Goal: Task Accomplishment & Management: Manage account settings

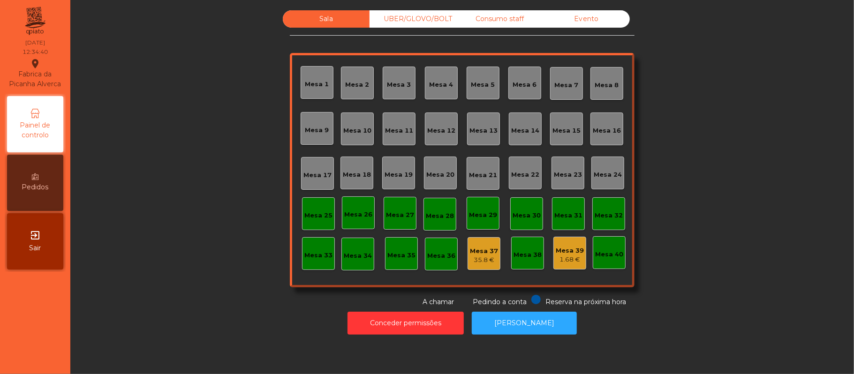
click at [597, 128] on div "Mesa 16" at bounding box center [607, 130] width 28 height 9
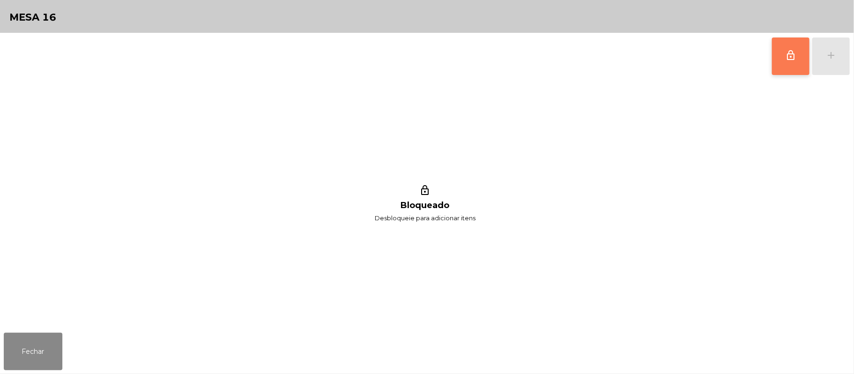
click at [785, 55] on span "lock_outline" at bounding box center [790, 55] width 11 height 11
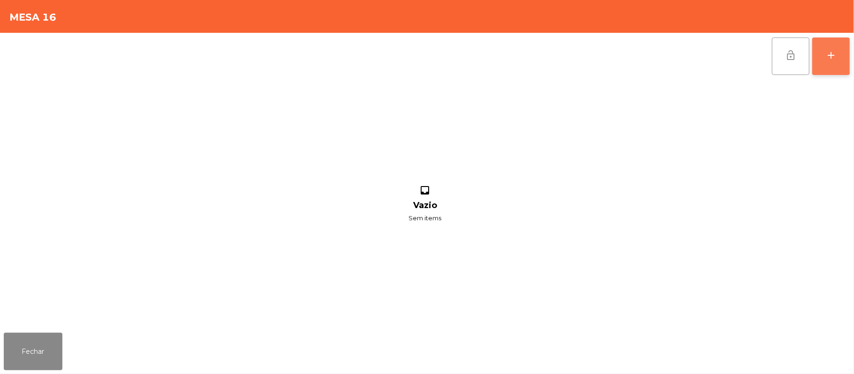
click at [841, 55] on button "add" at bounding box center [831, 57] width 38 height 38
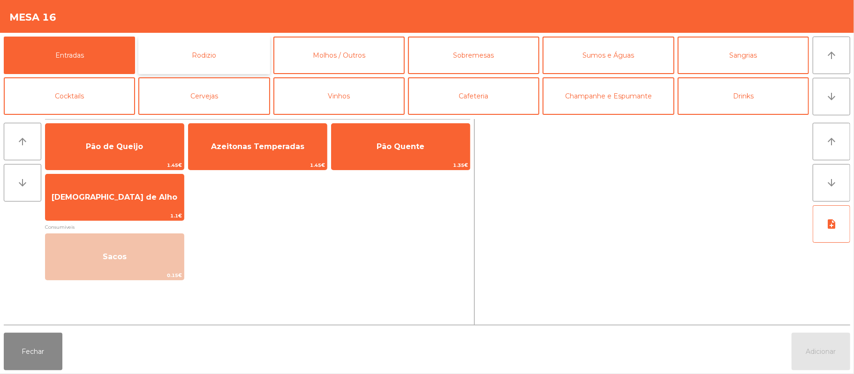
click at [197, 56] on button "Rodizio" at bounding box center [203, 56] width 131 height 38
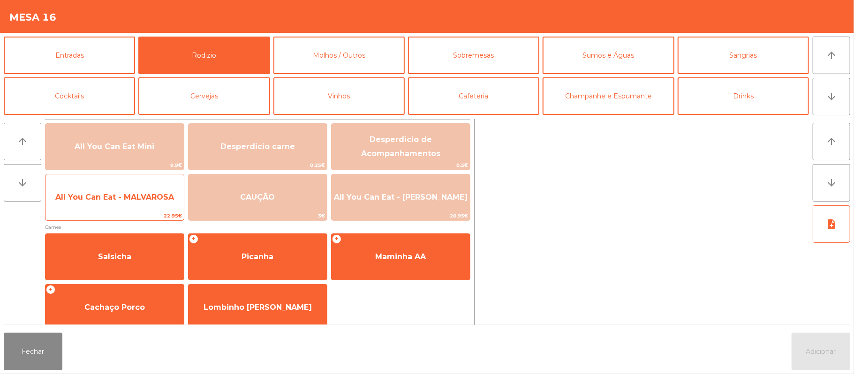
click at [101, 203] on span "All You Can Eat - MALVAROSA" at bounding box center [114, 197] width 138 height 25
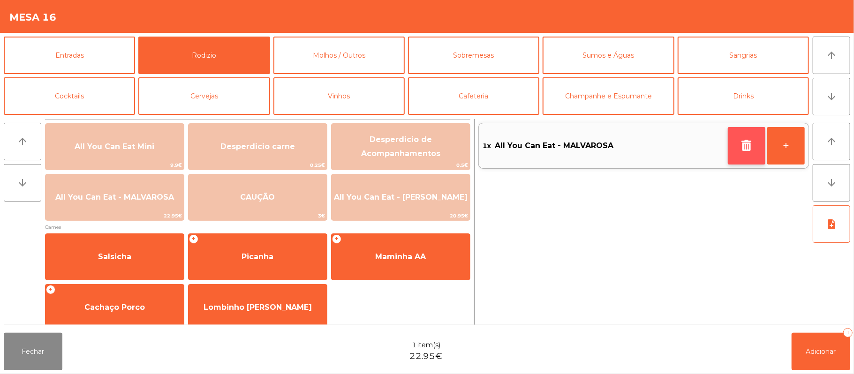
click at [746, 141] on icon "button" at bounding box center [747, 145] width 14 height 11
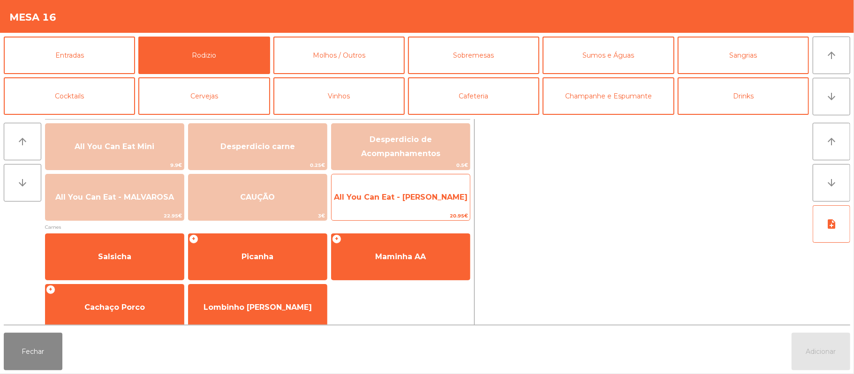
click at [439, 200] on span "All You Can Eat - [PERSON_NAME]" at bounding box center [401, 197] width 134 height 9
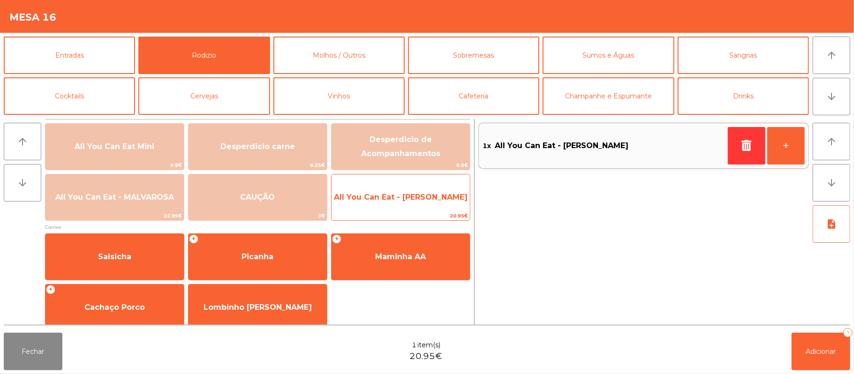
click at [435, 197] on span "All You Can Eat - [PERSON_NAME]" at bounding box center [401, 197] width 134 height 9
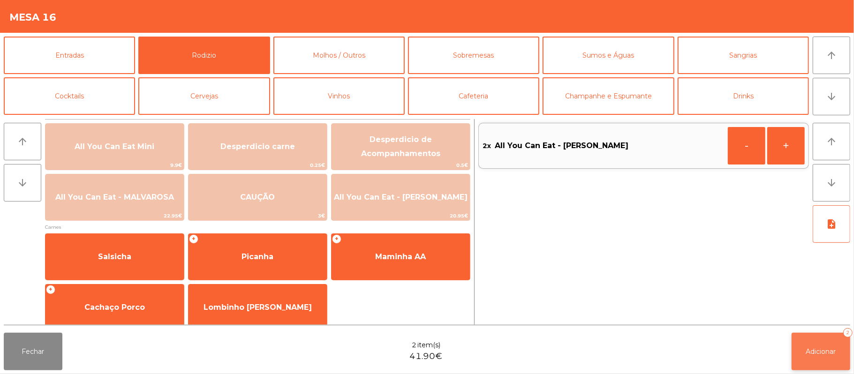
click at [823, 355] on span "Adicionar" at bounding box center [821, 352] width 30 height 8
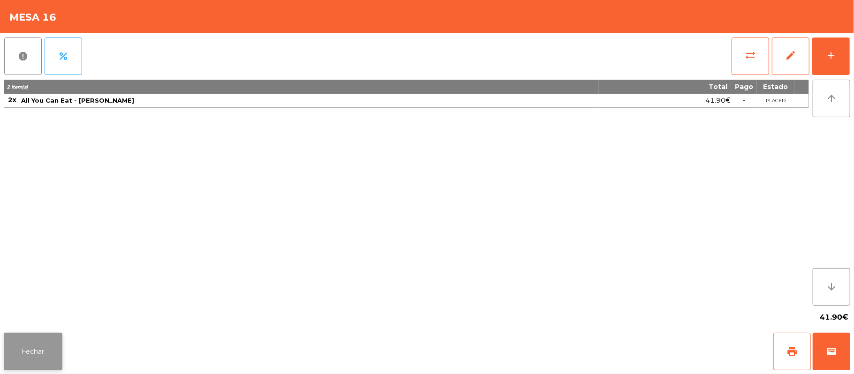
click at [27, 345] on button "Fechar" at bounding box center [33, 352] width 59 height 38
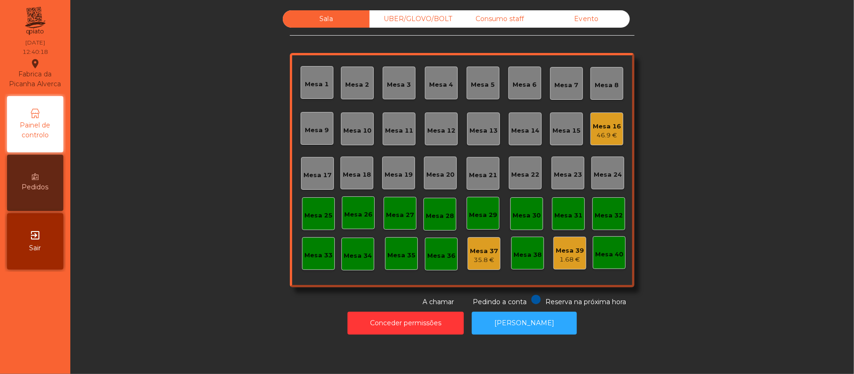
click at [607, 126] on div "Mesa 16" at bounding box center [607, 126] width 28 height 9
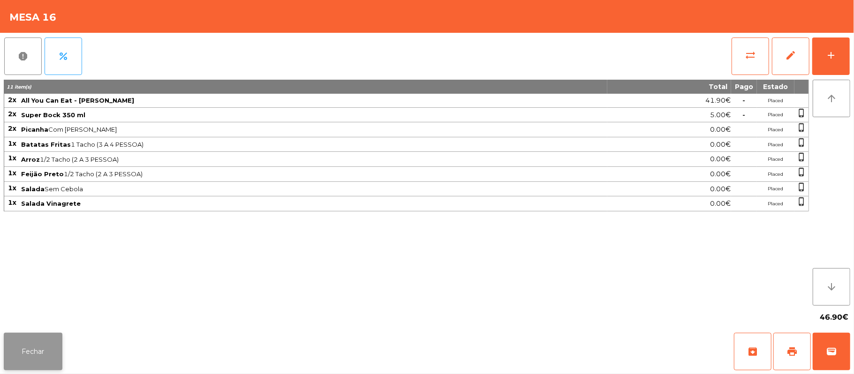
click at [53, 357] on button "Fechar" at bounding box center [33, 352] width 59 height 38
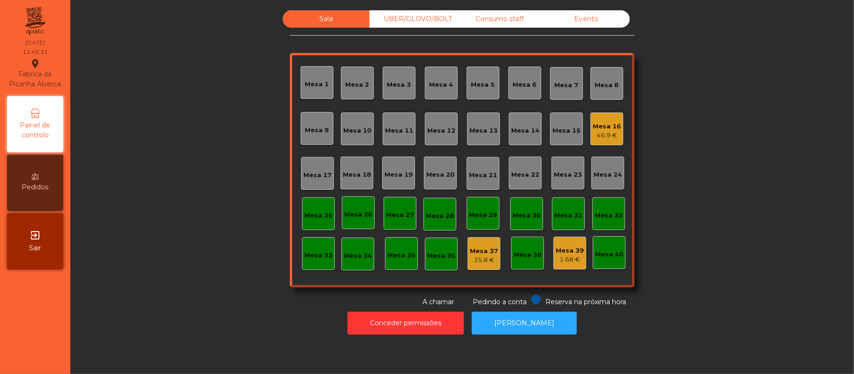
click at [417, 23] on div "UBER/GLOVO/BOLT" at bounding box center [413, 18] width 87 height 17
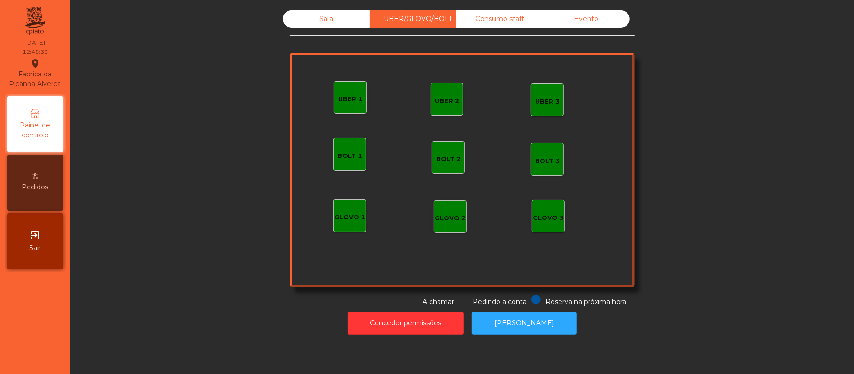
click at [334, 89] on div "UBER 1" at bounding box center [350, 97] width 33 height 33
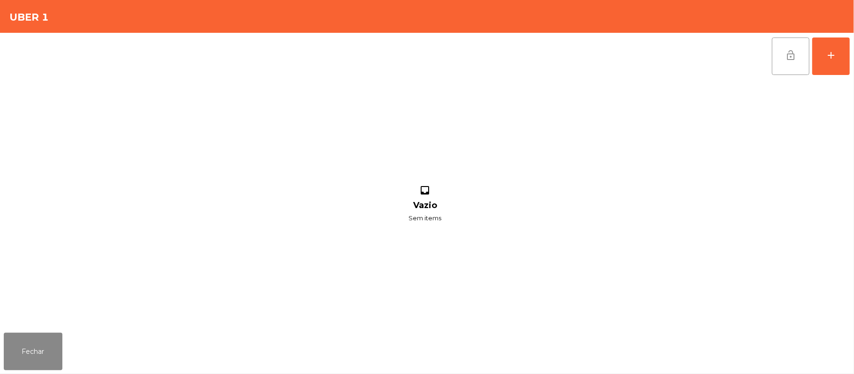
click at [805, 61] on button "lock_open" at bounding box center [791, 57] width 38 height 38
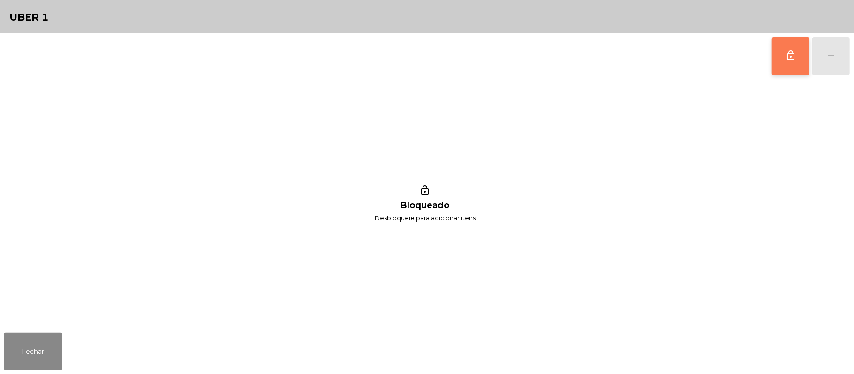
click at [779, 59] on button "lock_outline" at bounding box center [791, 57] width 38 height 38
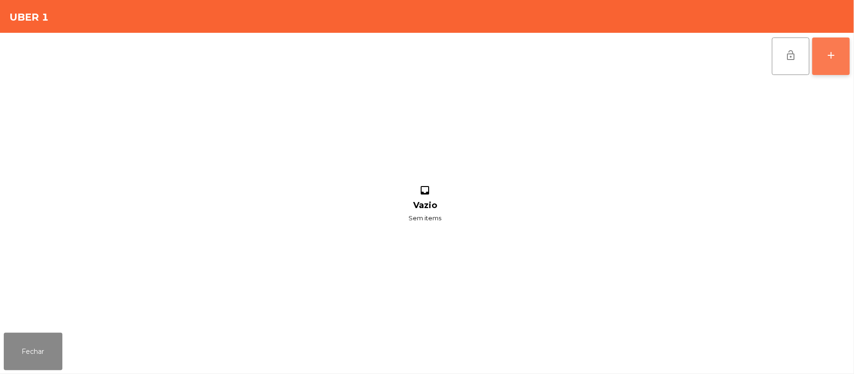
click at [826, 53] on div "add" at bounding box center [830, 55] width 11 height 11
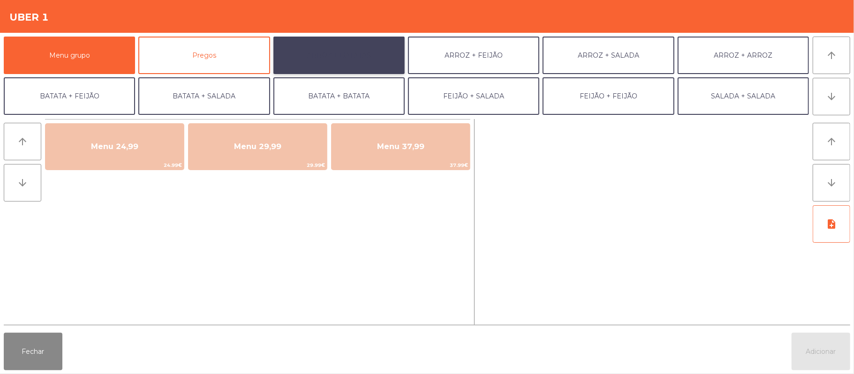
click at [318, 49] on button "ARROZ + BATATAS" at bounding box center [338, 56] width 131 height 38
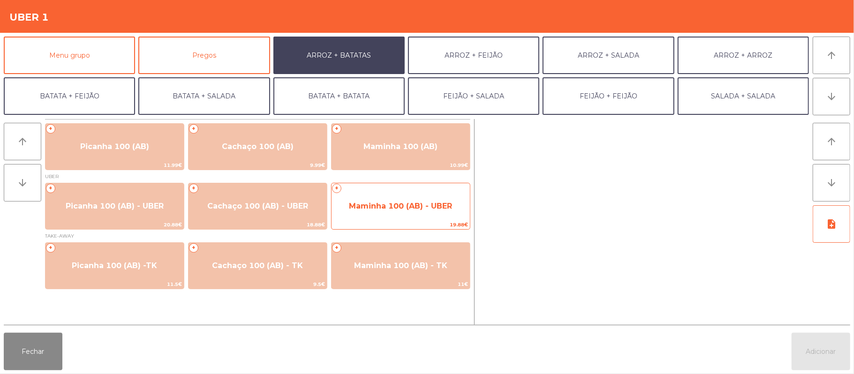
click at [387, 202] on span "Maminha 100 (AB) - UBER" at bounding box center [400, 206] width 103 height 9
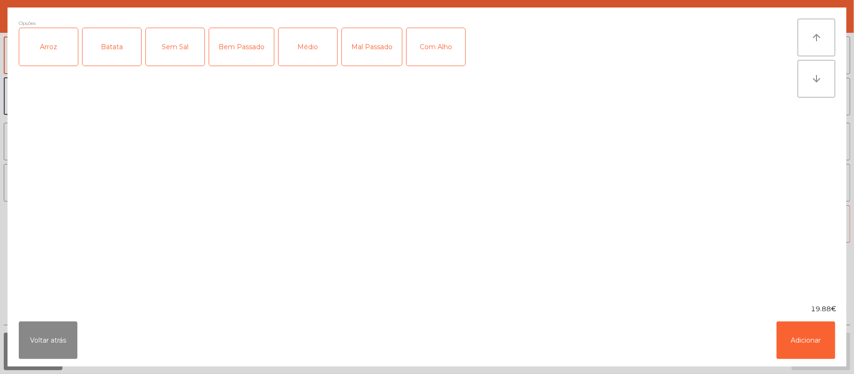
click at [55, 45] on div "Arroz" at bounding box center [48, 47] width 59 height 38
click at [111, 53] on div "Batata" at bounding box center [112, 47] width 59 height 38
click at [304, 55] on div "Médio" at bounding box center [308, 47] width 59 height 38
click at [436, 45] on div "Com Alho" at bounding box center [436, 47] width 59 height 38
click at [809, 340] on button "Adicionar" at bounding box center [806, 341] width 59 height 38
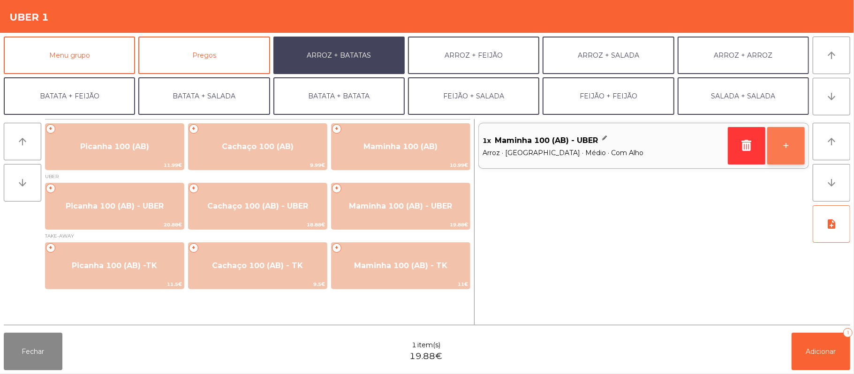
click at [781, 159] on button "+" at bounding box center [786, 146] width 38 height 38
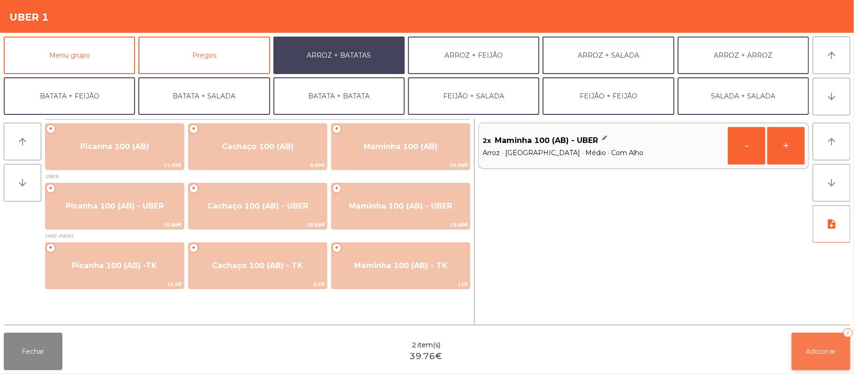
click at [803, 352] on button "Adicionar 2" at bounding box center [821, 352] width 59 height 38
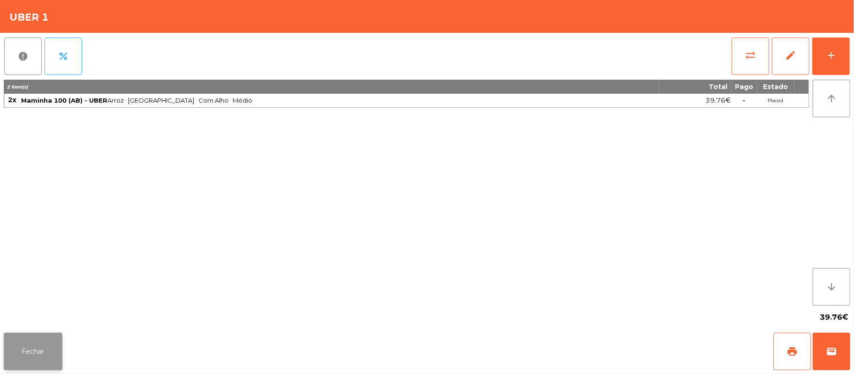
click at [25, 336] on button "Fechar" at bounding box center [33, 352] width 59 height 38
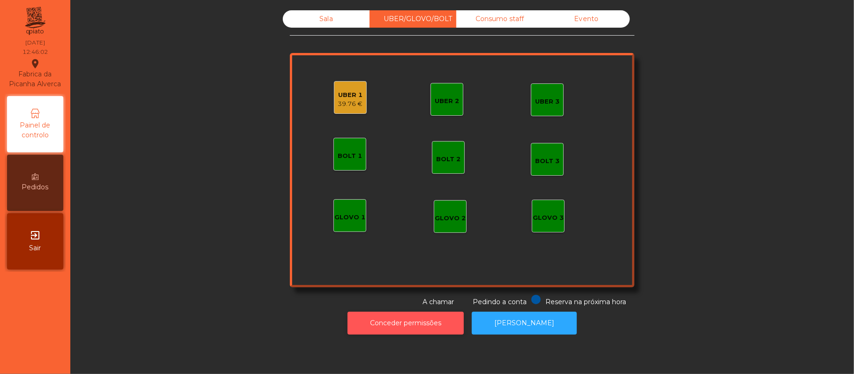
click at [413, 323] on button "Conceder permissões" at bounding box center [406, 323] width 116 height 23
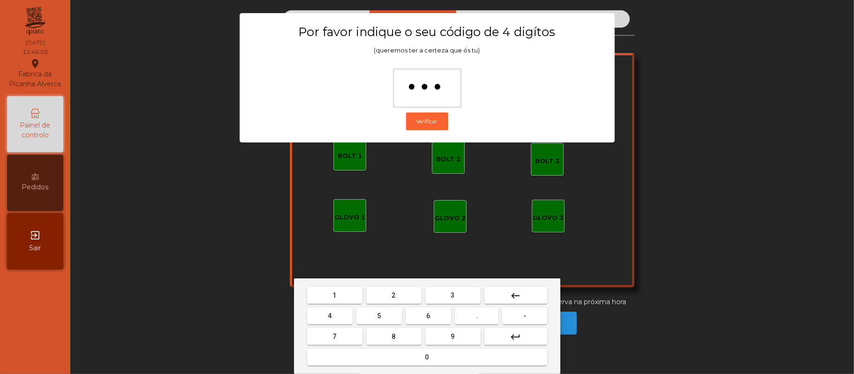
type input "****"
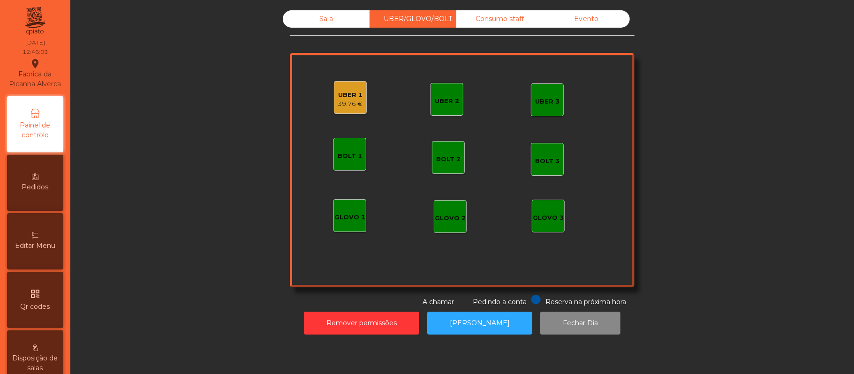
click at [356, 93] on div "UBER 1" at bounding box center [350, 95] width 25 height 9
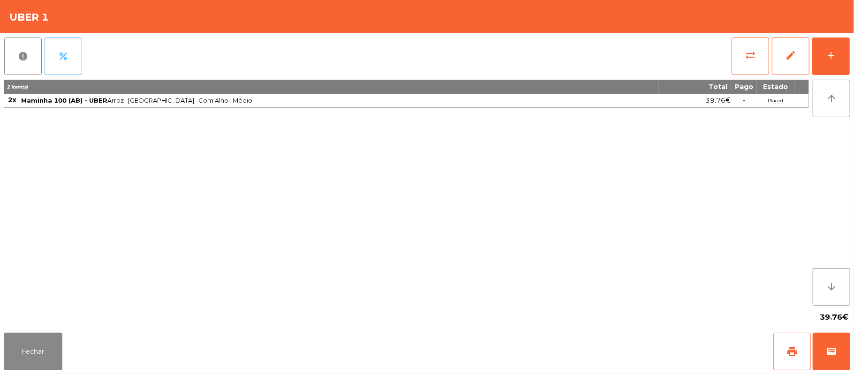
click at [74, 62] on button "percent" at bounding box center [64, 57] width 38 height 38
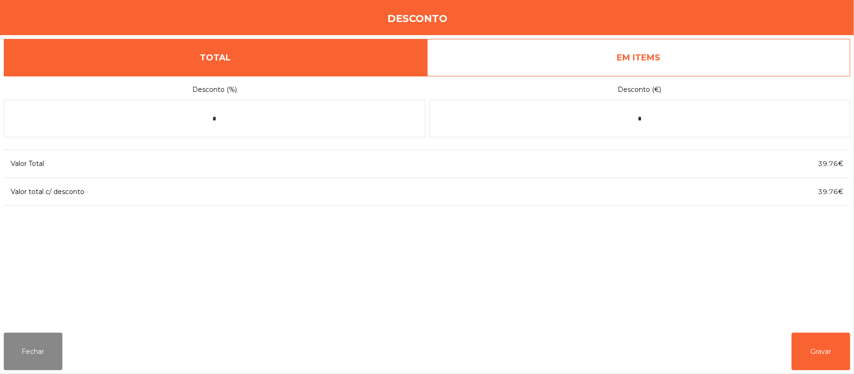
click at [682, 59] on link "EM ITEMS" at bounding box center [639, 58] width 424 height 38
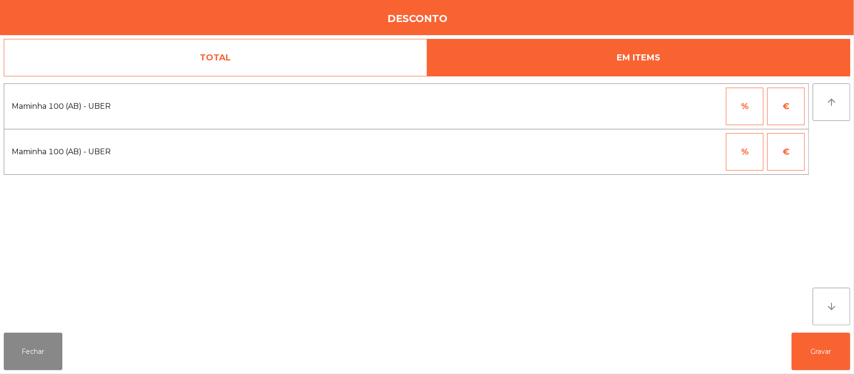
click at [733, 159] on button "%" at bounding box center [745, 152] width 38 height 38
click at [687, 152] on input "*" at bounding box center [698, 152] width 47 height 38
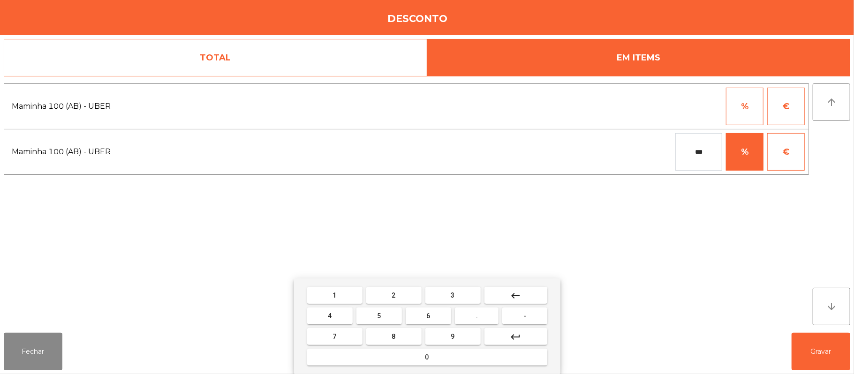
type input "***"
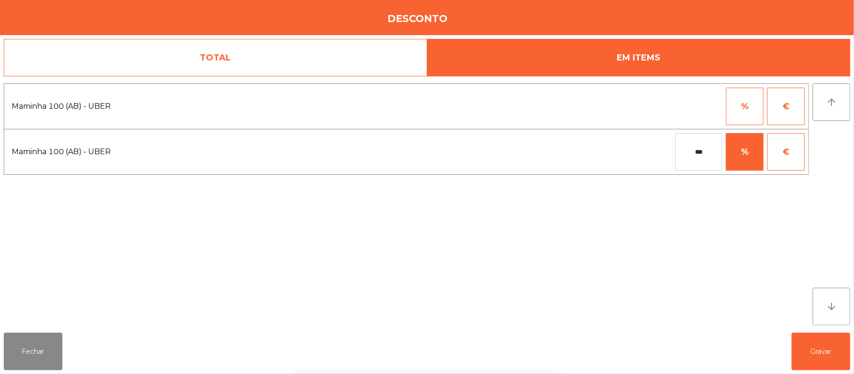
click at [843, 346] on div "1 2 3 keyboard_backspace 4 5 6 . - 7 8 9 keyboard_return 0" at bounding box center [427, 327] width 854 height 96
click at [830, 350] on button "Gravar" at bounding box center [821, 352] width 59 height 38
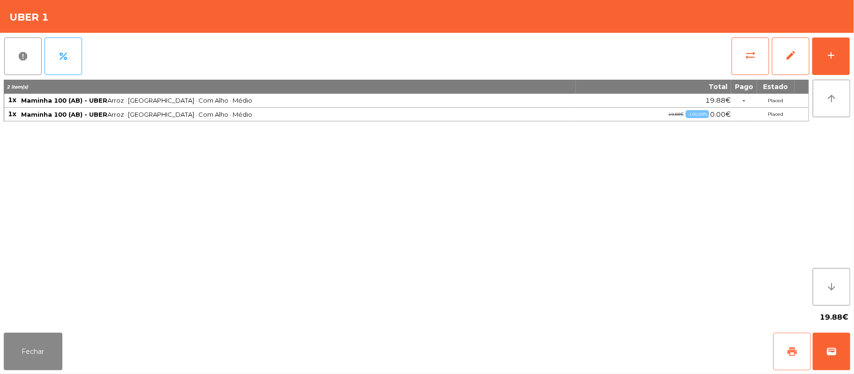
click at [788, 351] on span "print" at bounding box center [792, 351] width 11 height 11
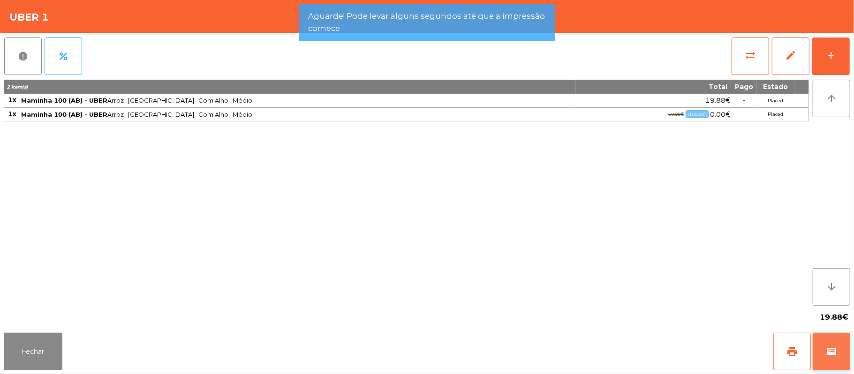
click at [839, 344] on button "wallet" at bounding box center [832, 352] width 38 height 38
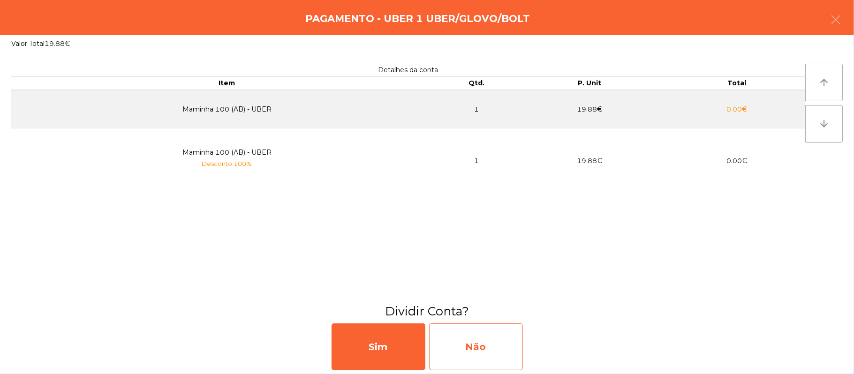
click at [492, 346] on div "Não" at bounding box center [476, 347] width 94 height 47
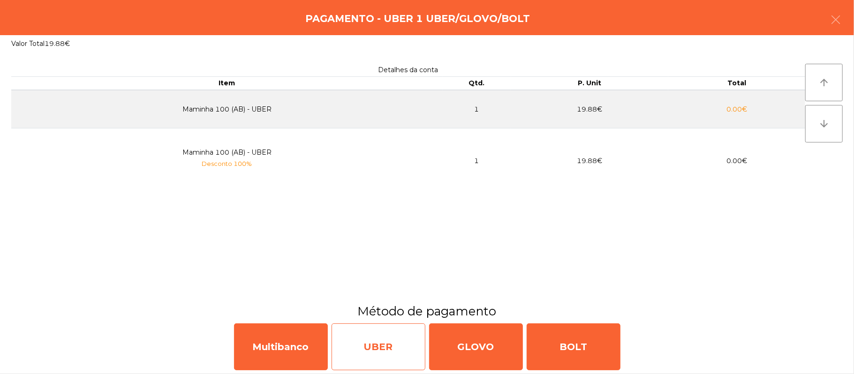
click at [385, 334] on div "UBER" at bounding box center [379, 347] width 94 height 47
select select "**"
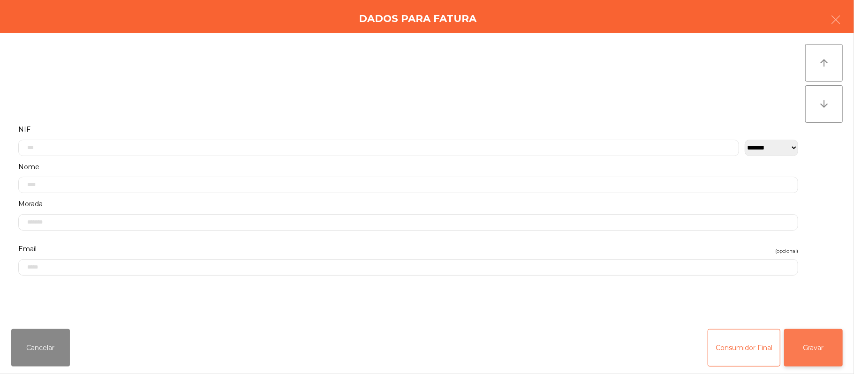
click at [807, 352] on button "Gravar" at bounding box center [813, 348] width 59 height 38
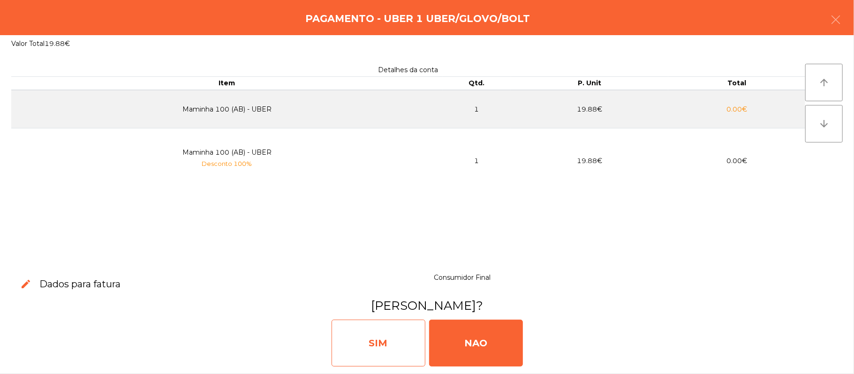
click at [368, 344] on div "SIM" at bounding box center [379, 343] width 94 height 47
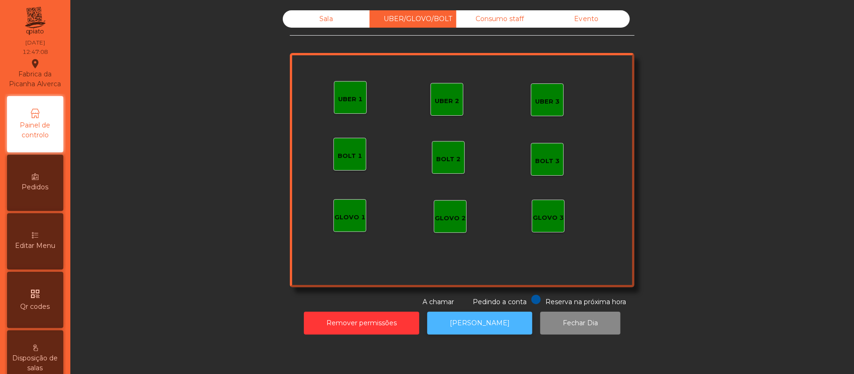
click at [511, 331] on button "[PERSON_NAME]" at bounding box center [479, 323] width 105 height 23
click at [323, 23] on div "Sala" at bounding box center [326, 18] width 87 height 17
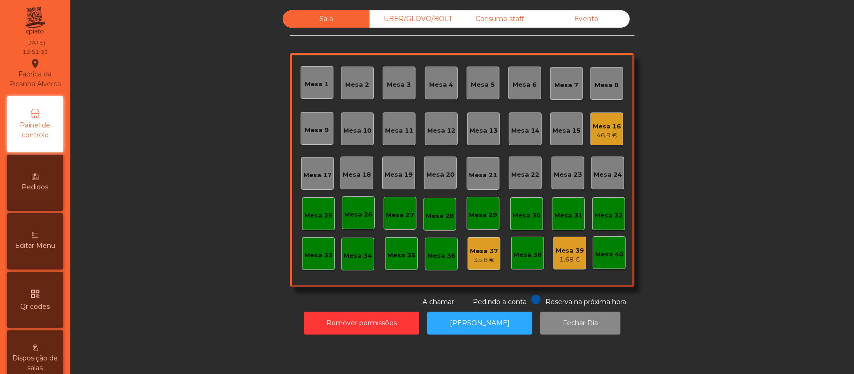
click at [316, 211] on div "Mesa 25" at bounding box center [318, 215] width 28 height 9
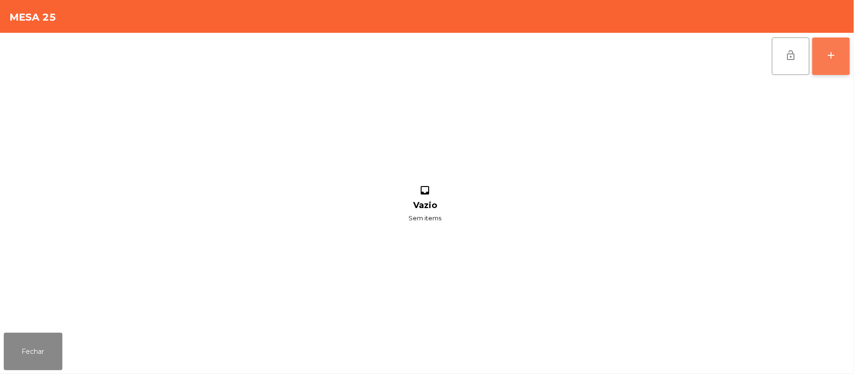
click at [827, 56] on div "add" at bounding box center [830, 55] width 11 height 11
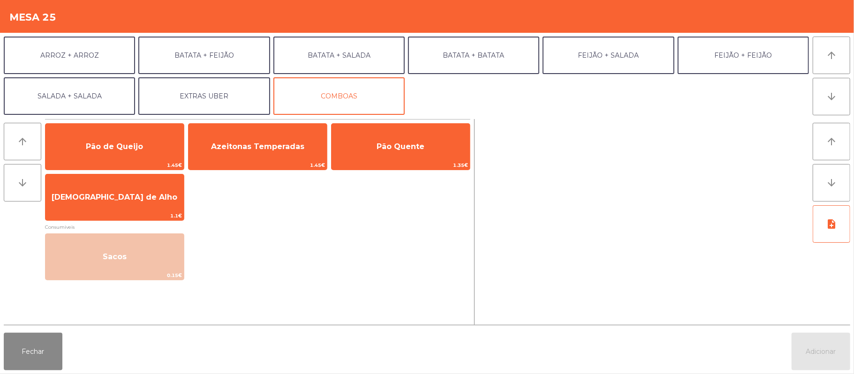
scroll to position [122, 0]
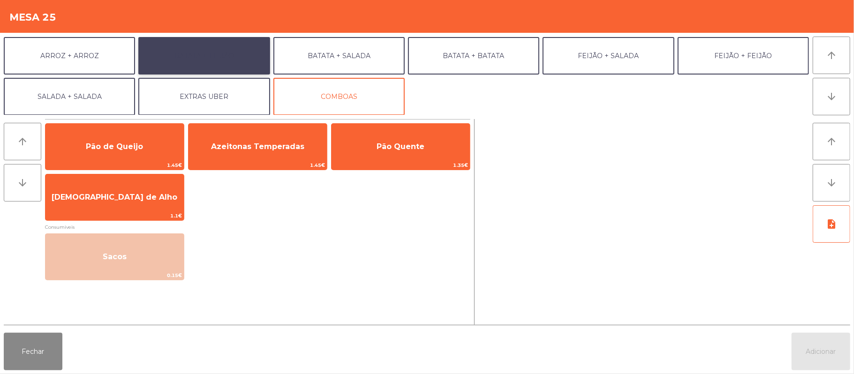
click at [236, 61] on button "BATATA + FEIJÃO" at bounding box center [203, 56] width 131 height 38
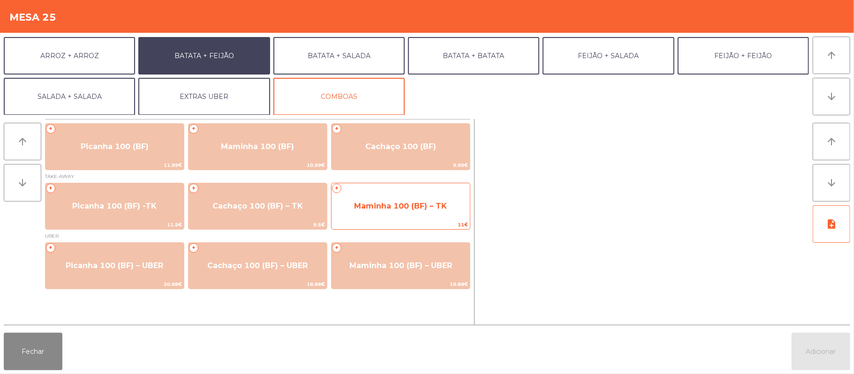
click at [400, 196] on span "Maminha 100 (BF) – TK" at bounding box center [401, 206] width 138 height 25
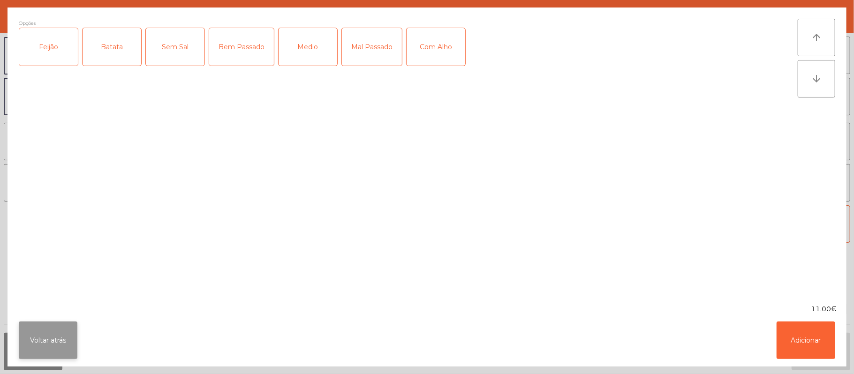
click at [59, 332] on button "Voltar atrás" at bounding box center [48, 341] width 59 height 38
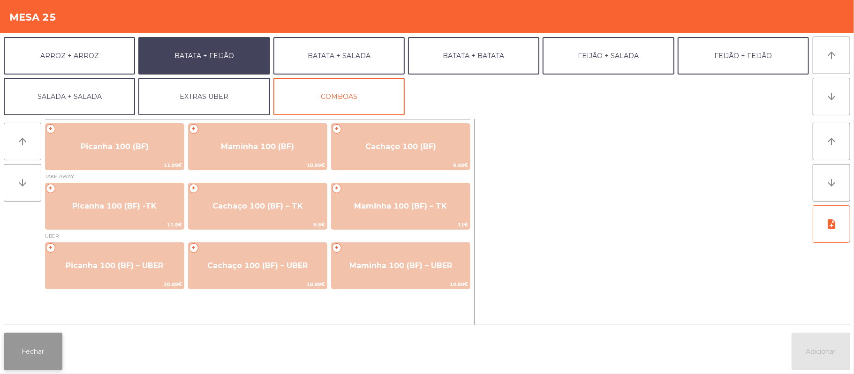
click at [41, 352] on button "Fechar" at bounding box center [33, 352] width 59 height 38
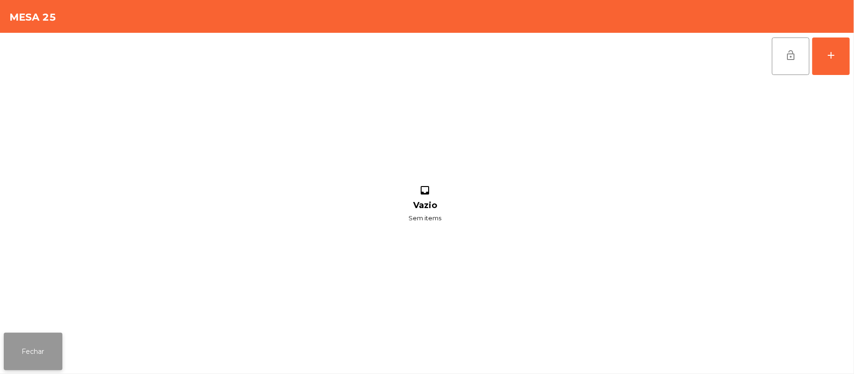
click at [45, 350] on button "Fechar" at bounding box center [33, 352] width 59 height 38
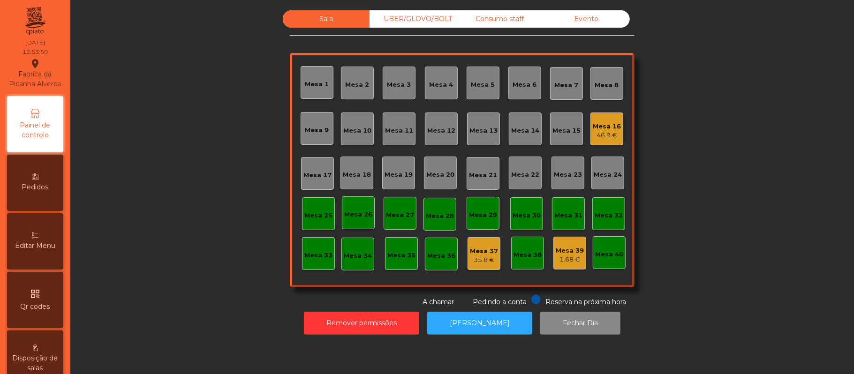
click at [387, 128] on div "Mesa 11" at bounding box center [399, 130] width 28 height 9
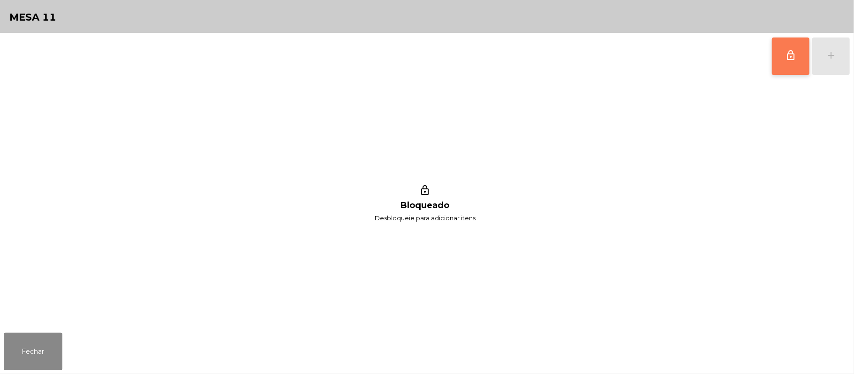
click at [783, 60] on button "lock_outline" at bounding box center [791, 57] width 38 height 38
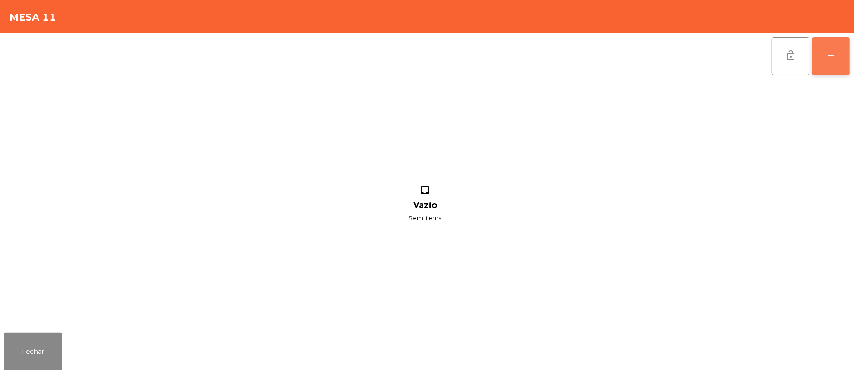
click at [826, 57] on div "add" at bounding box center [830, 55] width 11 height 11
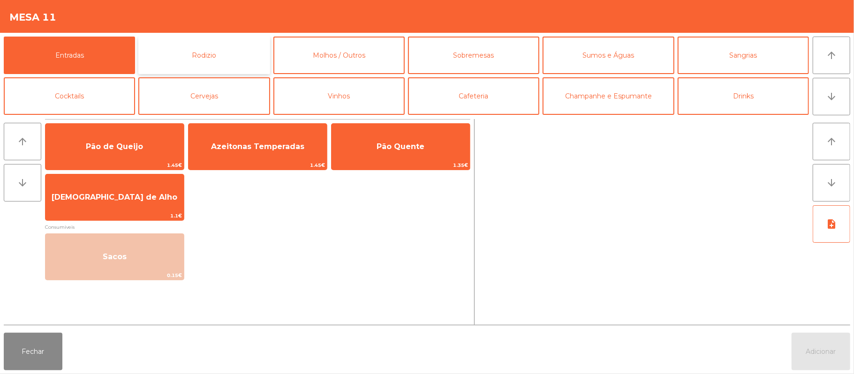
click at [219, 61] on button "Rodizio" at bounding box center [203, 56] width 131 height 38
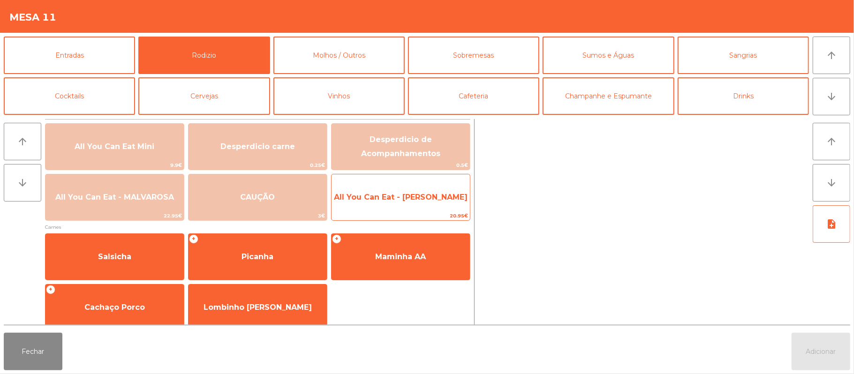
click at [447, 204] on span "All You Can Eat - [PERSON_NAME]" at bounding box center [401, 197] width 138 height 25
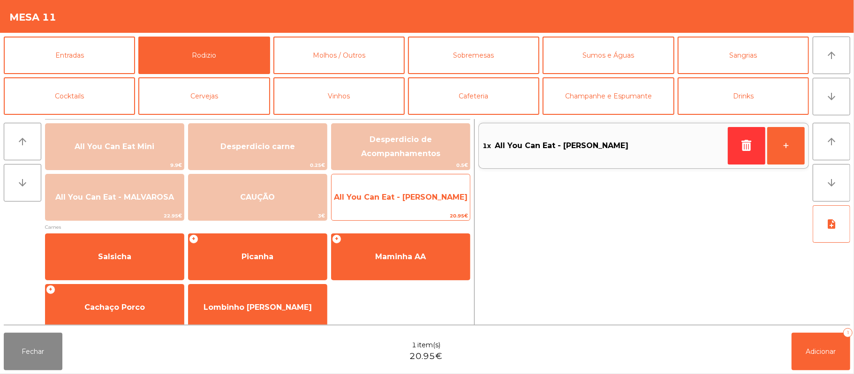
click at [445, 200] on span "All You Can Eat - [PERSON_NAME]" at bounding box center [401, 197] width 134 height 9
click at [439, 194] on span "All You Can Eat - [PERSON_NAME]" at bounding box center [401, 197] width 134 height 9
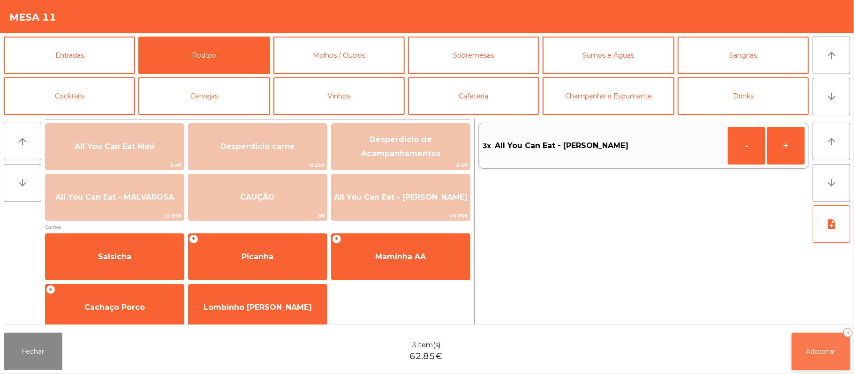
click at [808, 352] on span "Adicionar" at bounding box center [821, 352] width 30 height 8
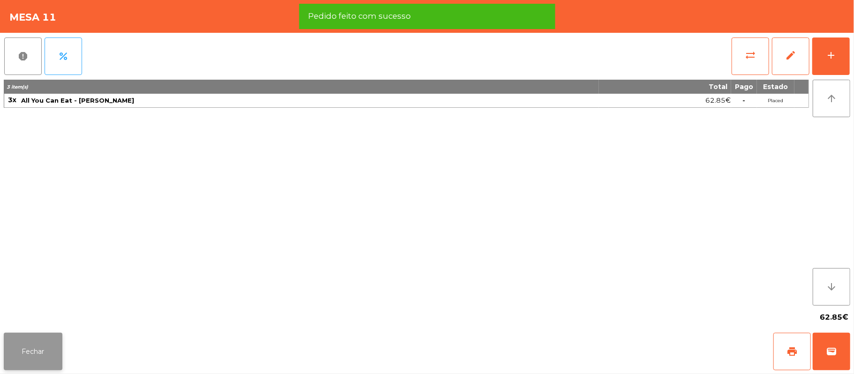
click at [49, 354] on button "Fechar" at bounding box center [33, 352] width 59 height 38
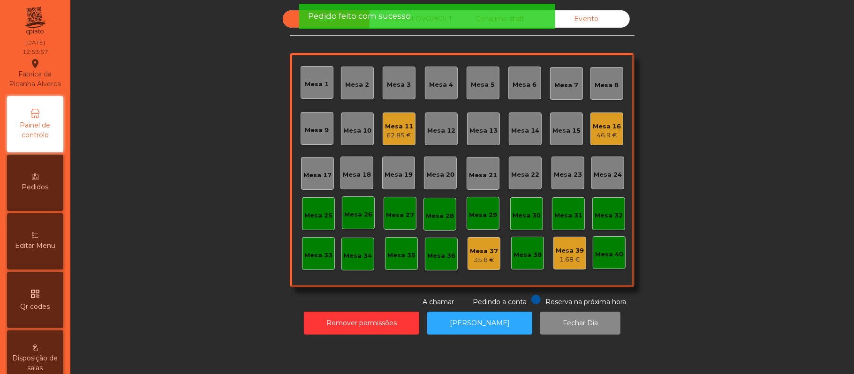
click at [386, 127] on div "Mesa 11" at bounding box center [399, 126] width 28 height 9
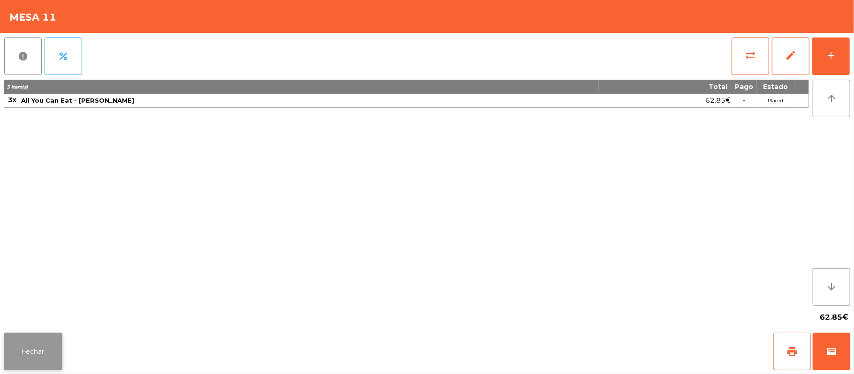
click at [34, 352] on button "Fechar" at bounding box center [33, 352] width 59 height 38
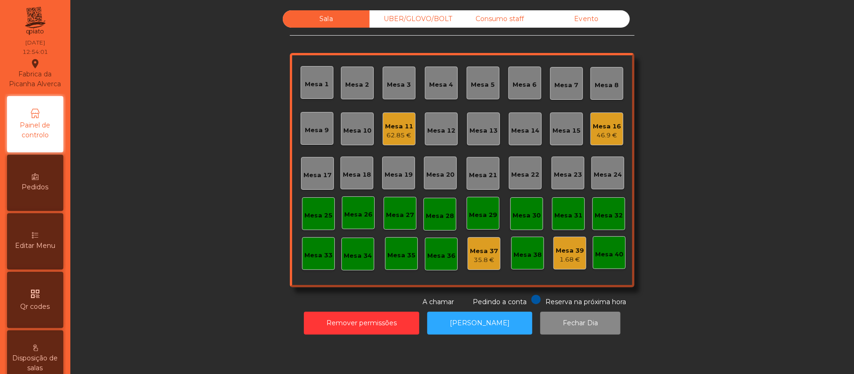
click at [603, 125] on div "Mesa 16" at bounding box center [607, 126] width 28 height 9
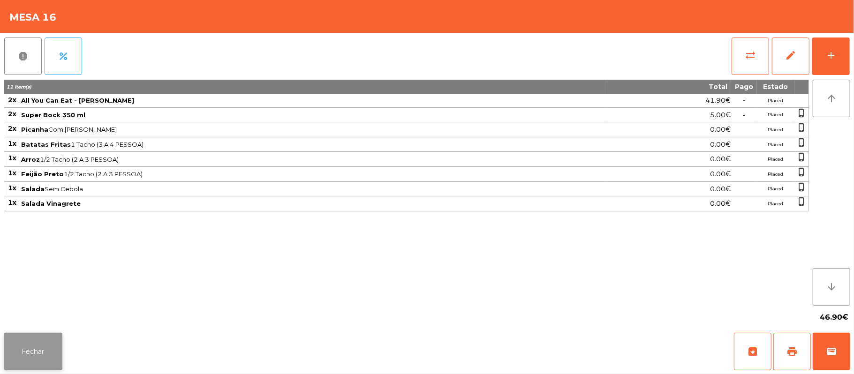
click at [23, 359] on button "Fechar" at bounding box center [33, 352] width 59 height 38
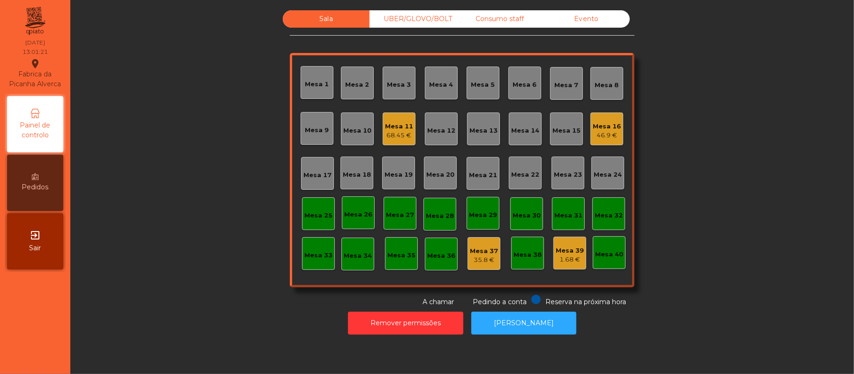
click at [393, 128] on div "Mesa 11" at bounding box center [399, 126] width 28 height 9
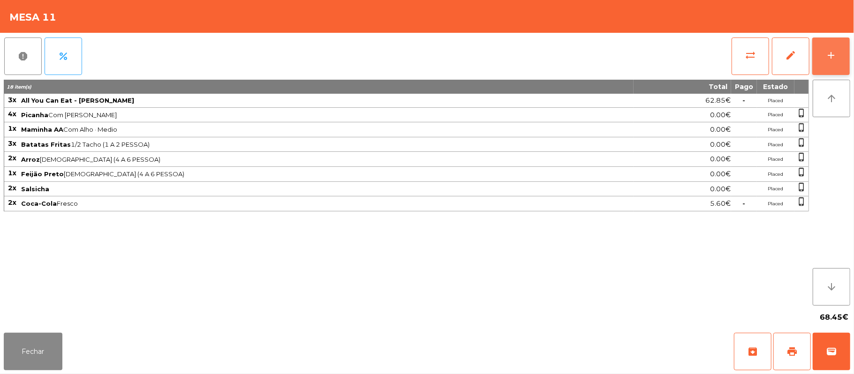
click at [847, 56] on button "add" at bounding box center [831, 57] width 38 height 38
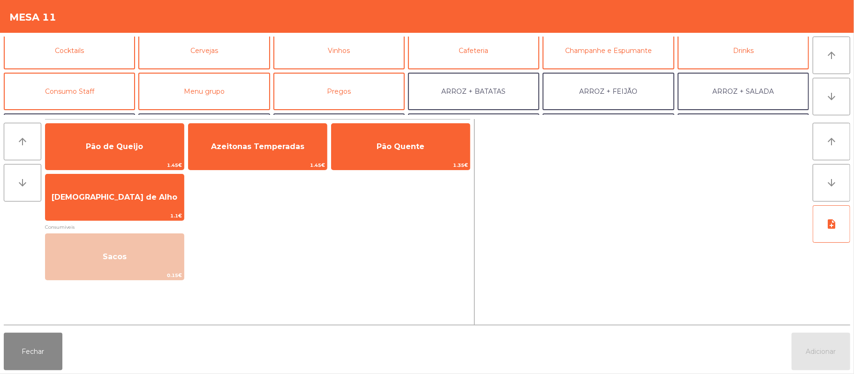
scroll to position [49, 0]
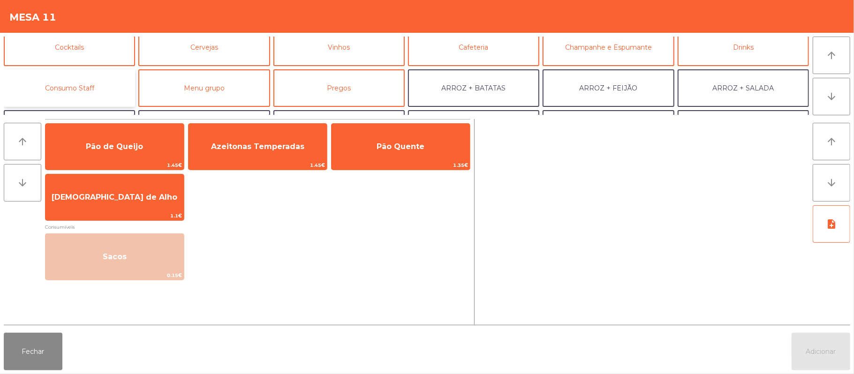
click at [111, 85] on button "Consumo Staff" at bounding box center [69, 88] width 131 height 38
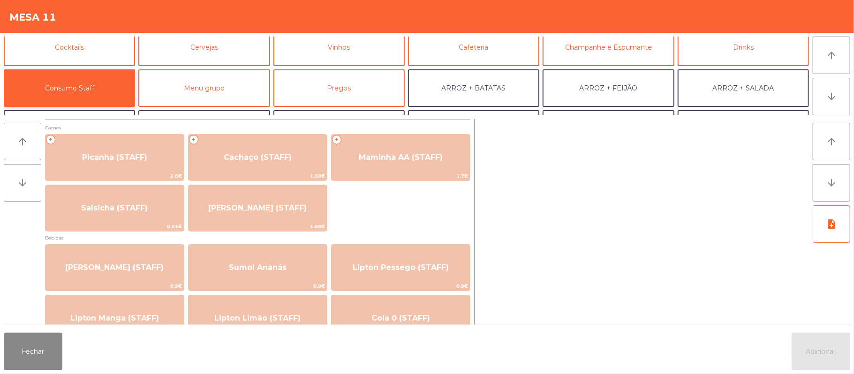
scroll to position [0, 0]
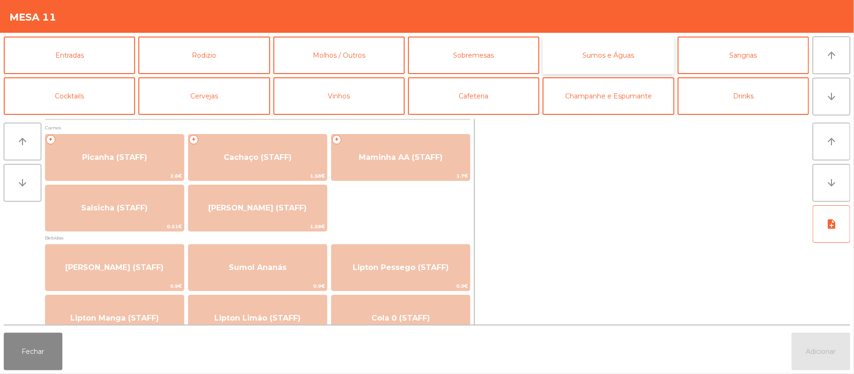
click at [609, 47] on button "Sumos e Águas" at bounding box center [608, 56] width 131 height 38
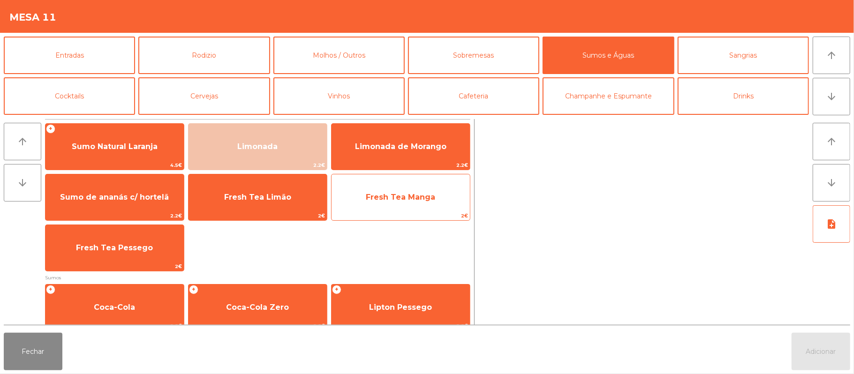
click at [409, 206] on span "Fresh Tea Manga" at bounding box center [401, 197] width 138 height 25
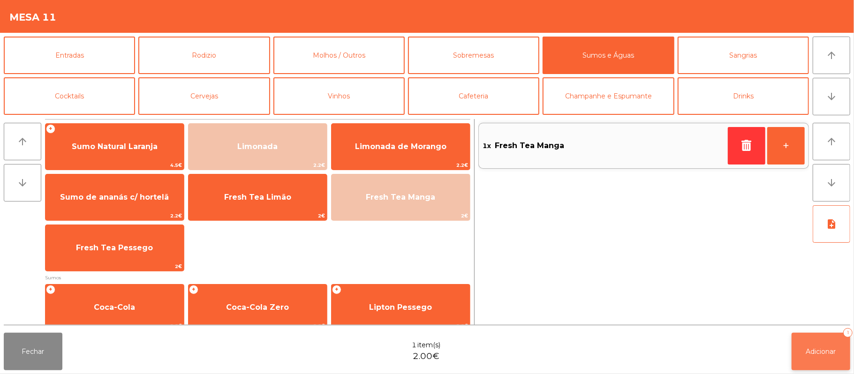
click at [813, 355] on span "Adicionar" at bounding box center [821, 352] width 30 height 8
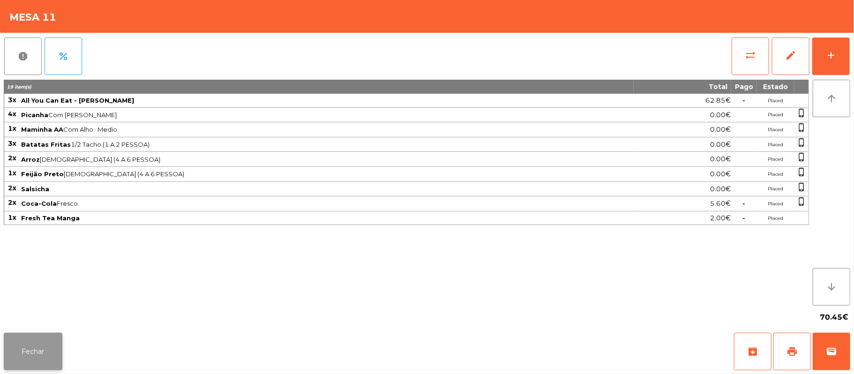
click at [54, 355] on button "Fechar" at bounding box center [33, 352] width 59 height 38
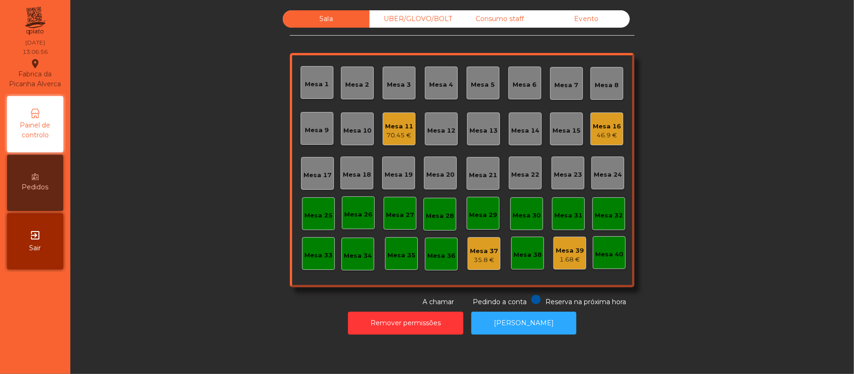
click at [413, 19] on div "UBER/GLOVO/BOLT" at bounding box center [413, 18] width 87 height 17
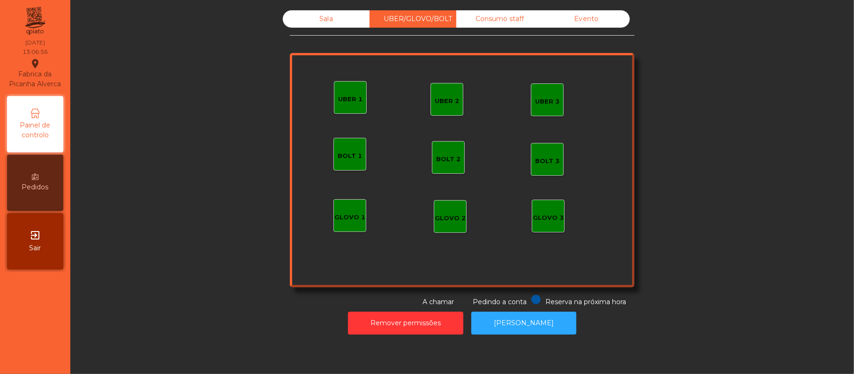
click at [348, 17] on div "Sala" at bounding box center [326, 18] width 87 height 17
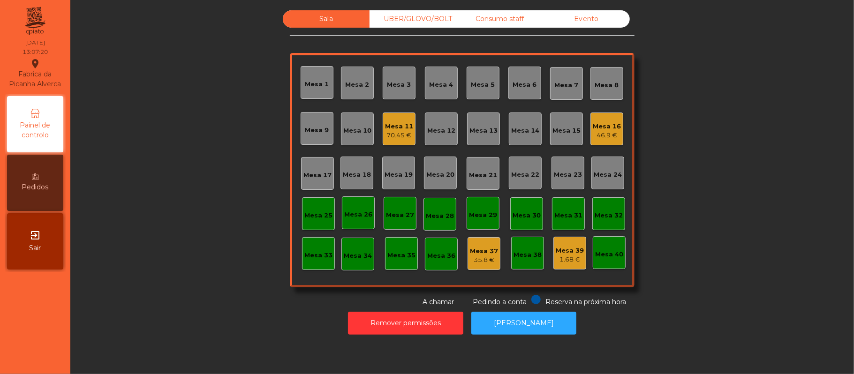
click at [308, 175] on div "Mesa 17" at bounding box center [317, 175] width 28 height 9
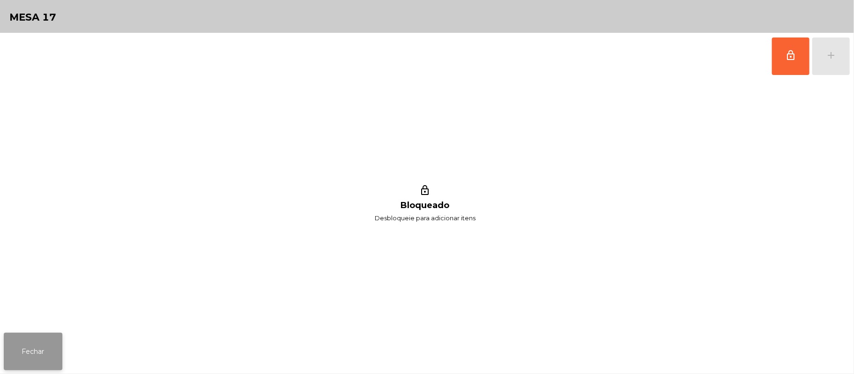
click at [51, 346] on button "Fechar" at bounding box center [33, 352] width 59 height 38
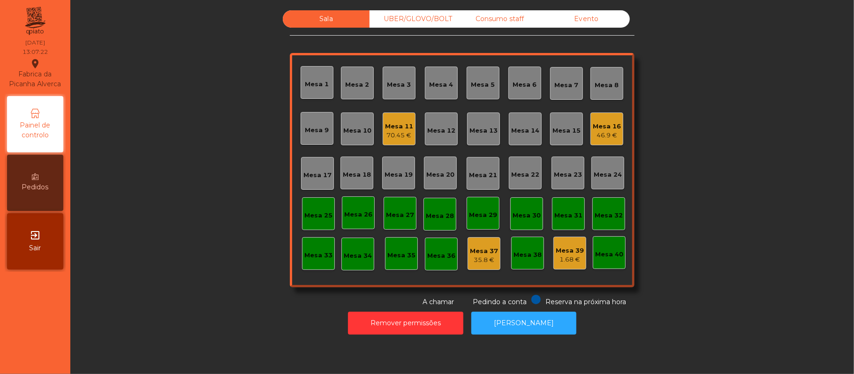
click at [323, 220] on div "Mesa 25" at bounding box center [318, 215] width 28 height 9
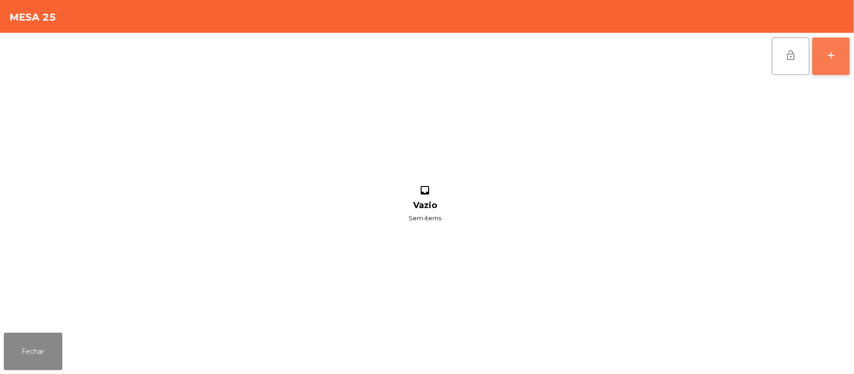
click at [839, 59] on button "add" at bounding box center [831, 57] width 38 height 38
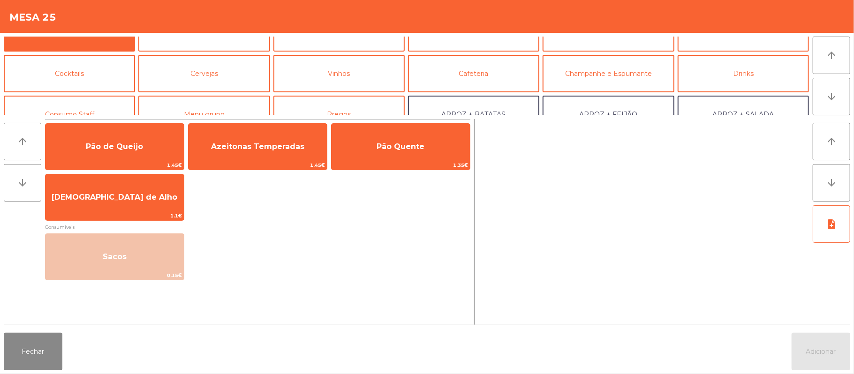
scroll to position [6, 0]
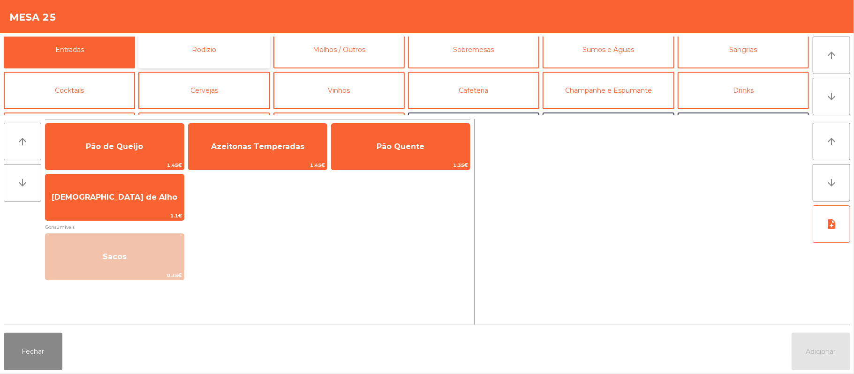
click at [245, 55] on button "Rodizio" at bounding box center [203, 50] width 131 height 38
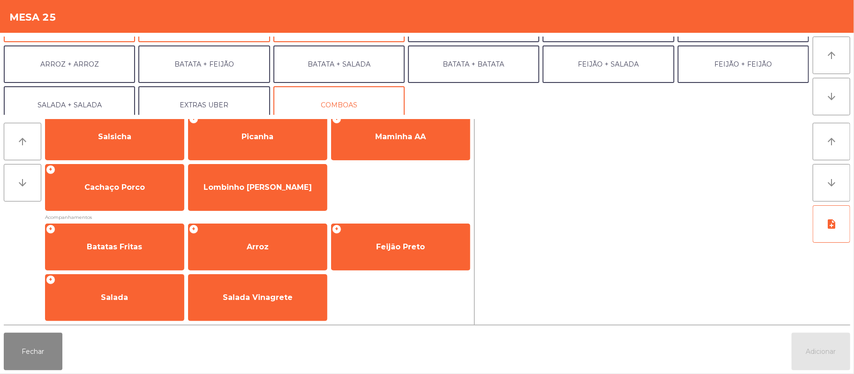
scroll to position [122, 0]
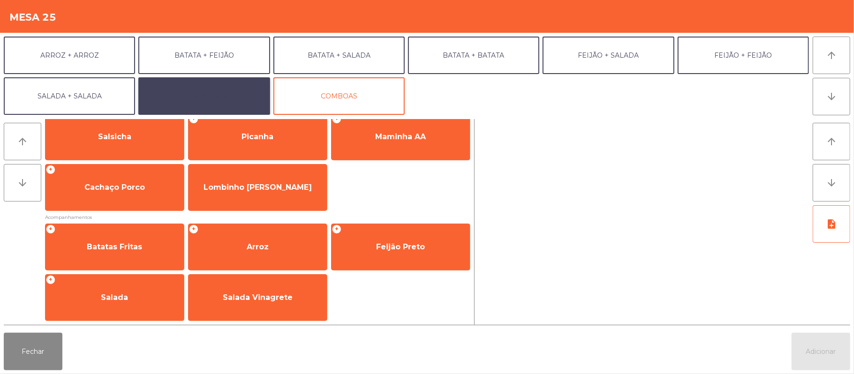
click at [231, 94] on button "EXTRAS UBER" at bounding box center [203, 96] width 131 height 38
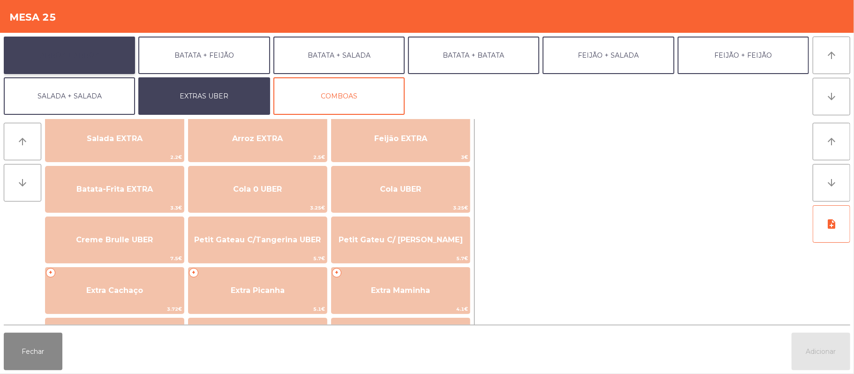
click at [115, 53] on button "ARROZ + ARROZ" at bounding box center [69, 56] width 131 height 38
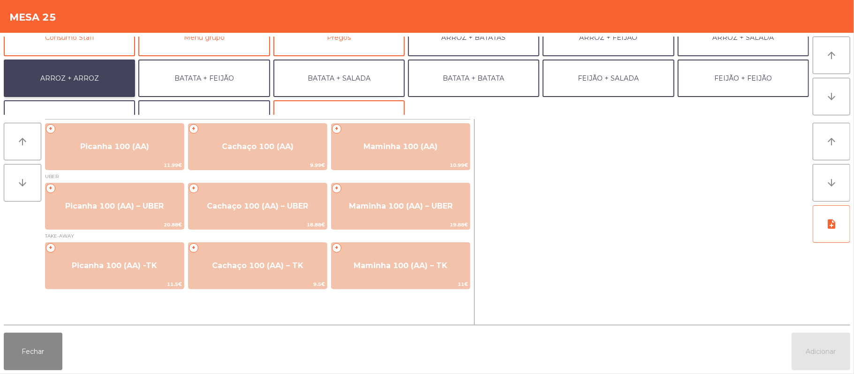
scroll to position [78, 0]
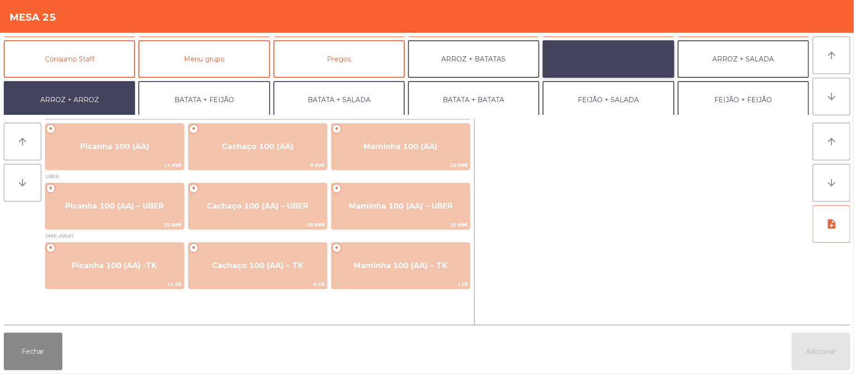
click at [619, 55] on button "ARROZ + FEIJÃO" at bounding box center [608, 59] width 131 height 38
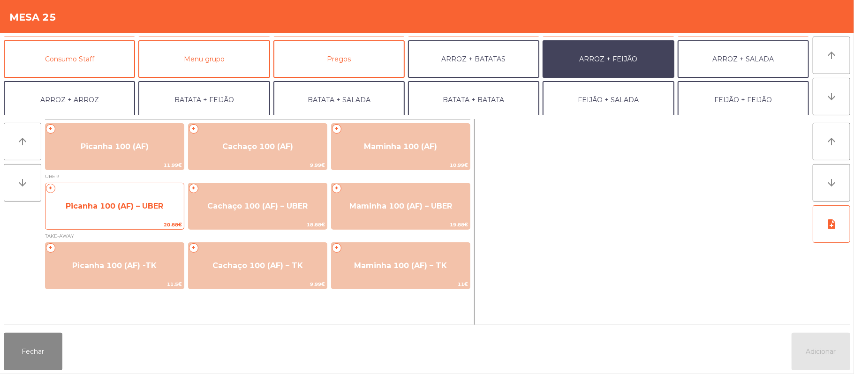
click at [127, 209] on span "Picanha 100 (AF) – UBER" at bounding box center [115, 206] width 98 height 9
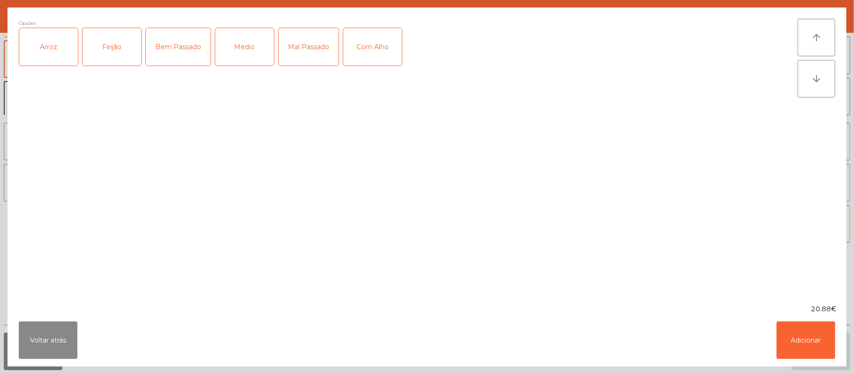
click at [53, 58] on div "Arroz" at bounding box center [48, 47] width 59 height 38
click at [56, 357] on button "Voltar atrás" at bounding box center [48, 341] width 59 height 38
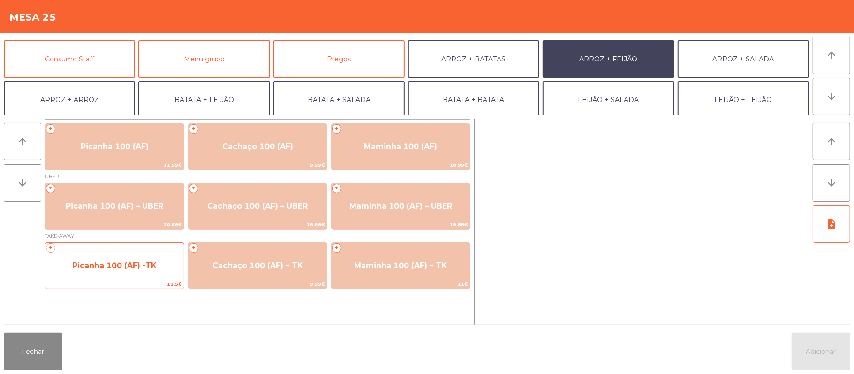
click at [129, 272] on span "Picanha 100 (AF) -TK" at bounding box center [114, 265] width 138 height 25
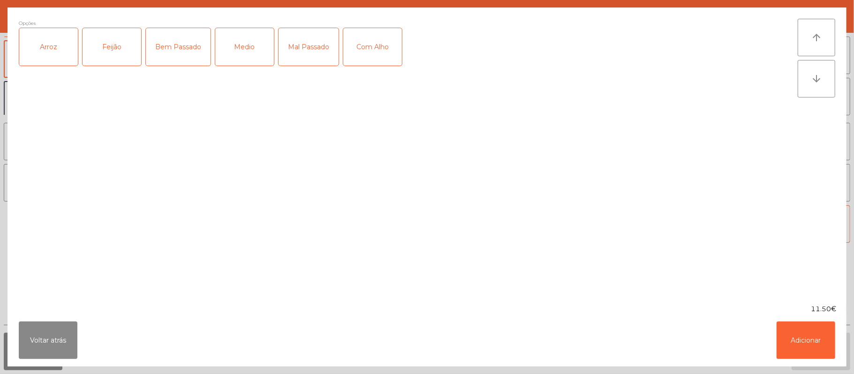
click at [57, 53] on div "Arroz" at bounding box center [48, 47] width 59 height 38
click at [110, 38] on div "Feijão" at bounding box center [112, 47] width 59 height 38
click at [244, 53] on div "Medio" at bounding box center [244, 47] width 59 height 38
click at [351, 42] on div "Com Alho" at bounding box center [372, 47] width 59 height 38
click at [823, 353] on button "Adicionar" at bounding box center [806, 341] width 59 height 38
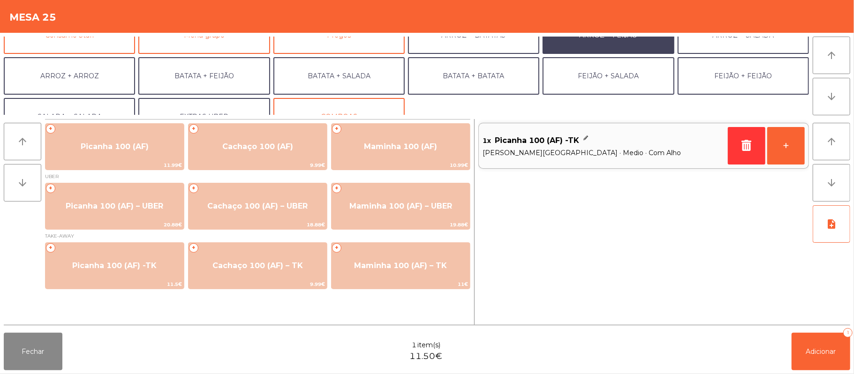
scroll to position [122, 0]
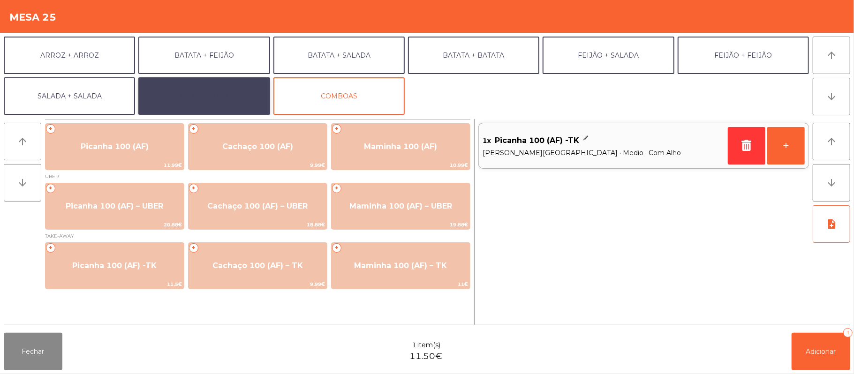
click at [235, 91] on button "EXTRAS UBER" at bounding box center [203, 96] width 131 height 38
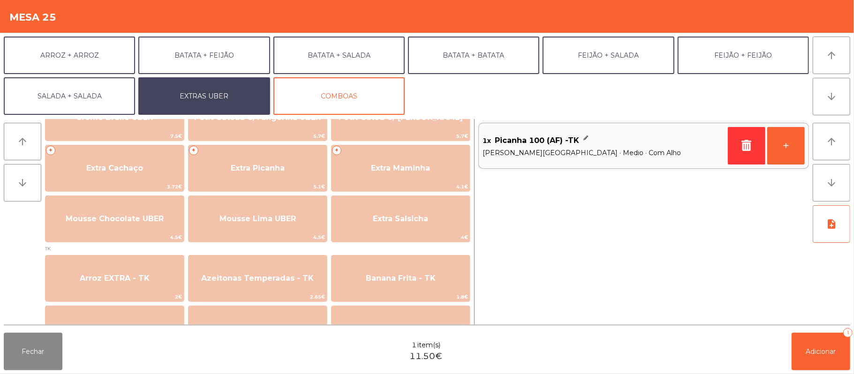
scroll to position [246, 0]
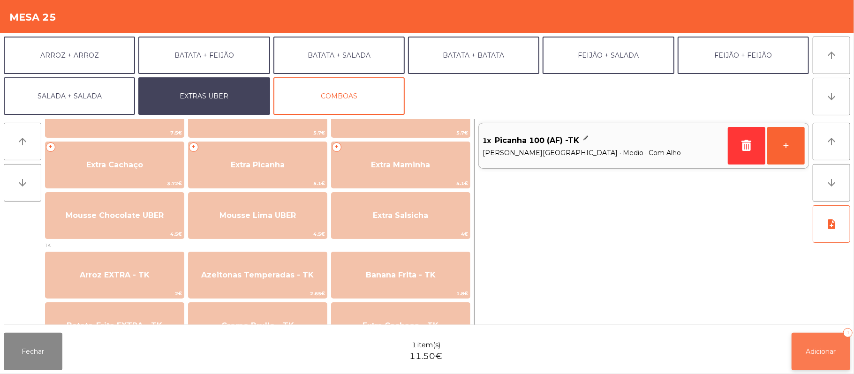
click at [824, 351] on span "Adicionar" at bounding box center [821, 352] width 30 height 8
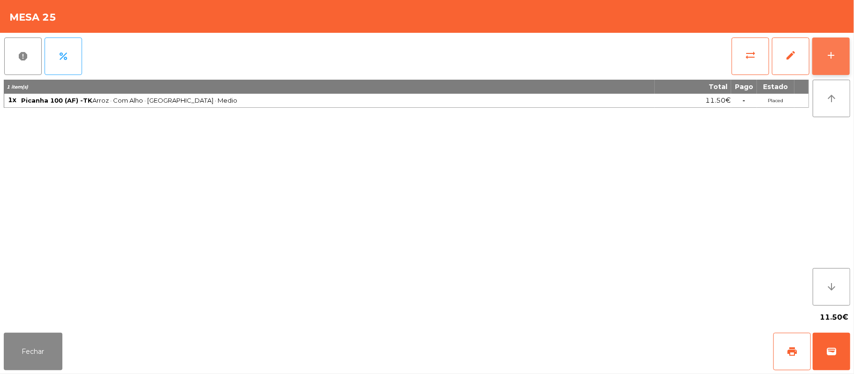
click at [832, 50] on div "add" at bounding box center [830, 55] width 11 height 11
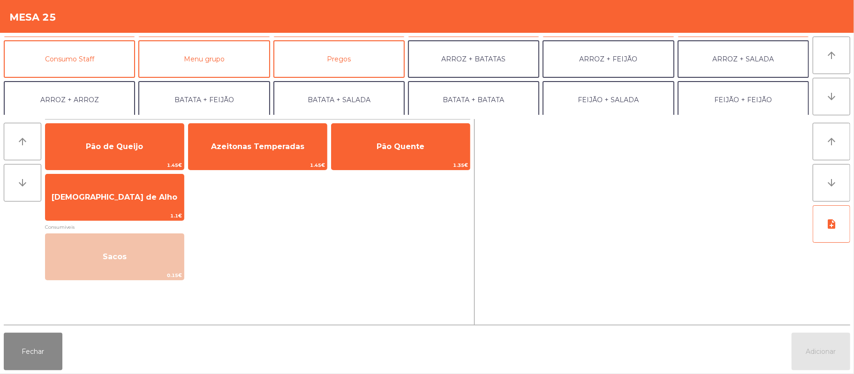
scroll to position [82, 0]
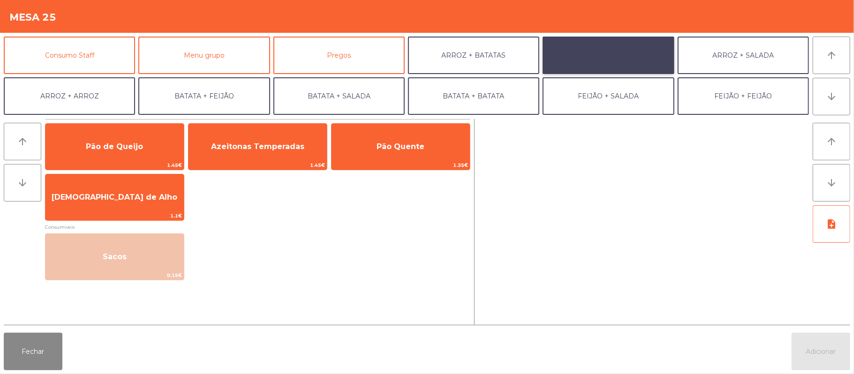
click at [595, 61] on button "ARROZ + FEIJÃO" at bounding box center [608, 56] width 131 height 38
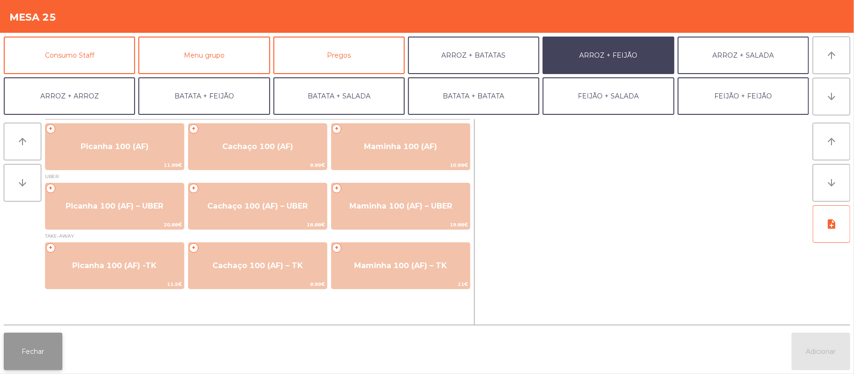
click at [32, 351] on button "Fechar" at bounding box center [33, 352] width 59 height 38
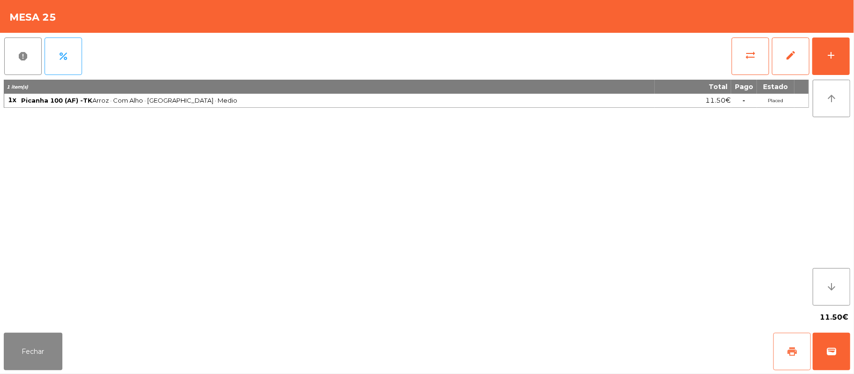
click at [784, 349] on button "print" at bounding box center [792, 352] width 38 height 38
click at [38, 348] on button "Fechar" at bounding box center [33, 352] width 59 height 38
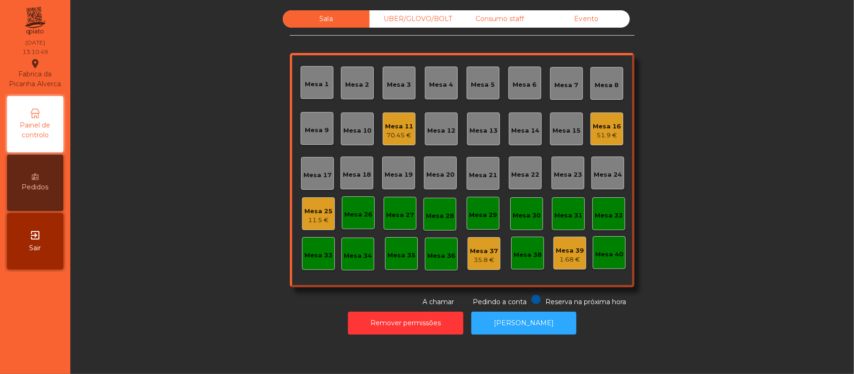
click at [390, 167] on div "Mesa 19" at bounding box center [399, 173] width 28 height 13
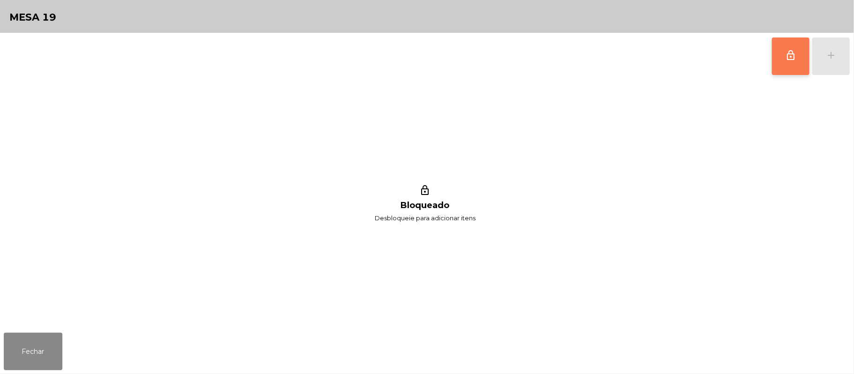
click at [779, 53] on button "lock_outline" at bounding box center [791, 57] width 38 height 38
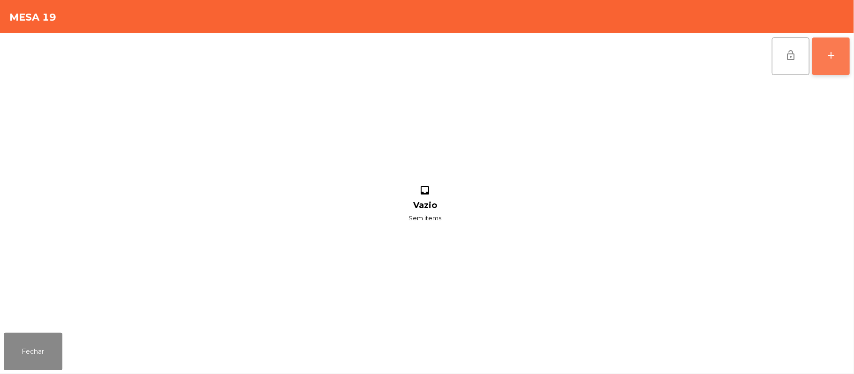
click at [837, 65] on button "add" at bounding box center [831, 57] width 38 height 38
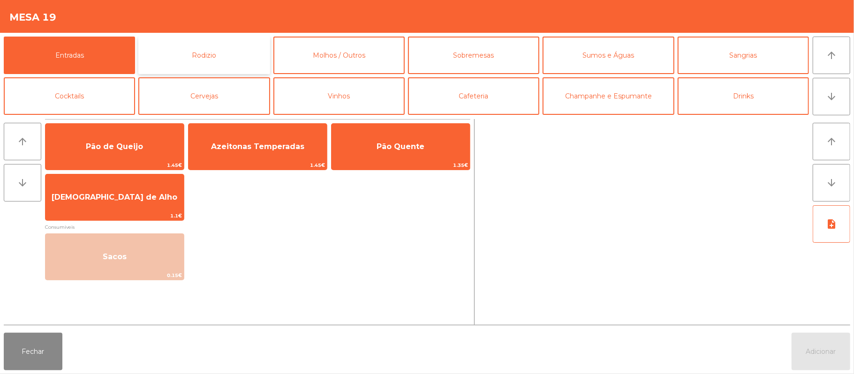
click at [216, 53] on button "Rodizio" at bounding box center [203, 56] width 131 height 38
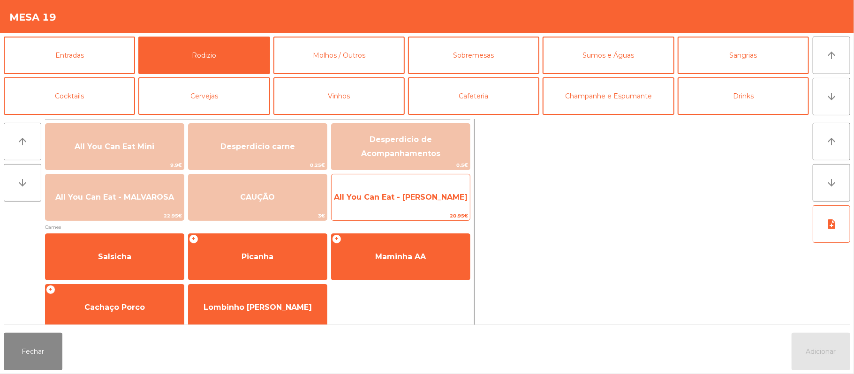
click at [403, 204] on span "All You Can Eat - [PERSON_NAME]" at bounding box center [401, 197] width 138 height 25
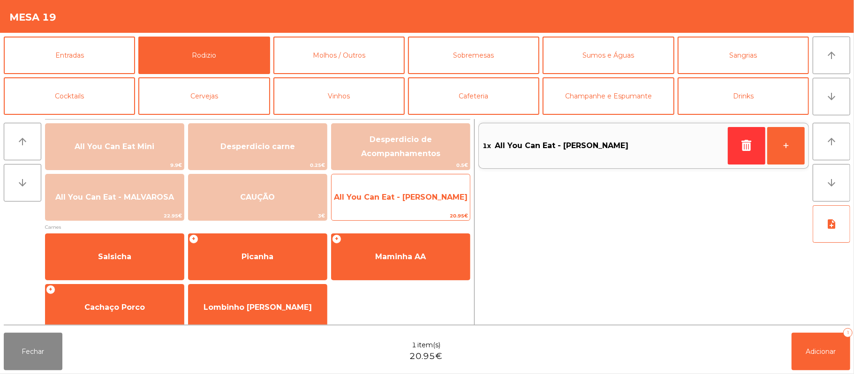
click at [403, 206] on span "All You Can Eat - [PERSON_NAME]" at bounding box center [401, 197] width 138 height 25
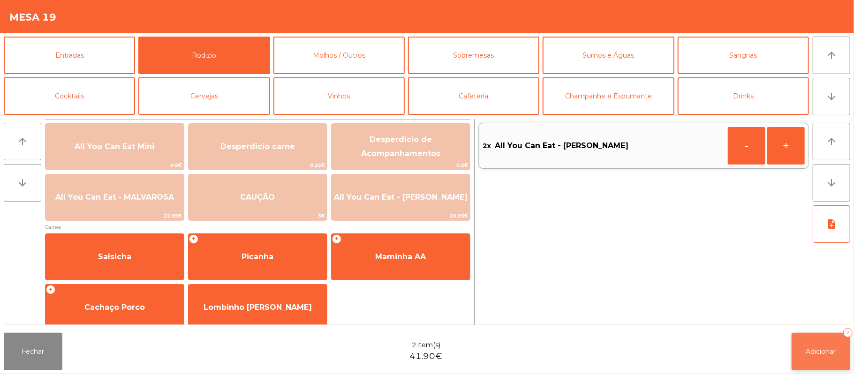
click at [823, 351] on span "Adicionar" at bounding box center [821, 352] width 30 height 8
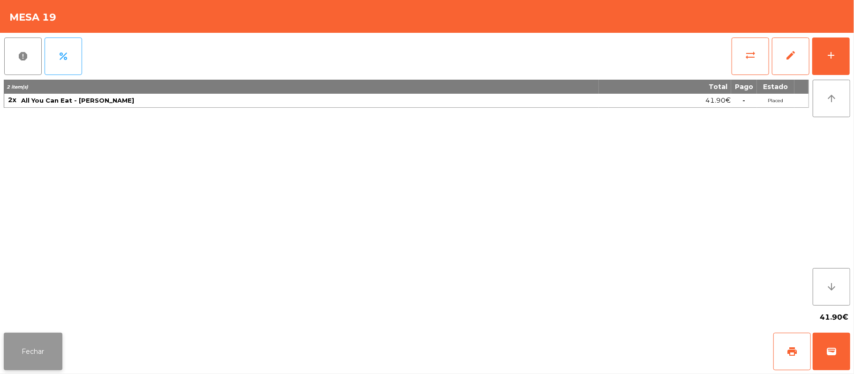
click at [28, 344] on button "Fechar" at bounding box center [33, 352] width 59 height 38
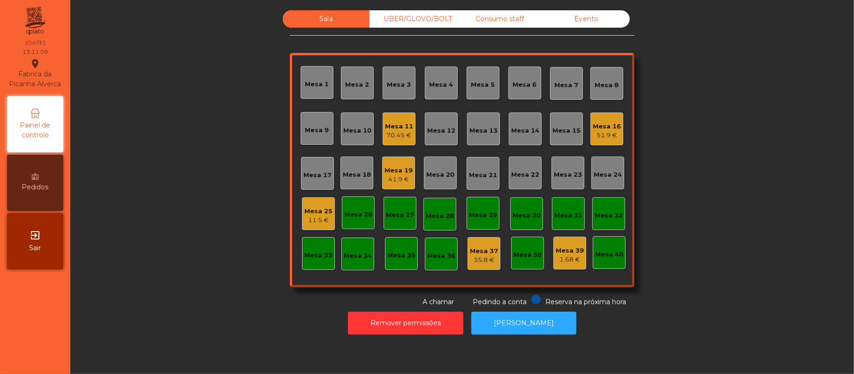
click at [398, 124] on div "Mesa 11" at bounding box center [399, 126] width 28 height 9
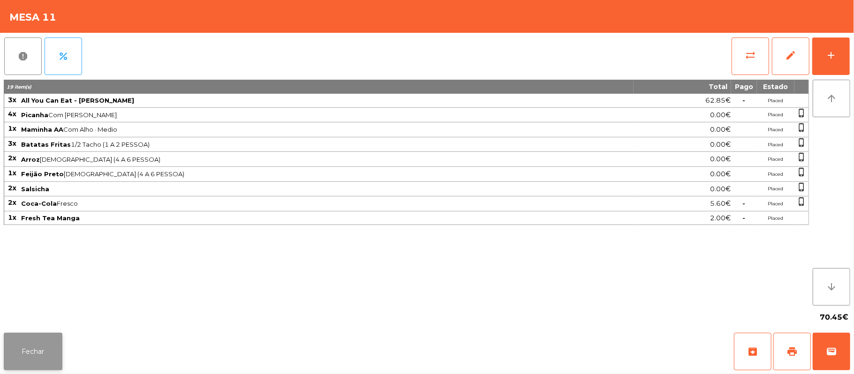
click at [44, 355] on button "Fechar" at bounding box center [33, 352] width 59 height 38
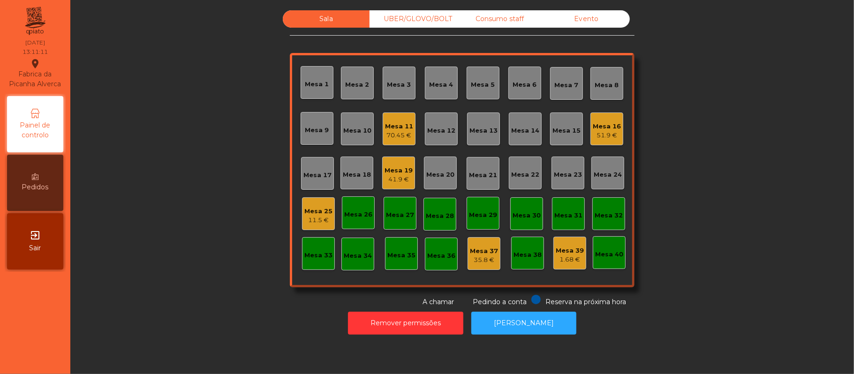
click at [601, 128] on div "Mesa 16" at bounding box center [607, 126] width 28 height 9
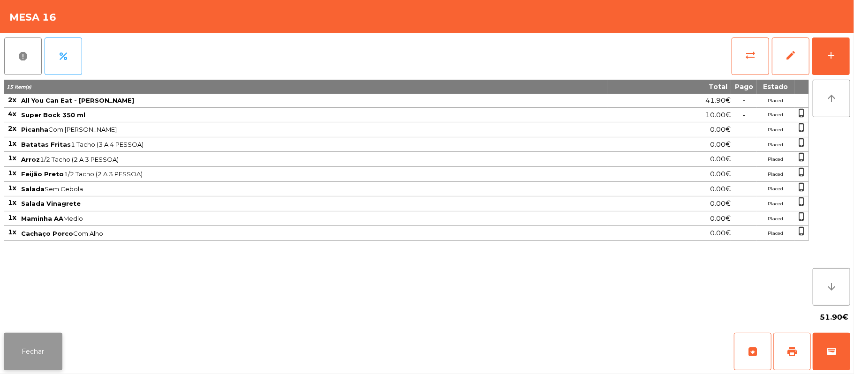
click at [29, 370] on button "Fechar" at bounding box center [33, 352] width 59 height 38
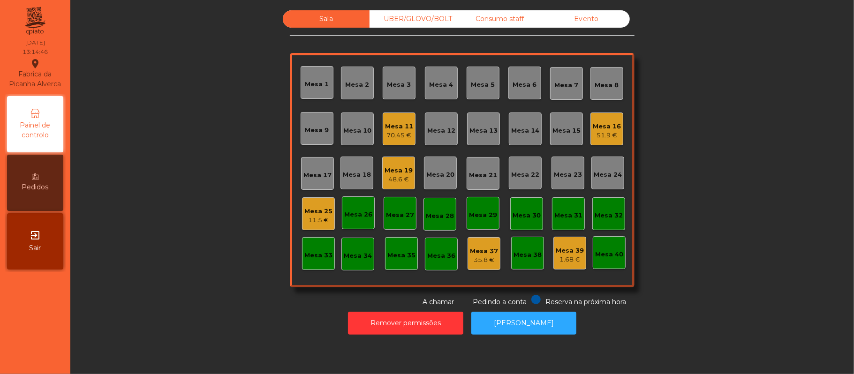
click at [385, 137] on div "70.45 €" at bounding box center [399, 135] width 28 height 9
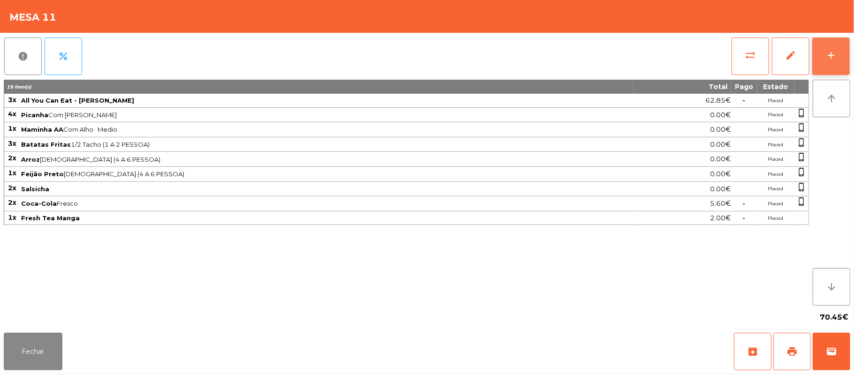
click at [816, 55] on button "add" at bounding box center [831, 57] width 38 height 38
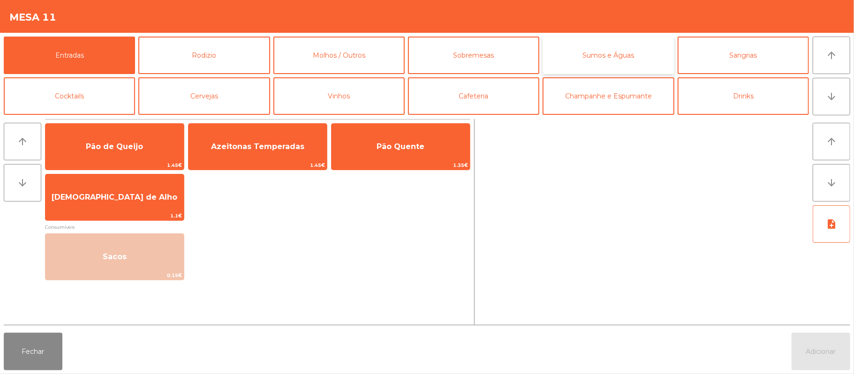
click at [591, 53] on button "Sumos e Águas" at bounding box center [608, 56] width 131 height 38
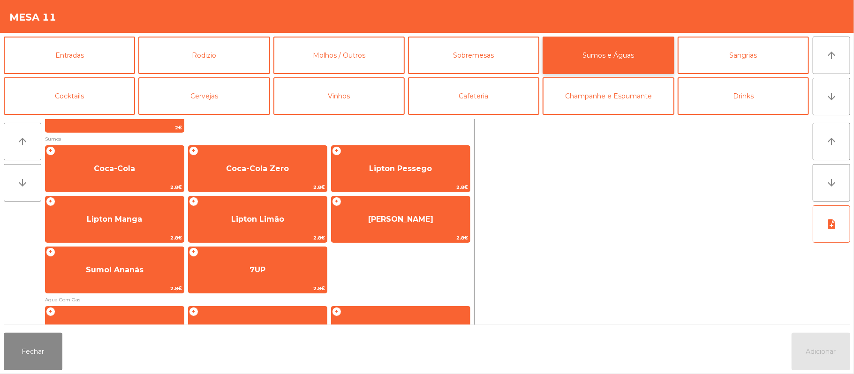
scroll to position [107, 0]
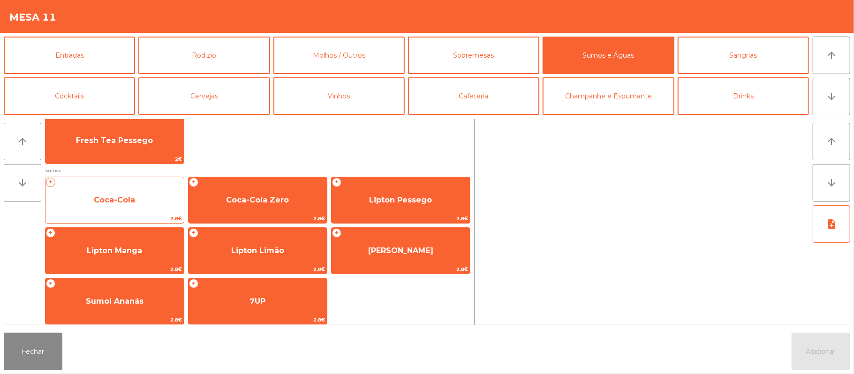
click at [135, 196] on span "Coca-Cola" at bounding box center [114, 200] width 138 height 25
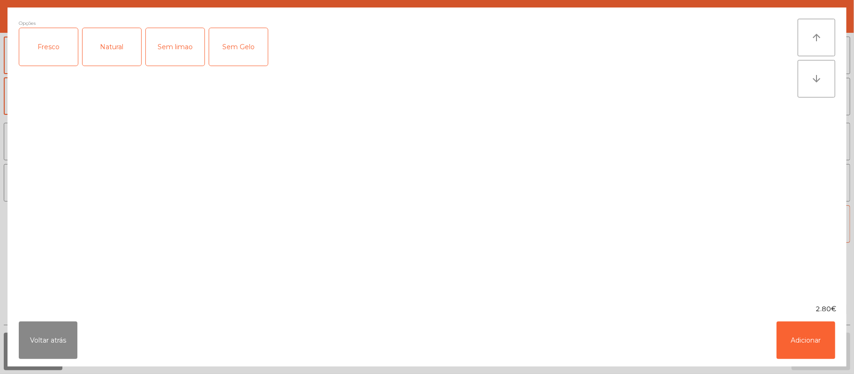
click at [46, 42] on div "Fresco" at bounding box center [48, 47] width 59 height 38
click at [823, 353] on button "Adicionar" at bounding box center [806, 341] width 59 height 38
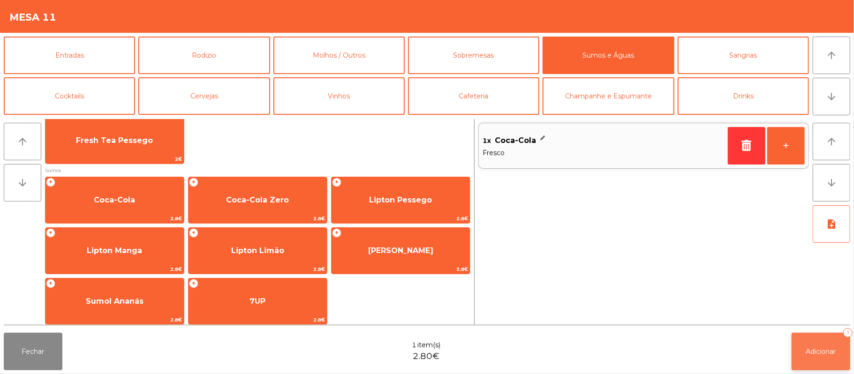
click at [821, 359] on button "Adicionar 1" at bounding box center [821, 352] width 59 height 38
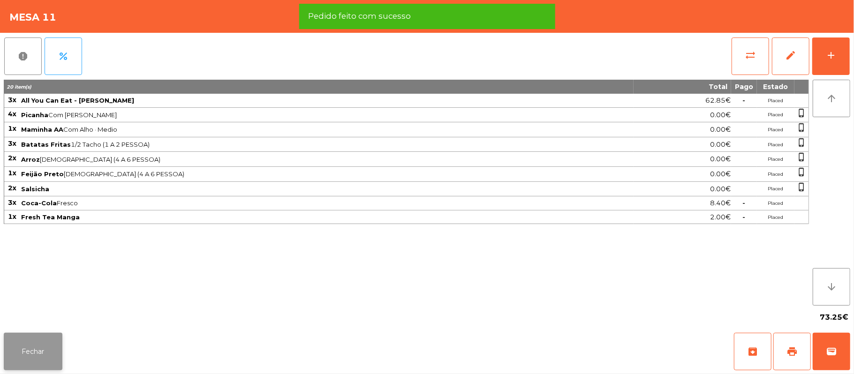
click at [45, 363] on button "Fechar" at bounding box center [33, 352] width 59 height 38
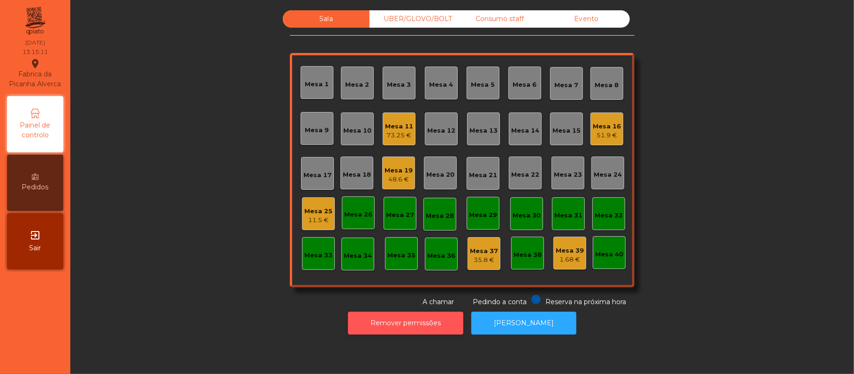
click at [421, 321] on button "Remover permissões" at bounding box center [405, 323] width 115 height 23
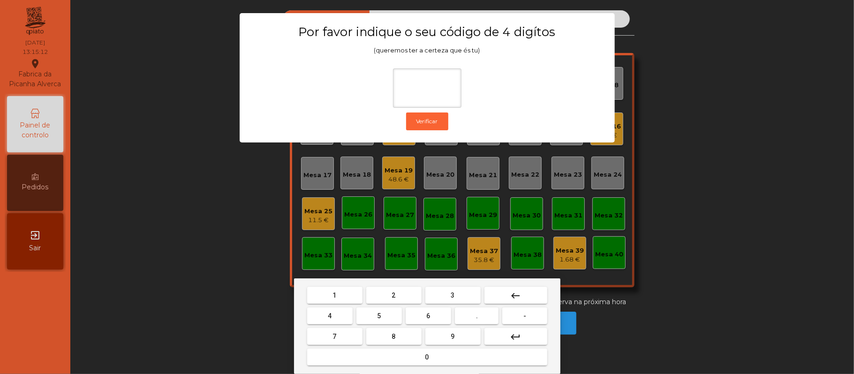
click at [393, 295] on span "2" at bounding box center [394, 296] width 4 height 8
click at [427, 312] on span "6" at bounding box center [429, 316] width 4 height 8
click at [334, 295] on span "1" at bounding box center [335, 296] width 4 height 8
click at [385, 314] on button "5" at bounding box center [378, 316] width 45 height 17
type input "****"
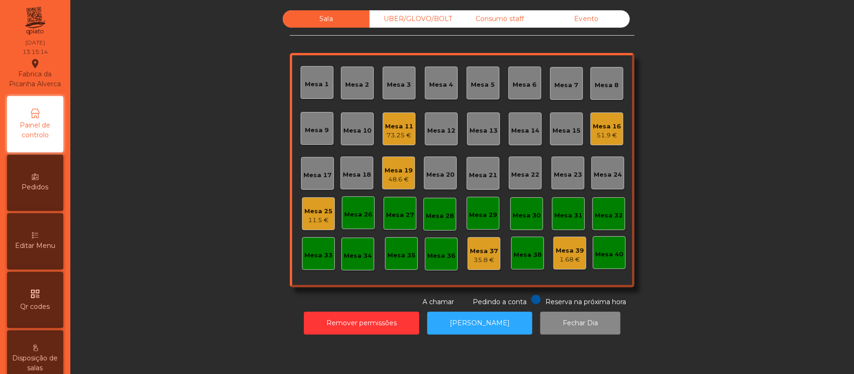
click at [306, 210] on div "Mesa 25" at bounding box center [318, 211] width 28 height 9
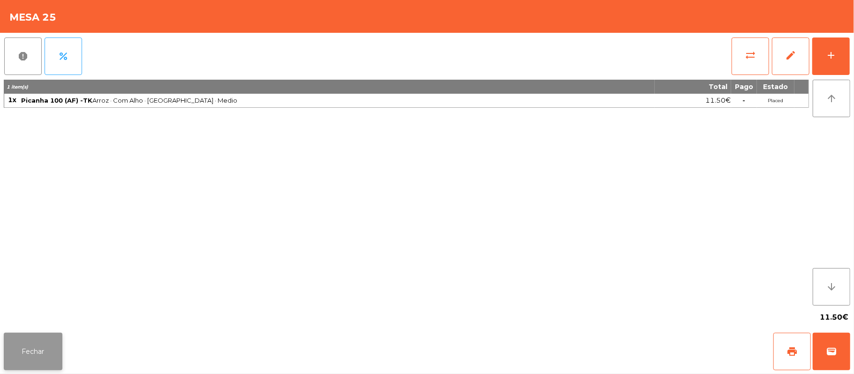
click at [28, 337] on button "Fechar" at bounding box center [33, 352] width 59 height 38
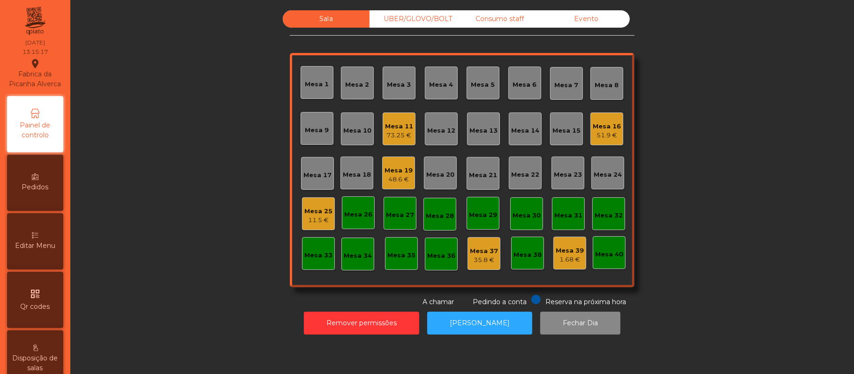
click at [31, 247] on div "Editar Menu" at bounding box center [35, 241] width 56 height 56
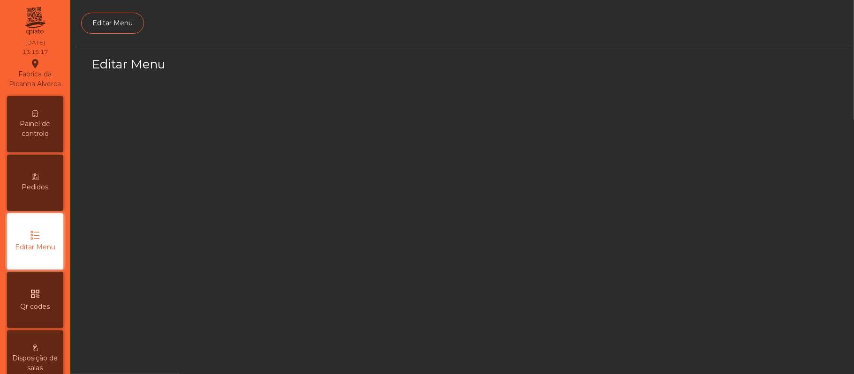
scroll to position [64, 0]
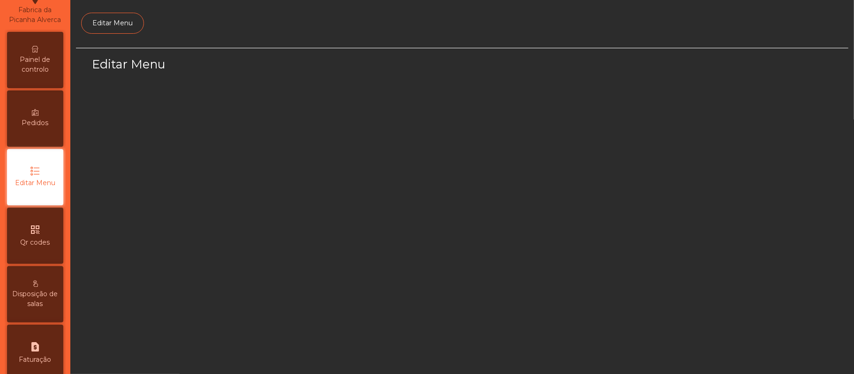
select select "*"
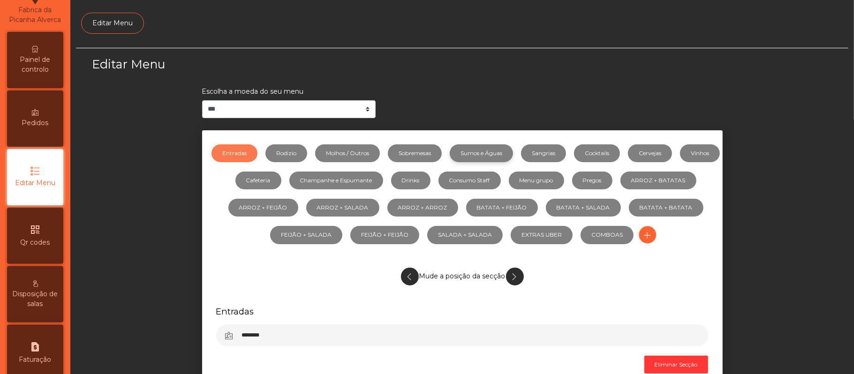
click at [513, 152] on link "Sumos e Águas" at bounding box center [481, 153] width 63 height 18
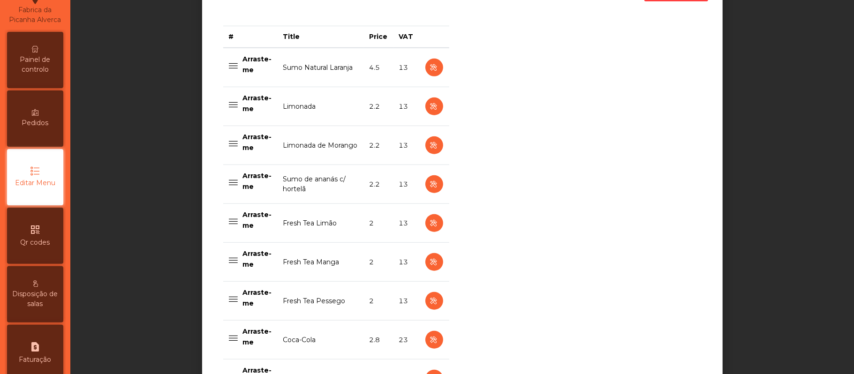
scroll to position [375, 0]
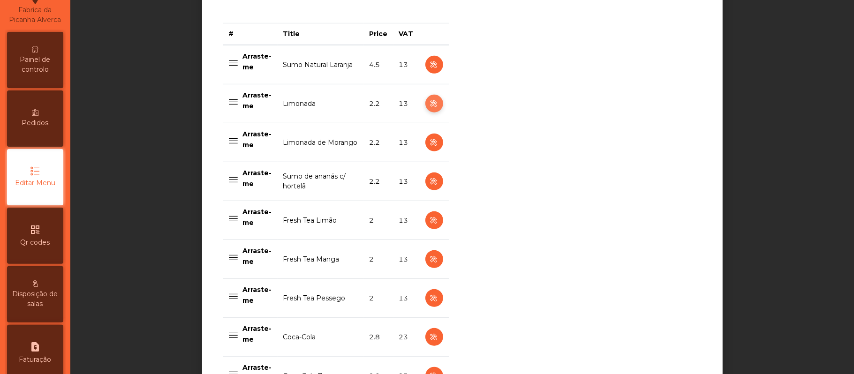
click at [429, 107] on icon "button" at bounding box center [434, 104] width 11 height 12
select select "***"
select select "**"
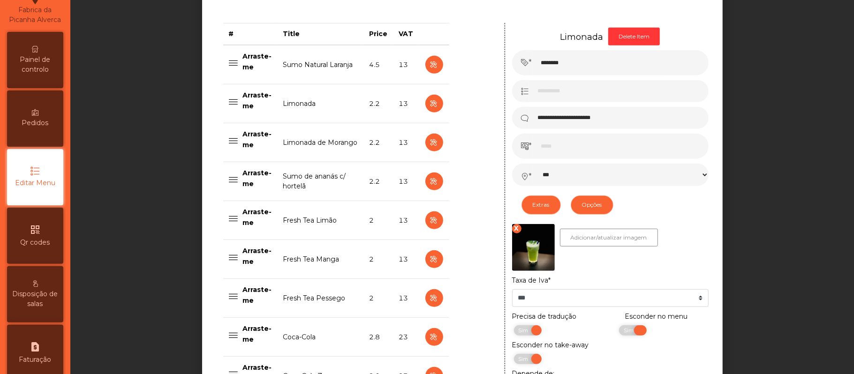
click at [618, 332] on span "Sim" at bounding box center [629, 330] width 23 height 10
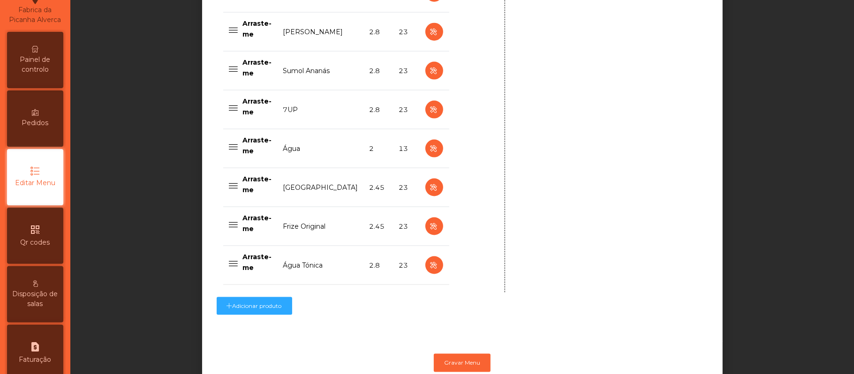
scroll to position [948, 0]
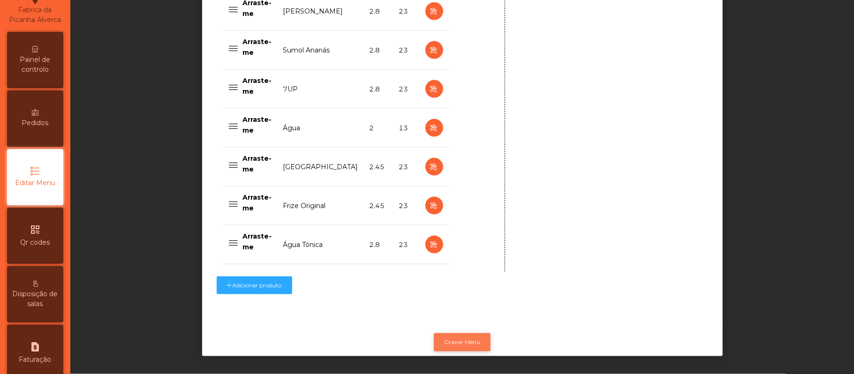
click at [460, 333] on button "Gravar Menu" at bounding box center [462, 342] width 57 height 18
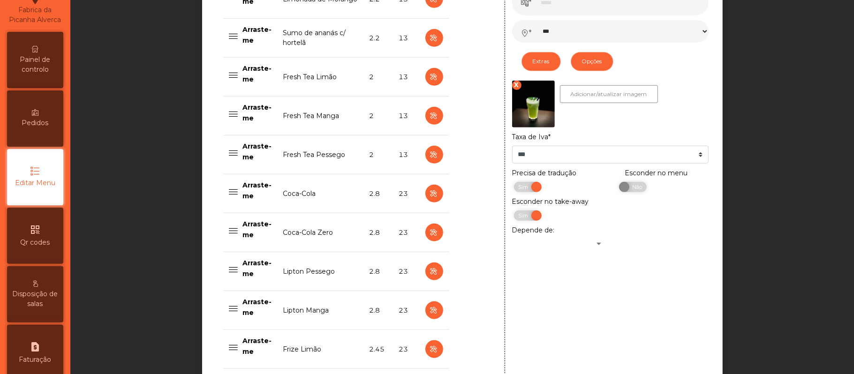
scroll to position [517, 0]
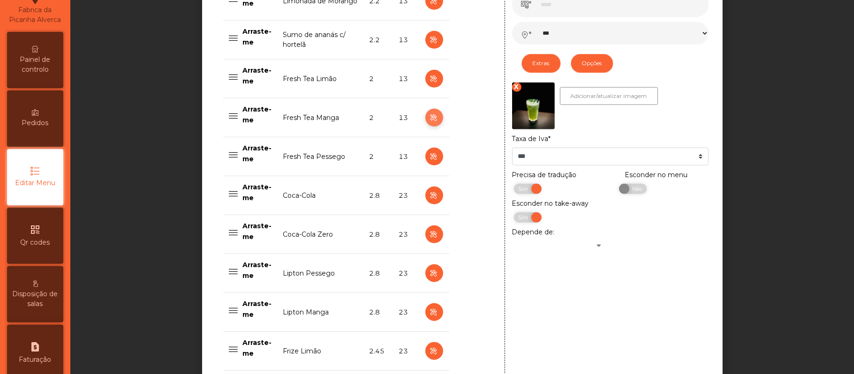
click at [429, 120] on icon "button" at bounding box center [434, 118] width 11 height 12
type input "**********"
type input "*"
select select "***"
select select "**"
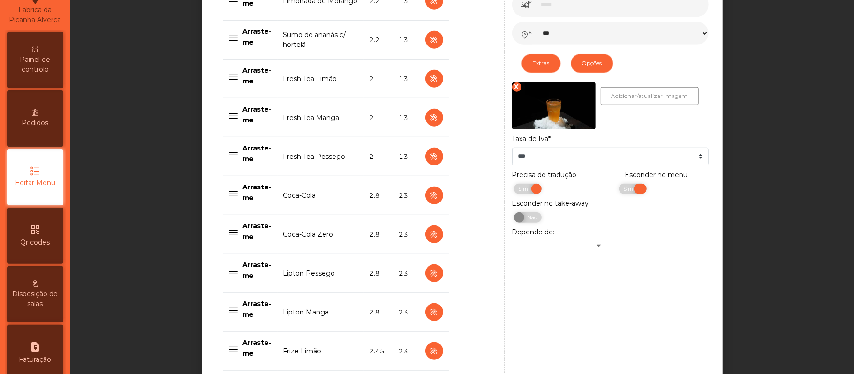
click at [630, 193] on span "Sim" at bounding box center [629, 189] width 23 height 10
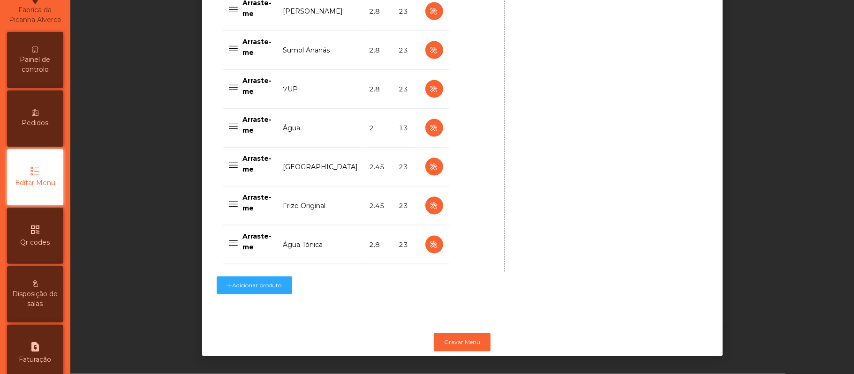
scroll to position [948, 0]
click at [467, 333] on button "Gravar Menu" at bounding box center [462, 342] width 57 height 18
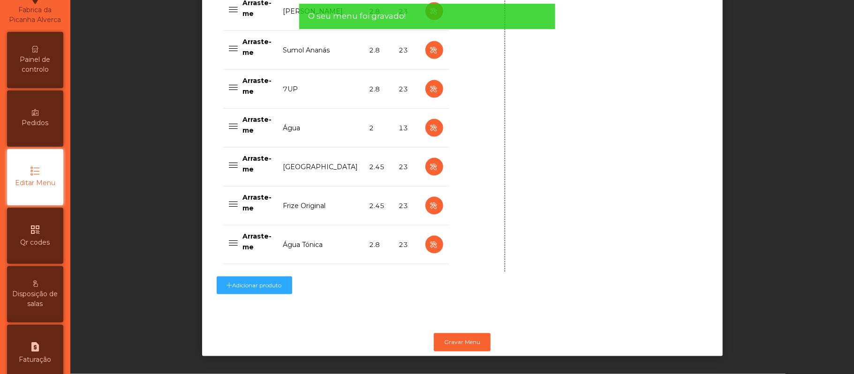
click at [47, 75] on span "Painel de controlo" at bounding box center [35, 65] width 52 height 20
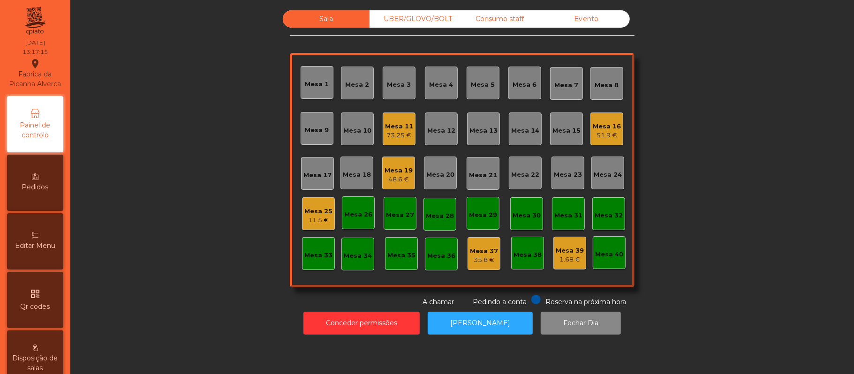
click at [308, 201] on div "Mesa 25 11.5 €" at bounding box center [318, 213] width 33 height 33
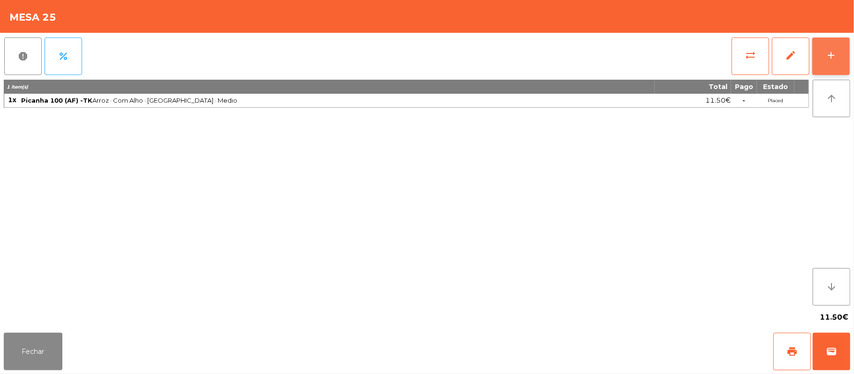
click at [847, 60] on button "add" at bounding box center [831, 57] width 38 height 38
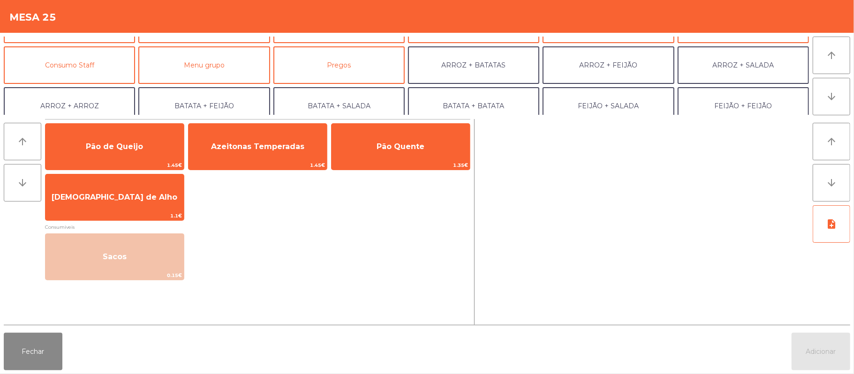
scroll to position [76, 0]
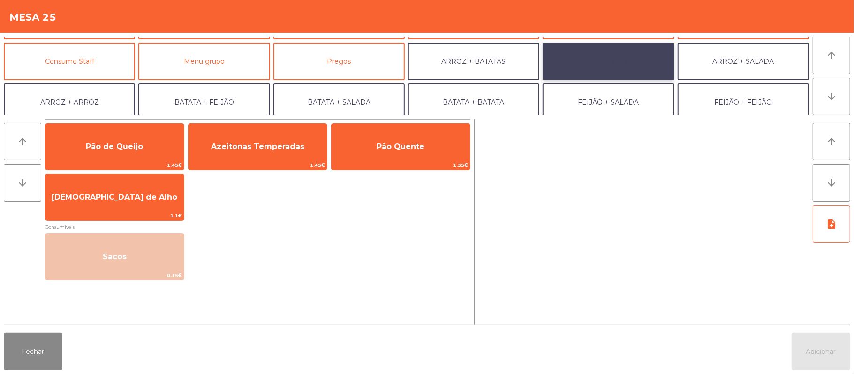
click at [591, 61] on button "ARROZ + FEIJÃO" at bounding box center [608, 62] width 131 height 38
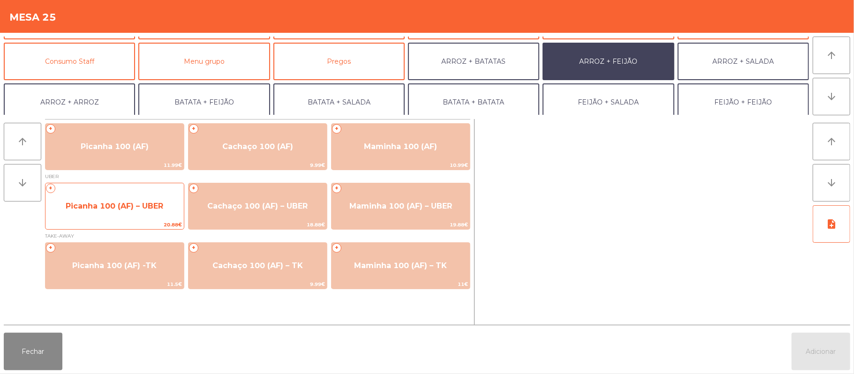
click at [154, 213] on span "Picanha 100 (AF) – UBER" at bounding box center [114, 206] width 138 height 25
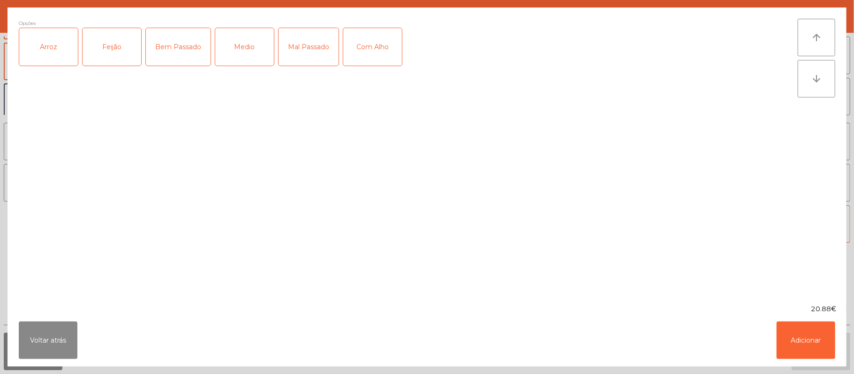
click at [61, 55] on div "Arroz" at bounding box center [48, 47] width 59 height 38
click at [113, 56] on div "Feijão" at bounding box center [112, 47] width 59 height 38
click at [246, 42] on div "Medio" at bounding box center [244, 47] width 59 height 38
click at [389, 45] on div "Com Alho" at bounding box center [372, 47] width 59 height 38
click at [53, 336] on button "Voltar atrás" at bounding box center [48, 341] width 59 height 38
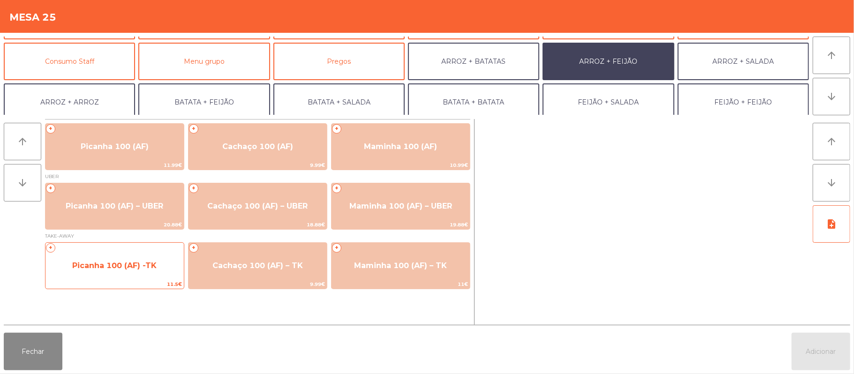
click at [106, 269] on span "Picanha 100 (AF) -TK" at bounding box center [114, 265] width 84 height 9
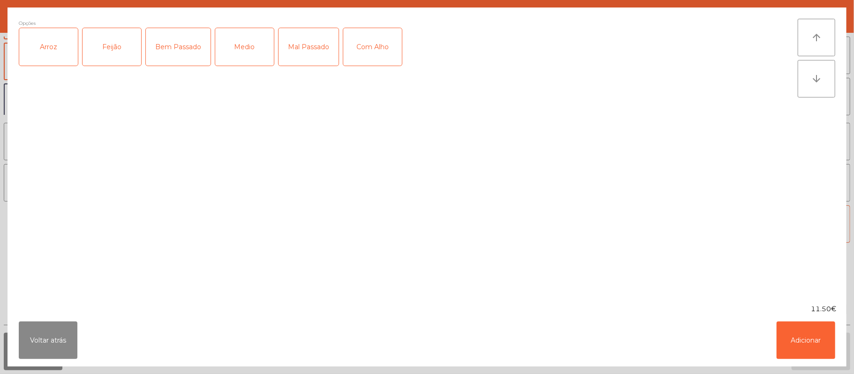
click at [55, 54] on div "Arroz" at bounding box center [48, 47] width 59 height 38
click at [109, 53] on div "Feijão" at bounding box center [112, 47] width 59 height 38
click at [251, 60] on div "Medio" at bounding box center [244, 47] width 59 height 38
click at [366, 44] on div "Com Alho" at bounding box center [372, 47] width 59 height 38
click at [803, 347] on button "Adicionar" at bounding box center [806, 341] width 59 height 38
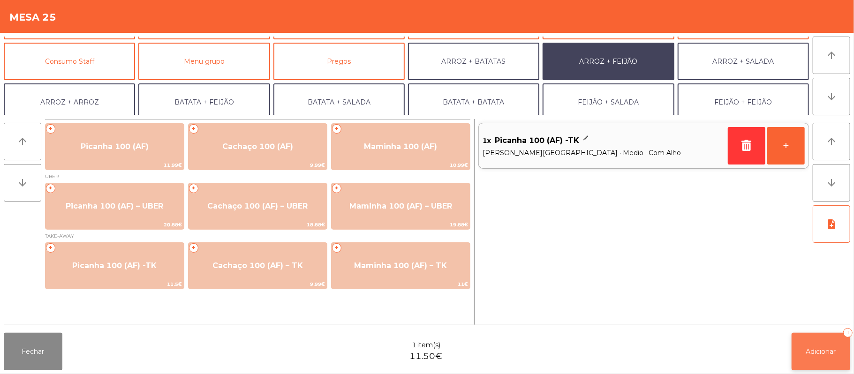
click at [826, 354] on span "Adicionar" at bounding box center [821, 352] width 30 height 8
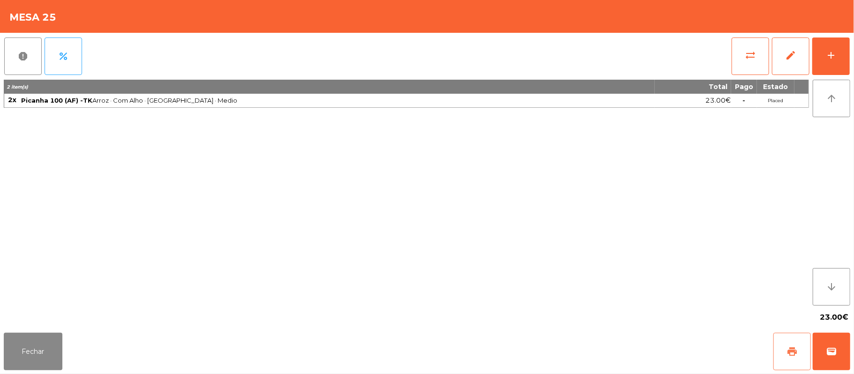
click at [783, 349] on button "print" at bounding box center [792, 352] width 38 height 38
click at [38, 366] on button "Fechar" at bounding box center [33, 352] width 59 height 38
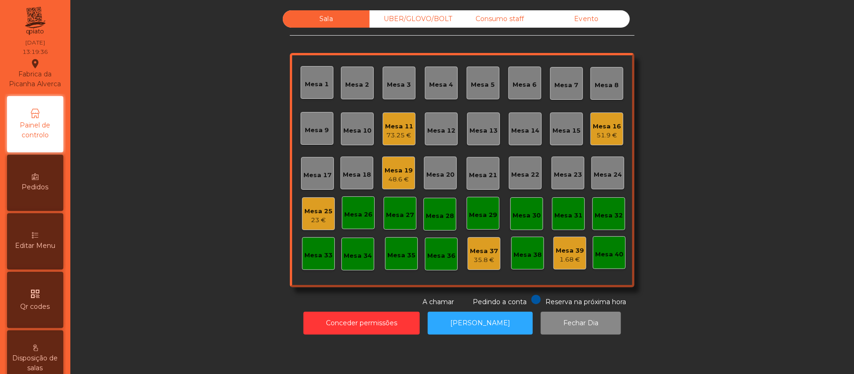
click at [307, 207] on div "Mesa 25" at bounding box center [318, 211] width 28 height 9
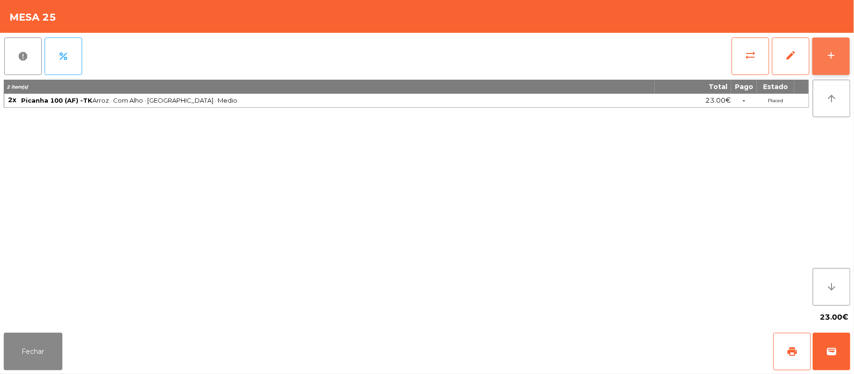
click at [833, 53] on div "add" at bounding box center [830, 55] width 11 height 11
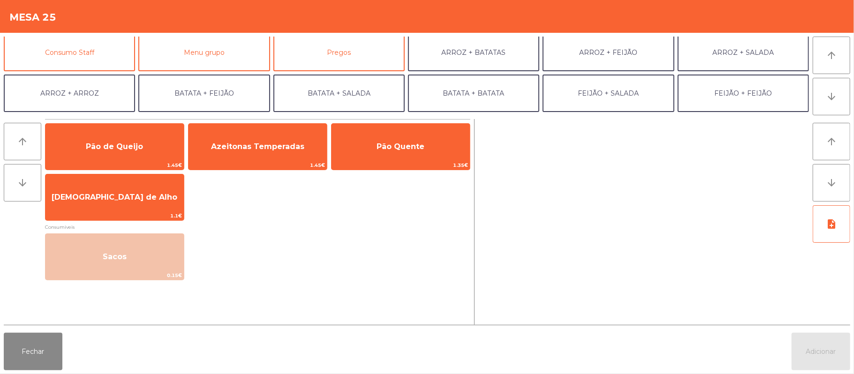
scroll to position [122, 0]
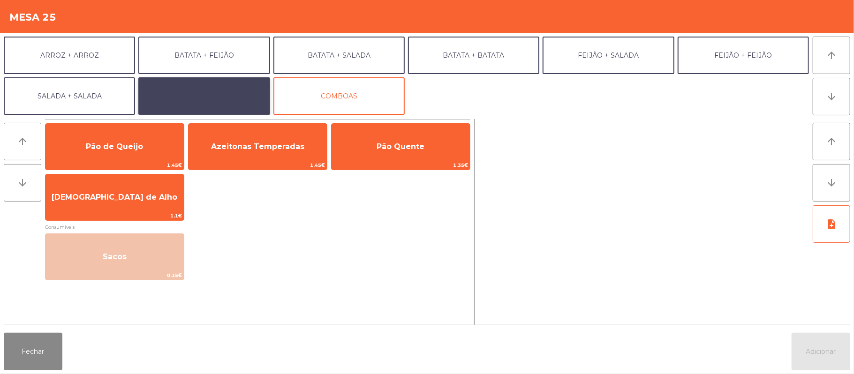
click at [234, 94] on button "EXTRAS UBER" at bounding box center [203, 96] width 131 height 38
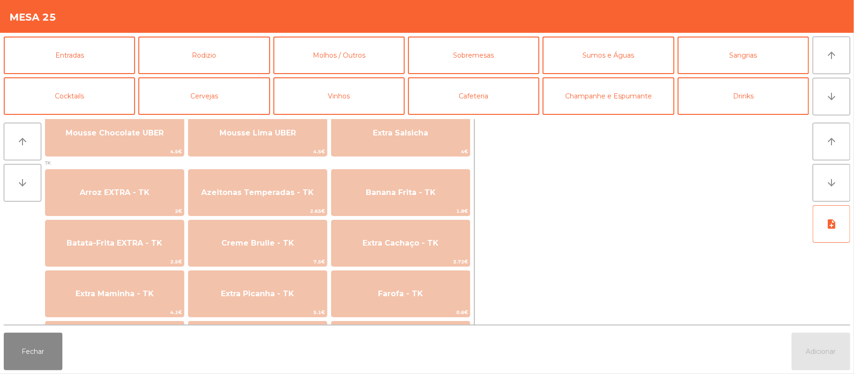
scroll to position [0, 0]
click at [601, 62] on button "Sumos e Águas" at bounding box center [608, 55] width 131 height 38
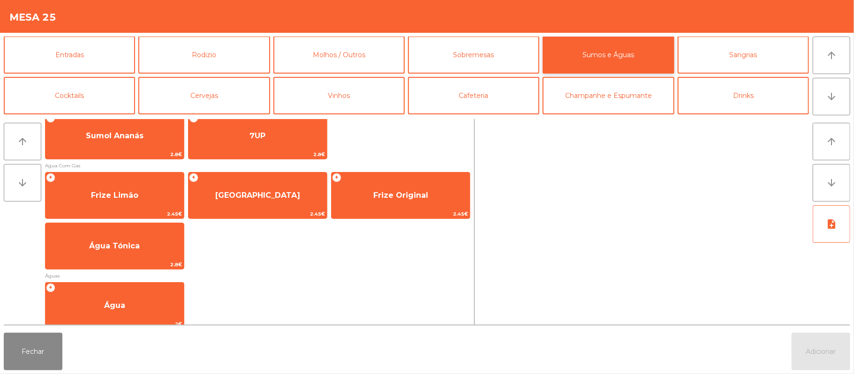
scroll to position [265, 0]
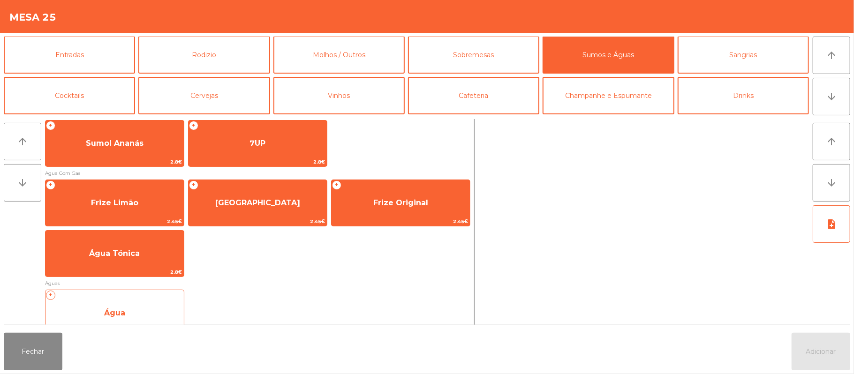
click at [162, 310] on span "Água" at bounding box center [114, 313] width 138 height 25
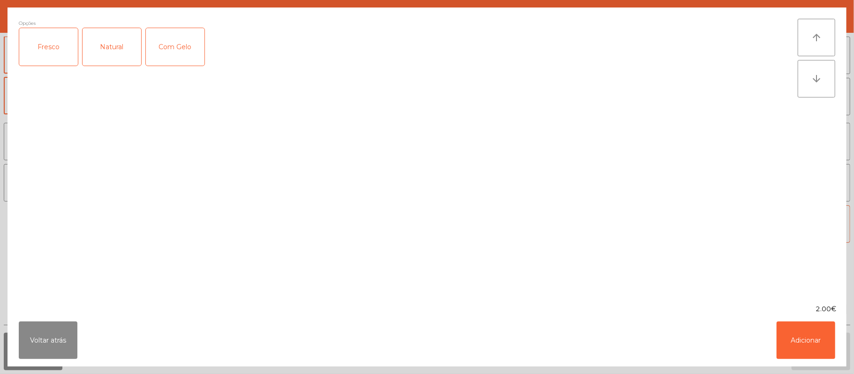
click at [51, 61] on div "Fresco" at bounding box center [48, 47] width 59 height 38
click at [809, 340] on button "Adicionar" at bounding box center [806, 341] width 59 height 38
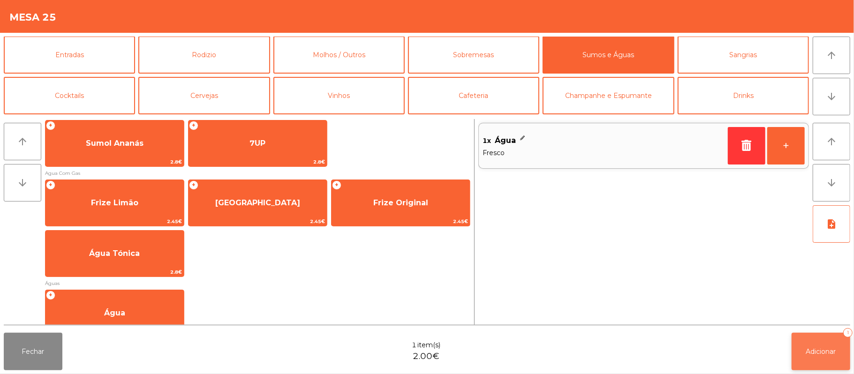
click at [814, 353] on span "Adicionar" at bounding box center [821, 352] width 30 height 8
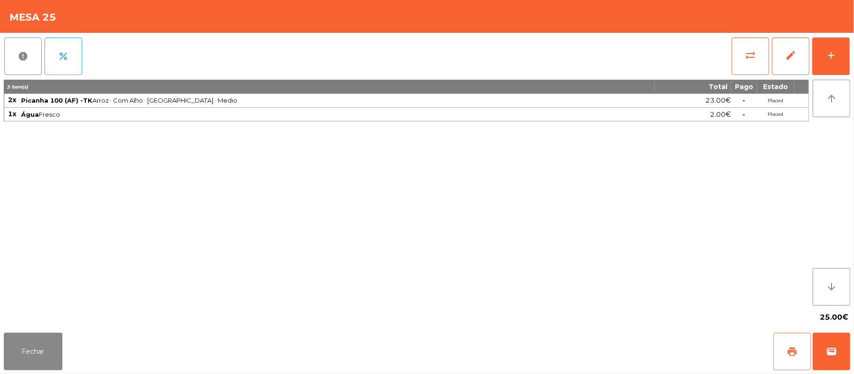
click at [803, 349] on button "print" at bounding box center [792, 352] width 38 height 38
click at [41, 337] on button "Fechar" at bounding box center [33, 352] width 59 height 38
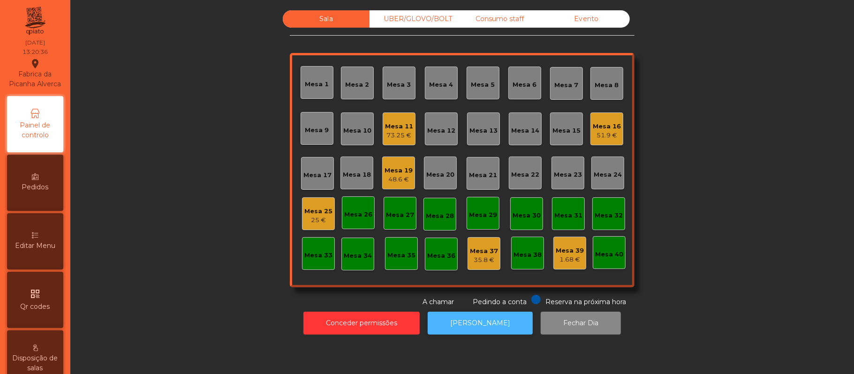
click at [484, 319] on button "[PERSON_NAME]" at bounding box center [480, 323] width 105 height 23
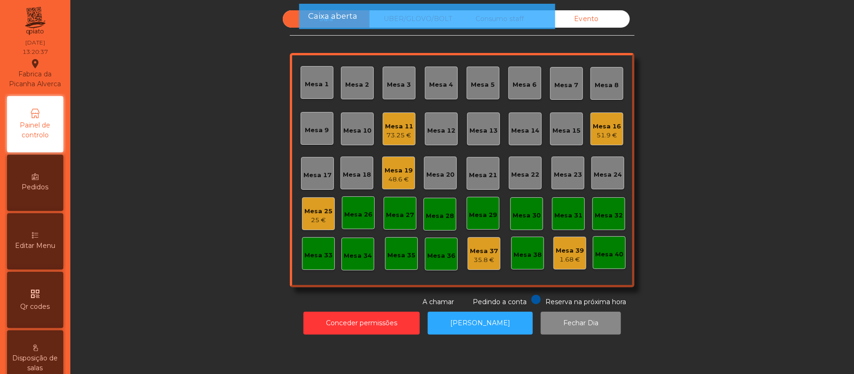
click at [321, 222] on div "25 €" at bounding box center [318, 220] width 28 height 9
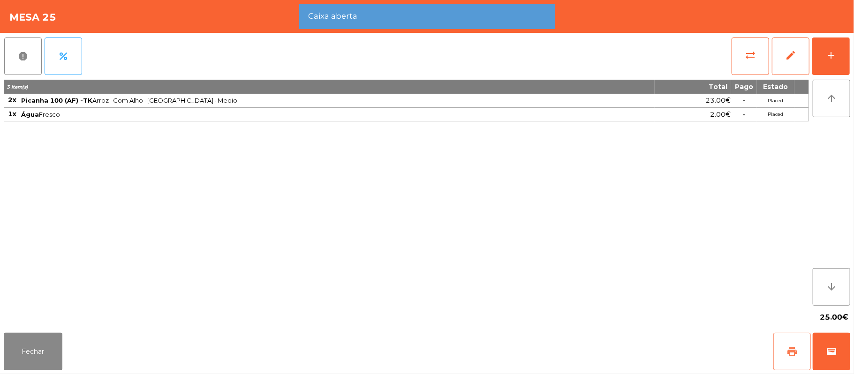
click at [781, 344] on button "print" at bounding box center [792, 352] width 38 height 38
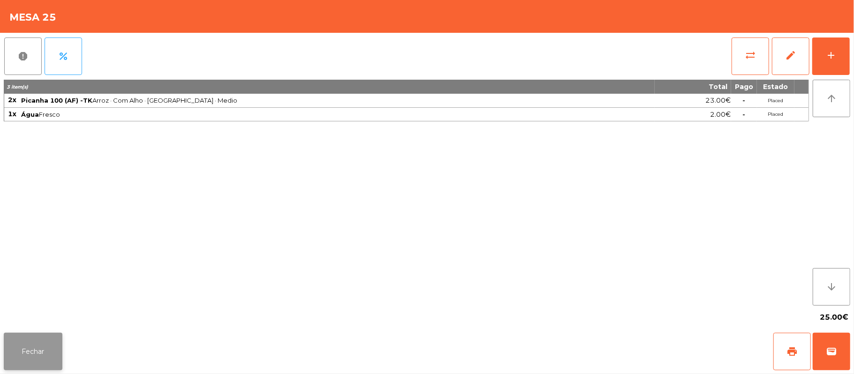
click at [46, 339] on button "Fechar" at bounding box center [33, 352] width 59 height 38
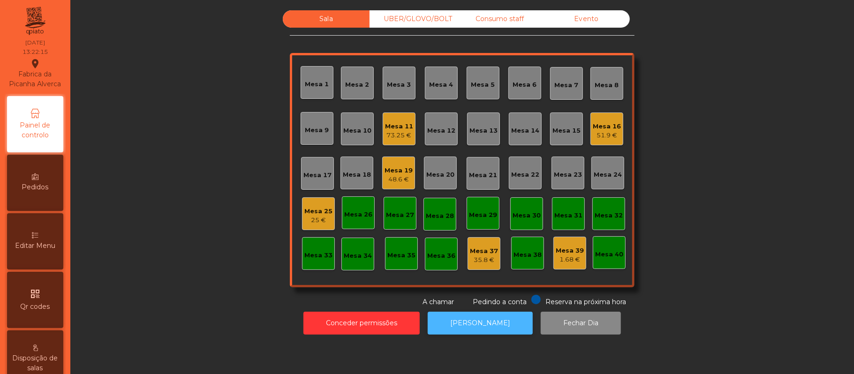
click at [488, 322] on button "[PERSON_NAME]" at bounding box center [480, 323] width 105 height 23
click at [484, 333] on button "[PERSON_NAME]" at bounding box center [480, 323] width 105 height 23
click at [321, 216] on div "25 €" at bounding box center [318, 220] width 28 height 9
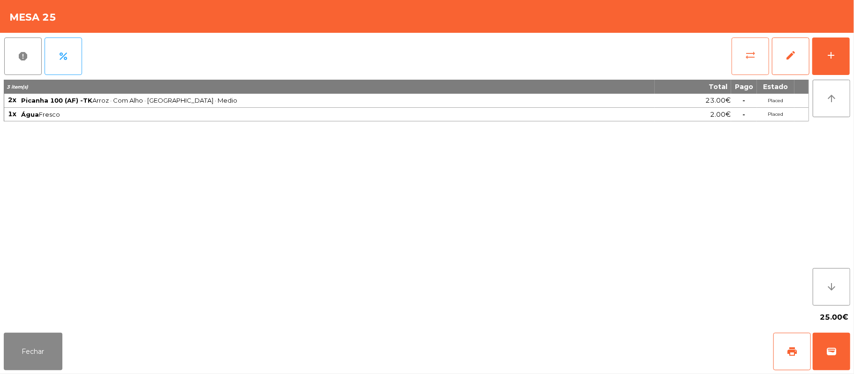
click at [739, 44] on button "sync_alt" at bounding box center [751, 57] width 38 height 38
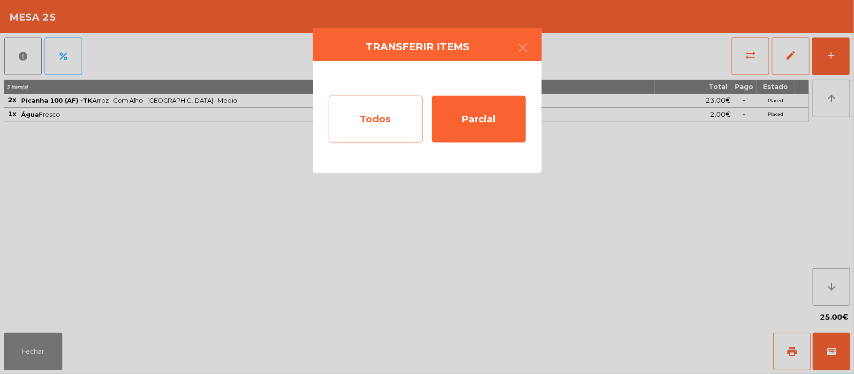
click at [372, 118] on div "Todos" at bounding box center [376, 119] width 94 height 47
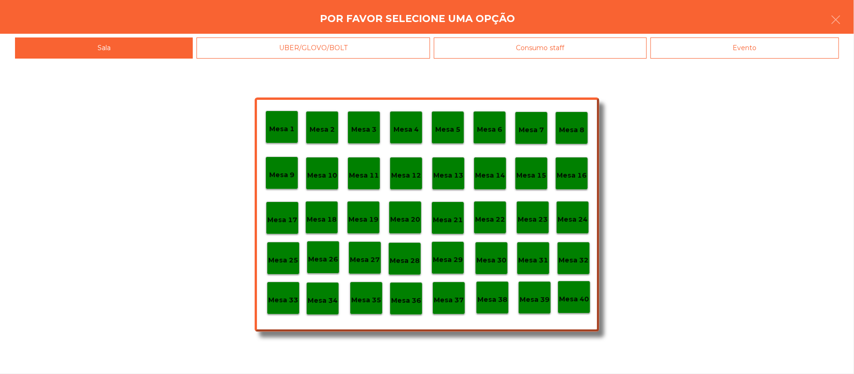
click at [742, 44] on div "Evento" at bounding box center [745, 48] width 189 height 21
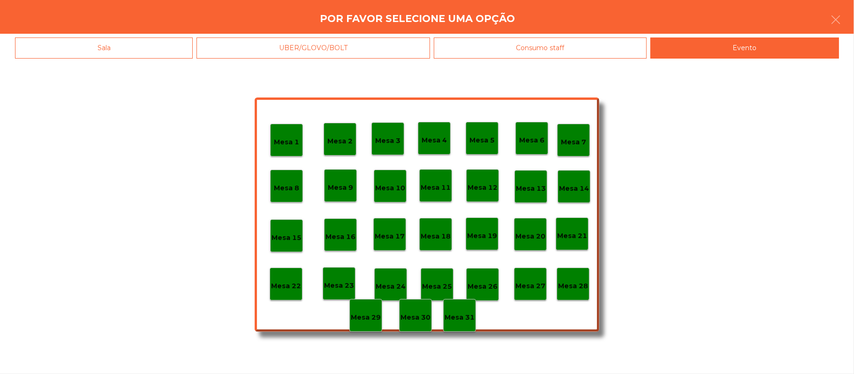
click at [588, 289] on div "Mesa 28" at bounding box center [573, 284] width 33 height 33
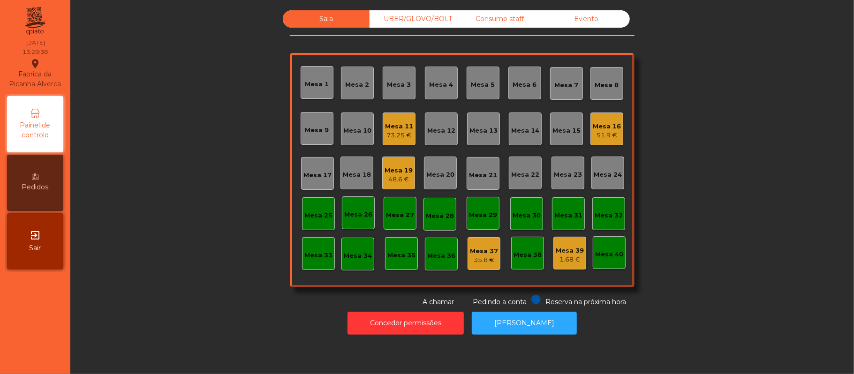
click at [390, 173] on div "Mesa 19" at bounding box center [399, 170] width 28 height 9
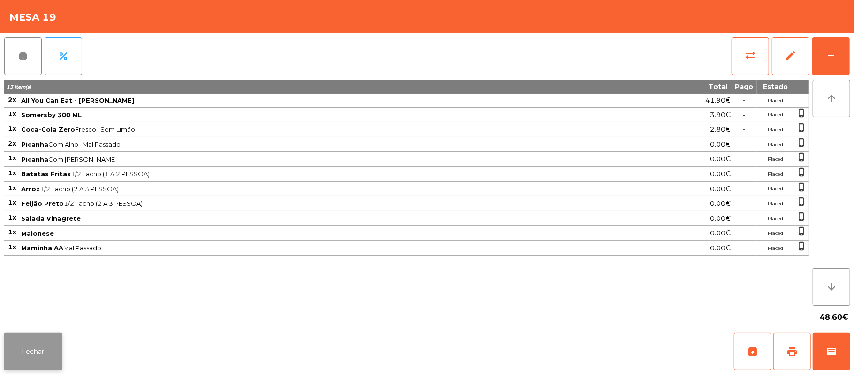
click at [45, 361] on button "Fechar" at bounding box center [33, 352] width 59 height 38
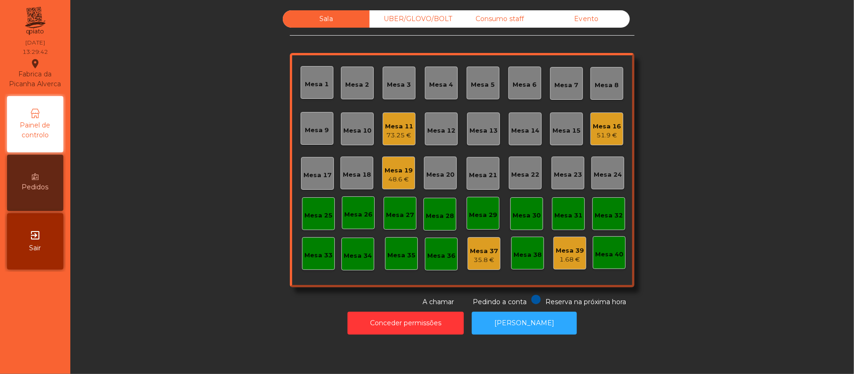
click at [447, 167] on div "Mesa 20" at bounding box center [440, 173] width 28 height 13
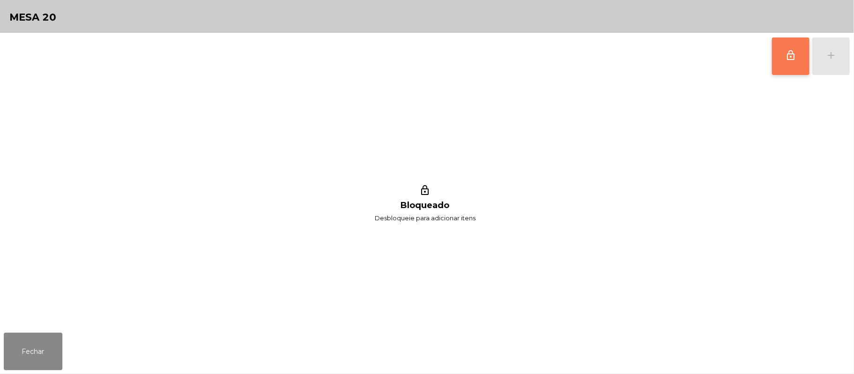
click at [787, 57] on span "lock_outline" at bounding box center [790, 55] width 11 height 11
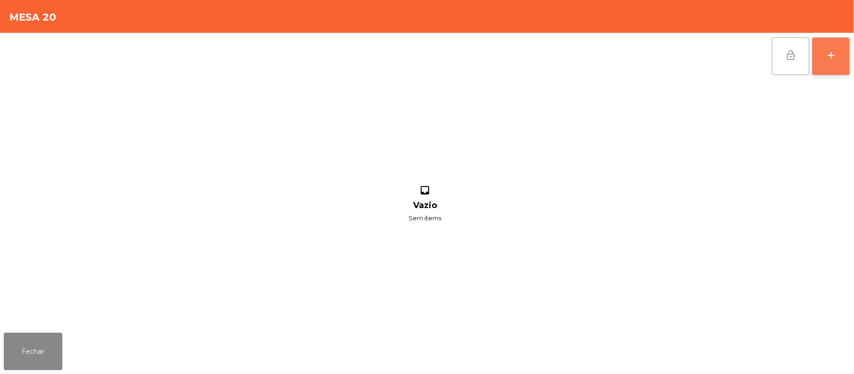
click at [828, 57] on div "add" at bounding box center [830, 55] width 11 height 11
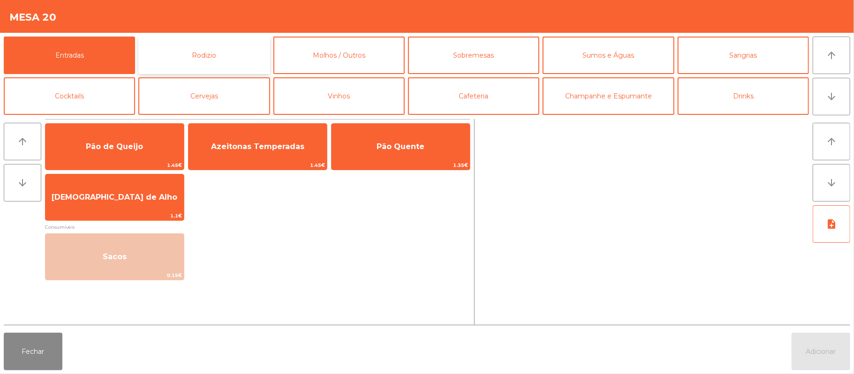
click at [218, 54] on button "Rodizio" at bounding box center [203, 56] width 131 height 38
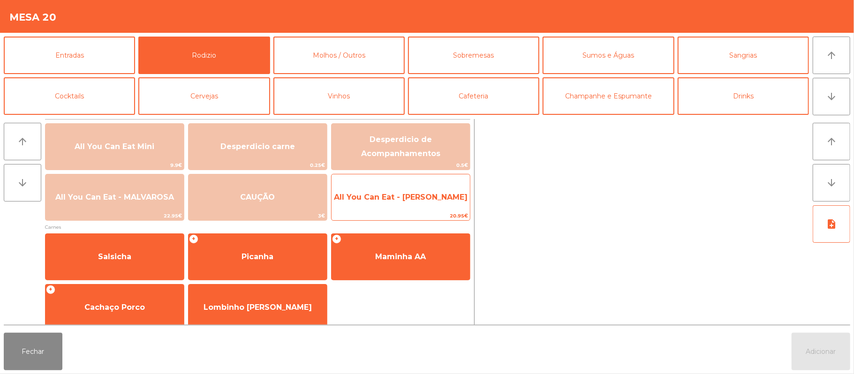
click at [442, 206] on span "All You Can Eat - [PERSON_NAME]" at bounding box center [401, 197] width 138 height 25
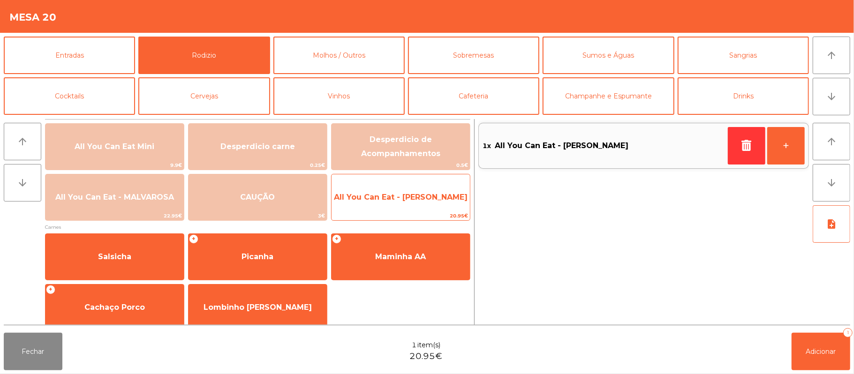
click at [432, 190] on span "All You Can Eat - [PERSON_NAME]" at bounding box center [401, 197] width 138 height 25
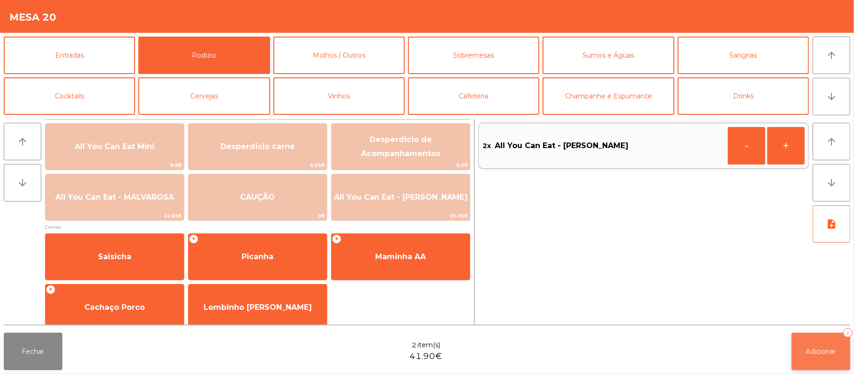
click at [805, 351] on button "Adicionar 2" at bounding box center [821, 352] width 59 height 38
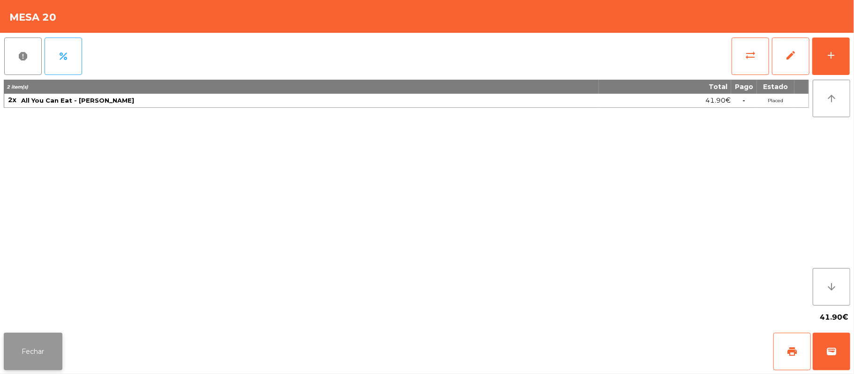
click at [29, 351] on button "Fechar" at bounding box center [33, 352] width 59 height 38
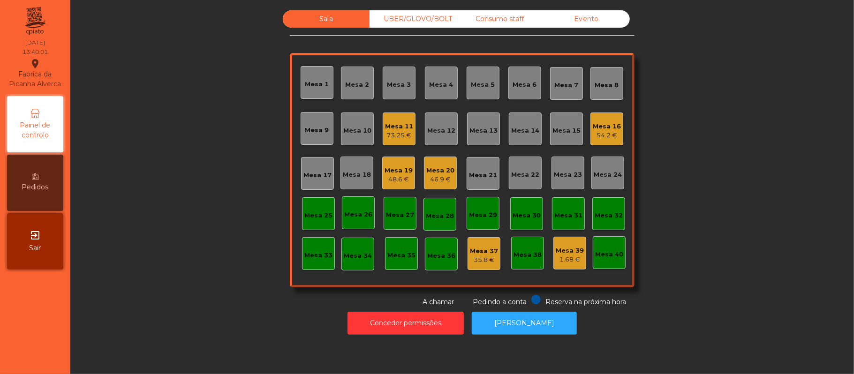
click at [599, 144] on div "Mesa 16 54.2 €" at bounding box center [606, 129] width 33 height 33
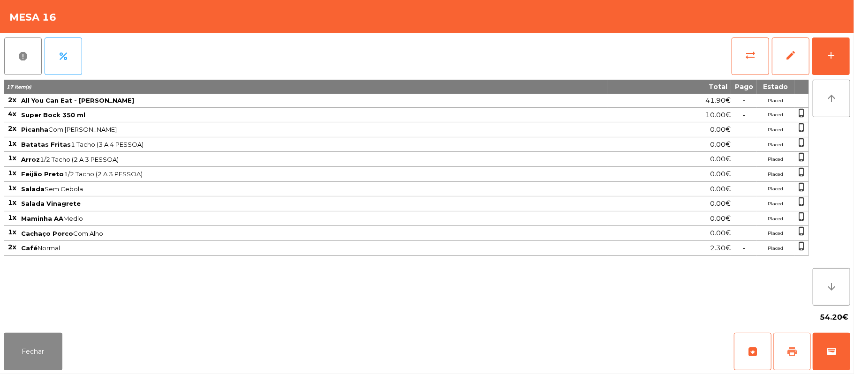
click at [782, 342] on button "print" at bounding box center [792, 352] width 38 height 38
click at [30, 348] on button "Fechar" at bounding box center [33, 352] width 59 height 38
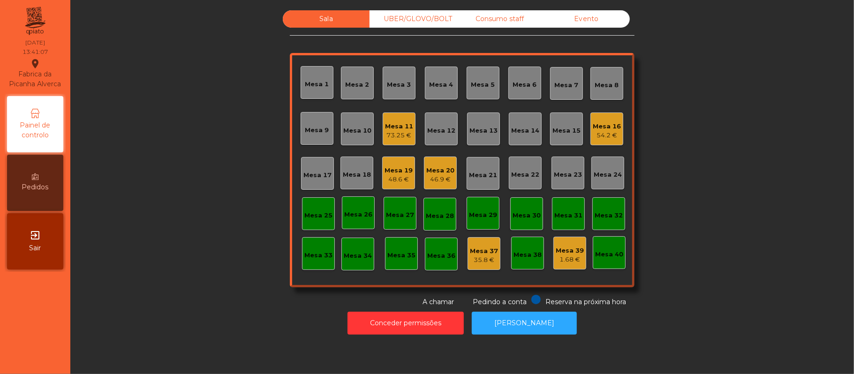
click at [606, 121] on div "Mesa 16 54.2 €" at bounding box center [607, 129] width 28 height 22
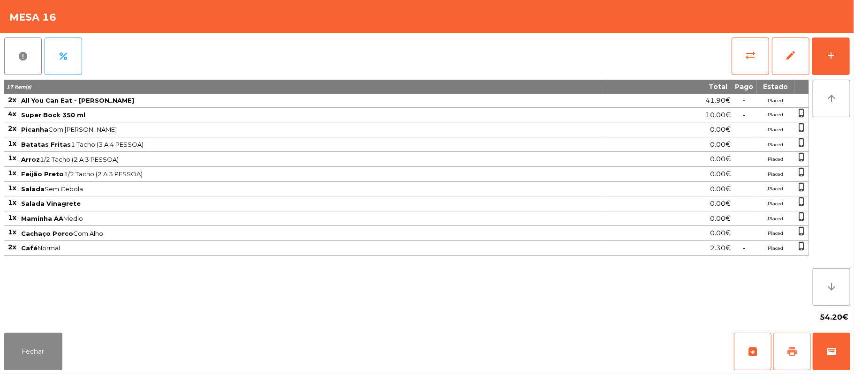
click at [789, 344] on button "print" at bounding box center [792, 352] width 38 height 38
click at [31, 368] on button "Fechar" at bounding box center [33, 352] width 59 height 38
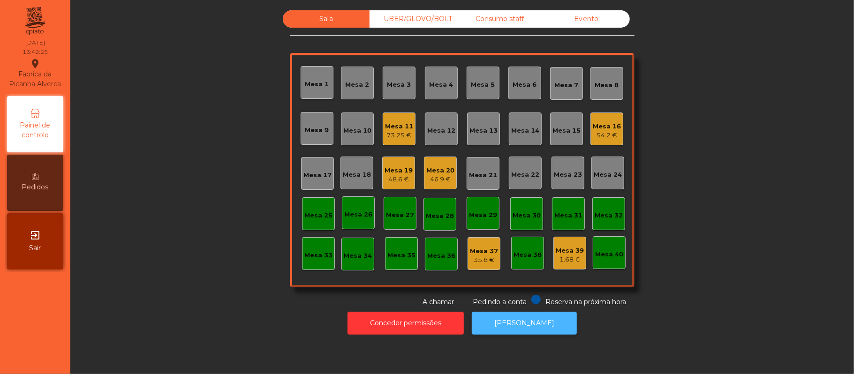
click at [507, 330] on button "[PERSON_NAME]" at bounding box center [524, 323] width 105 height 23
click at [614, 128] on div "Mesa 16" at bounding box center [607, 126] width 28 height 9
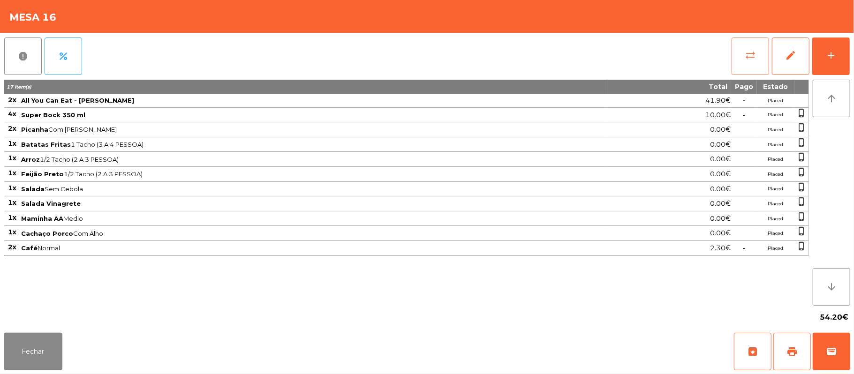
click at [740, 44] on button "sync_alt" at bounding box center [751, 57] width 38 height 38
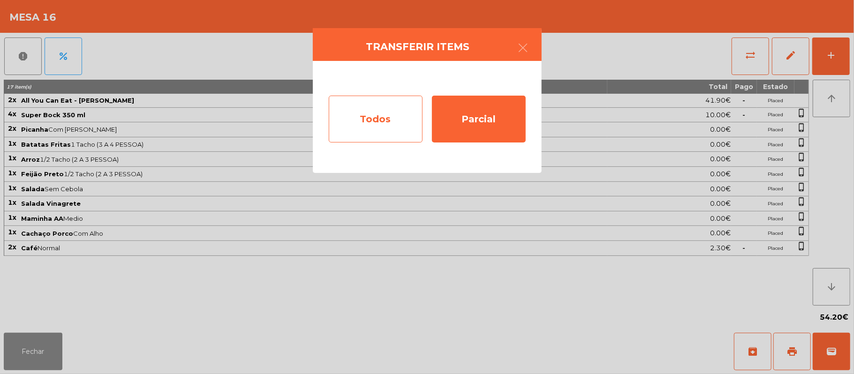
click at [366, 104] on div "Todos" at bounding box center [376, 119] width 94 height 47
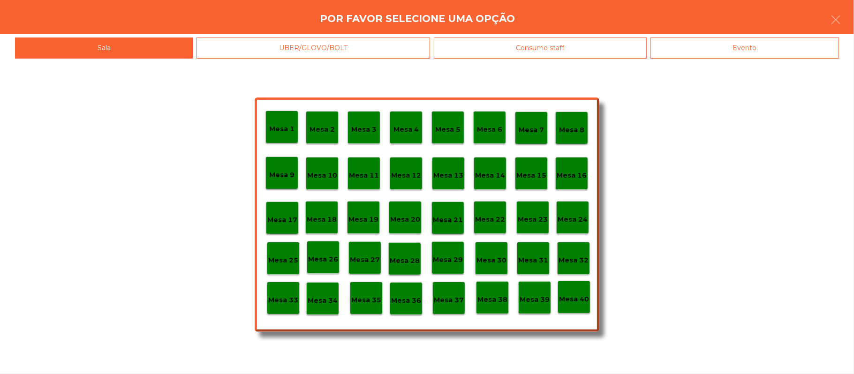
click at [758, 57] on div "Evento" at bounding box center [745, 48] width 189 height 21
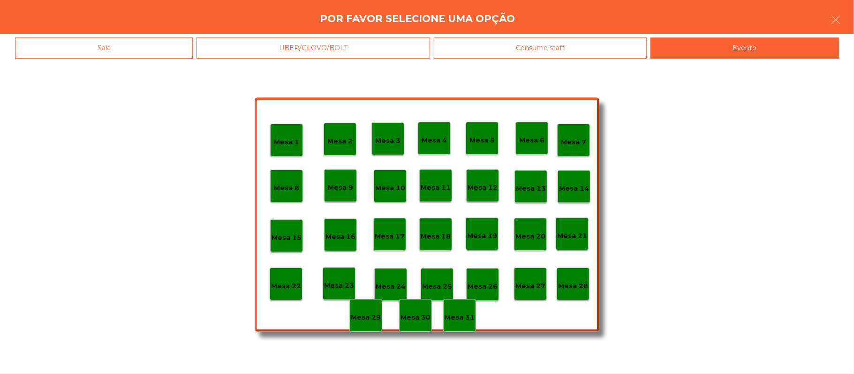
click at [576, 285] on p "Mesa 28" at bounding box center [573, 286] width 30 height 11
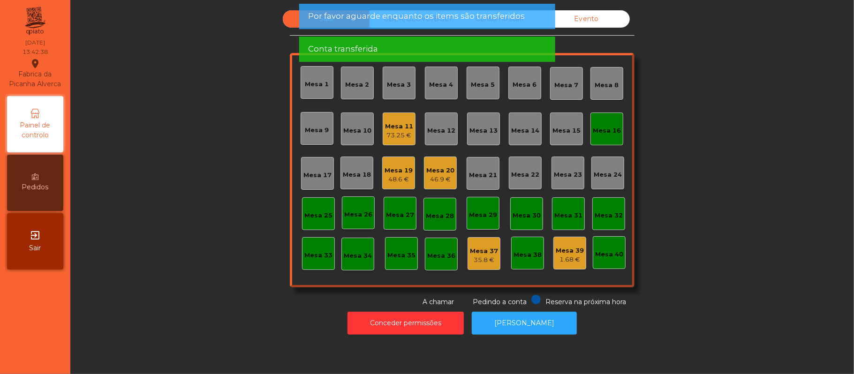
click at [612, 127] on div "Mesa 16" at bounding box center [607, 130] width 28 height 9
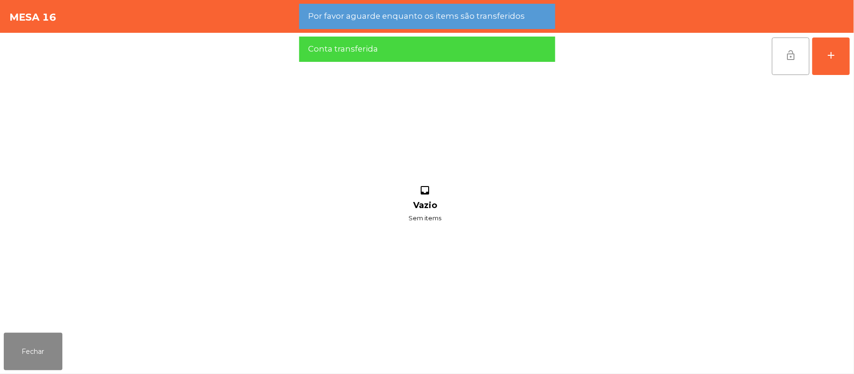
click at [796, 61] on button "lock_open" at bounding box center [791, 57] width 38 height 38
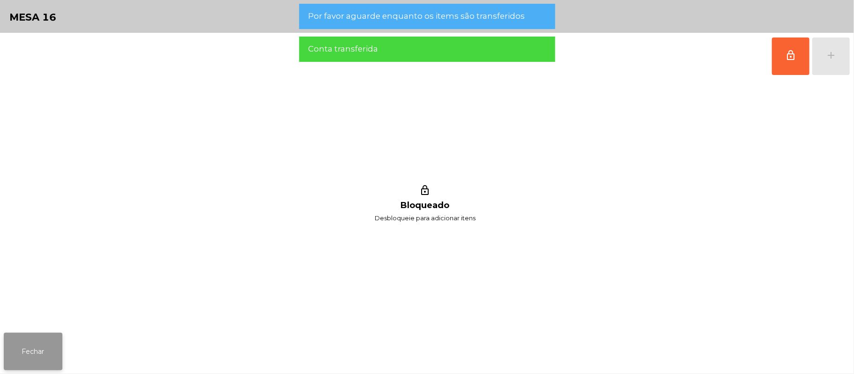
click at [45, 353] on button "Fechar" at bounding box center [33, 352] width 59 height 38
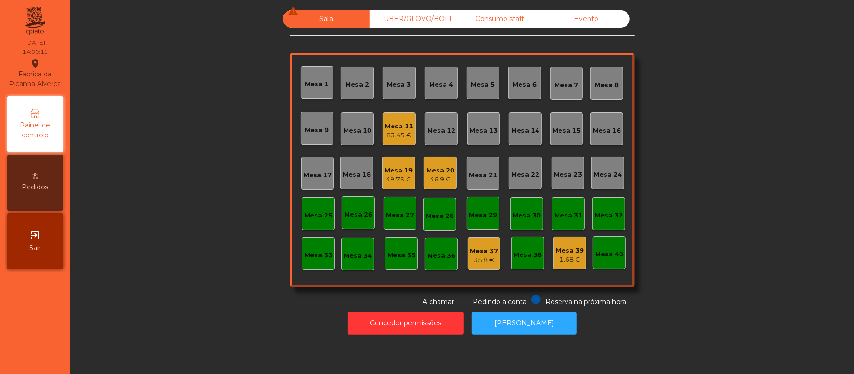
click at [390, 175] on div "49.75 €" at bounding box center [399, 179] width 28 height 9
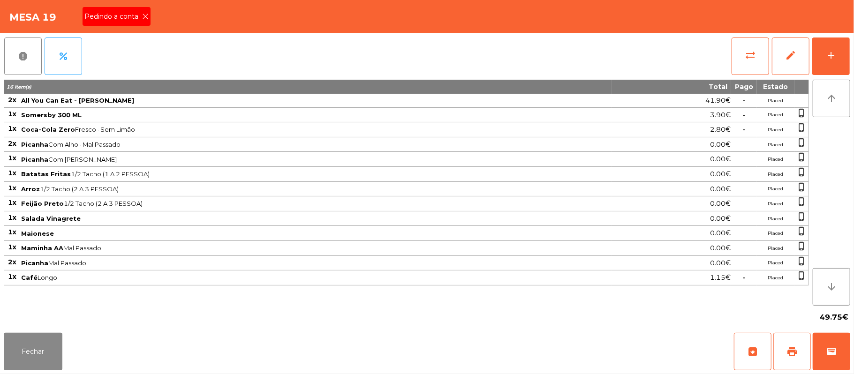
click at [134, 19] on span "Pedindo a conta" at bounding box center [113, 17] width 58 height 10
click at [47, 351] on button "Fechar" at bounding box center [33, 352] width 59 height 38
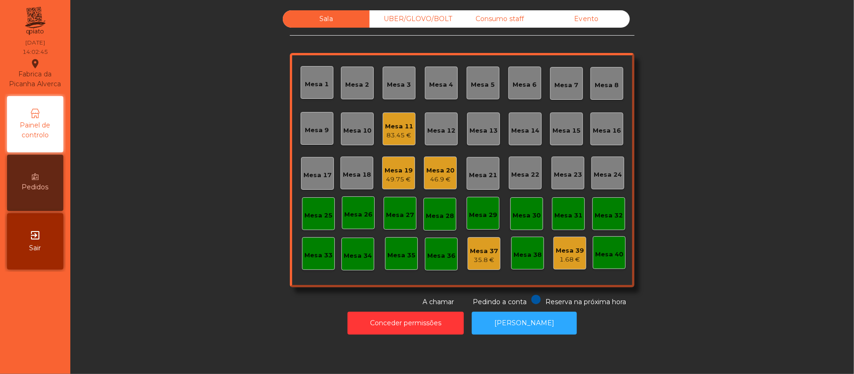
click at [395, 180] on div "49.75 €" at bounding box center [399, 179] width 28 height 9
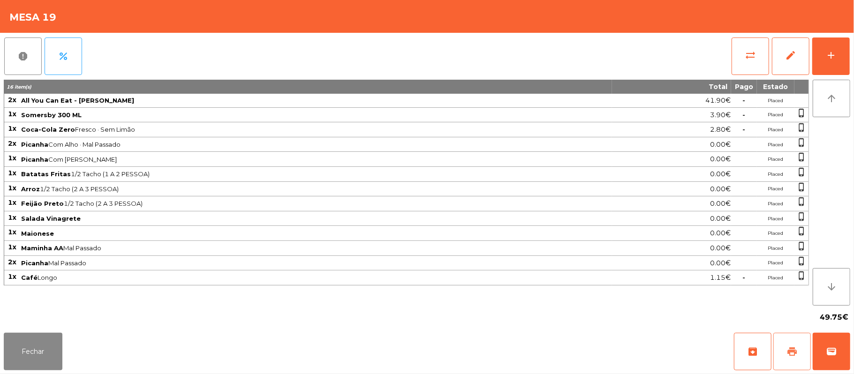
click at [790, 364] on button "print" at bounding box center [792, 352] width 38 height 38
click at [794, 357] on span "print" at bounding box center [792, 351] width 11 height 11
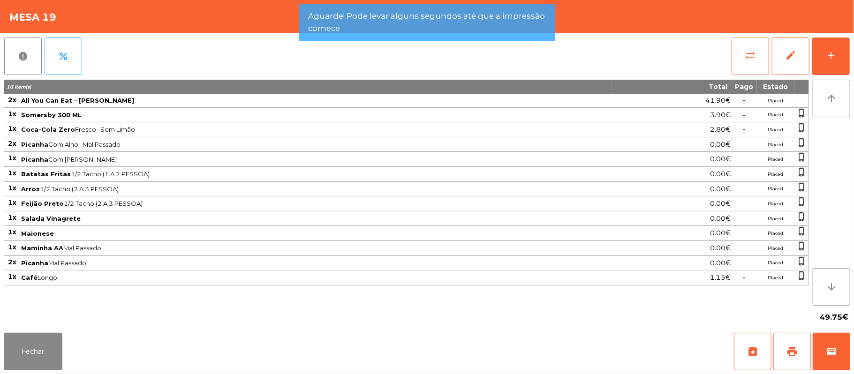
click at [742, 60] on button "sync_alt" at bounding box center [751, 57] width 38 height 38
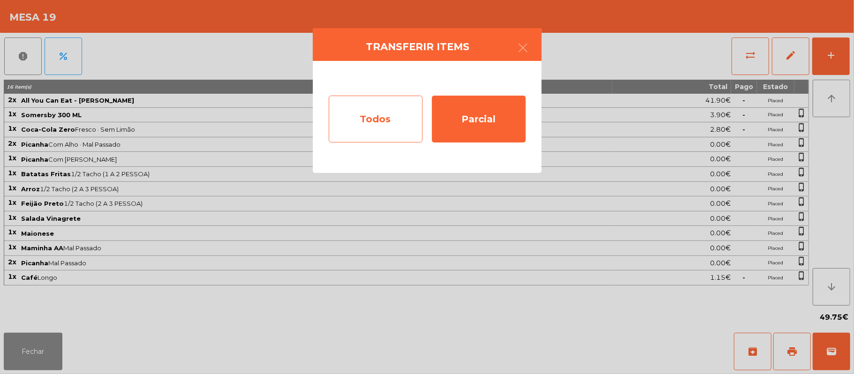
click at [366, 118] on div "Todos" at bounding box center [376, 119] width 94 height 47
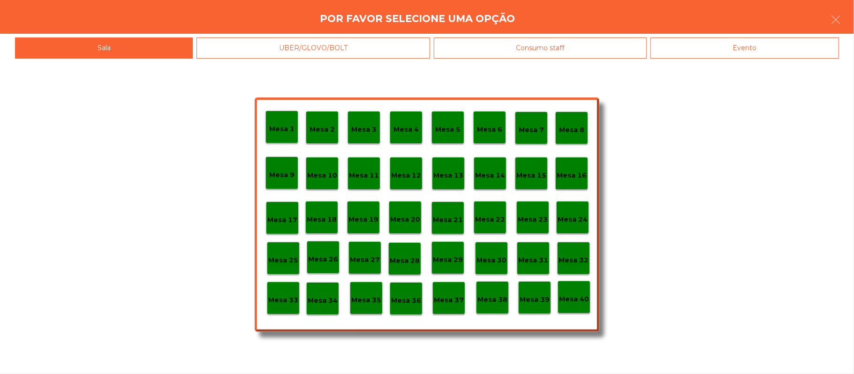
click at [797, 57] on div "Evento" at bounding box center [745, 48] width 189 height 21
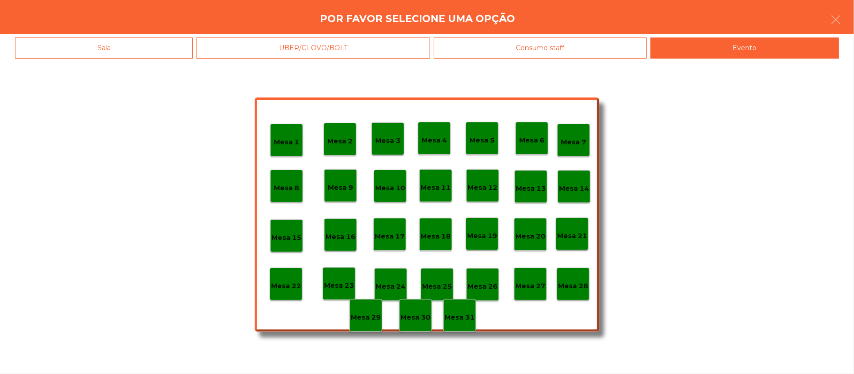
click at [580, 294] on div "Mesa 28" at bounding box center [573, 284] width 33 height 33
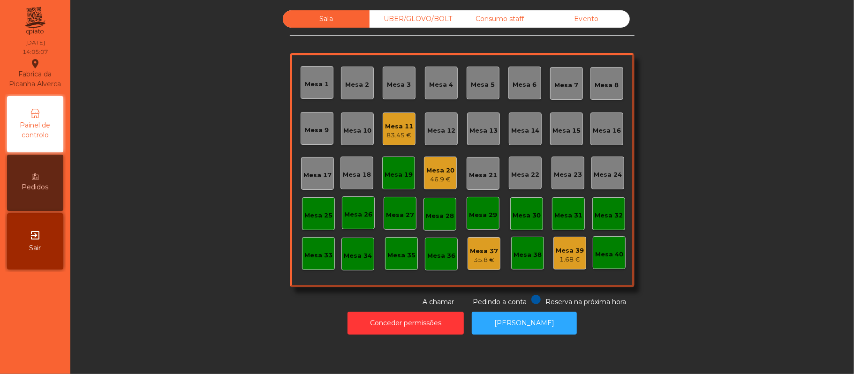
click at [393, 171] on div "Mesa 19" at bounding box center [399, 174] width 28 height 9
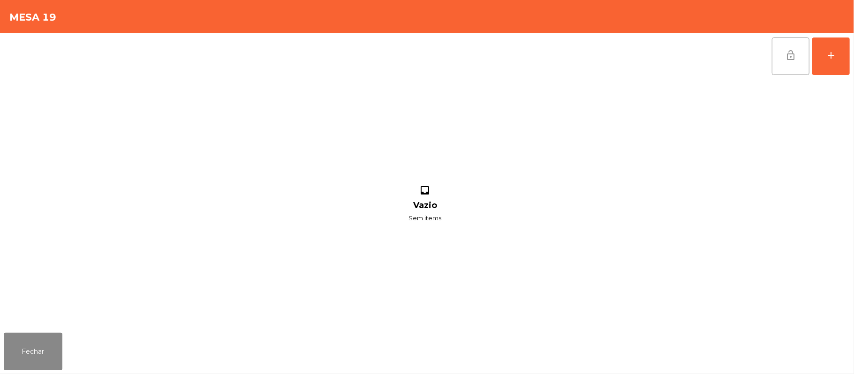
click at [782, 56] on button "lock_open" at bounding box center [791, 57] width 38 height 38
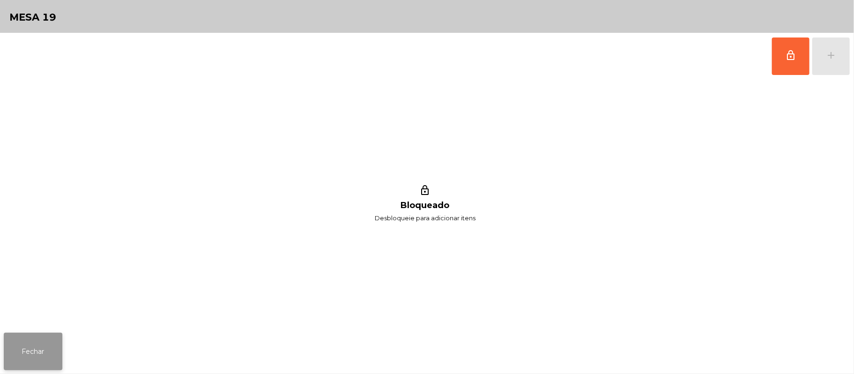
click at [45, 340] on button "Fechar" at bounding box center [33, 352] width 59 height 38
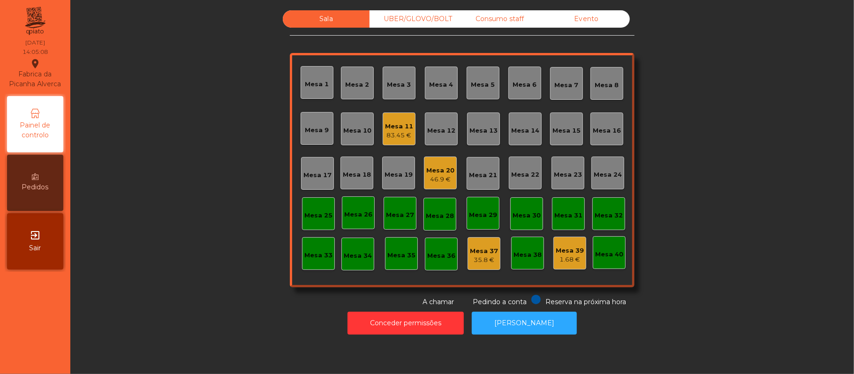
click at [508, 350] on div "Sala UBER/GLOVO/BOLT Consumo staff Evento Mesa 1 Mesa 2 [GEOGRAPHIC_DATA] 4 [GE…" at bounding box center [462, 187] width 784 height 374
click at [531, 327] on button "[PERSON_NAME]" at bounding box center [524, 323] width 105 height 23
click at [474, 125] on div "Mesa 13" at bounding box center [483, 128] width 28 height 13
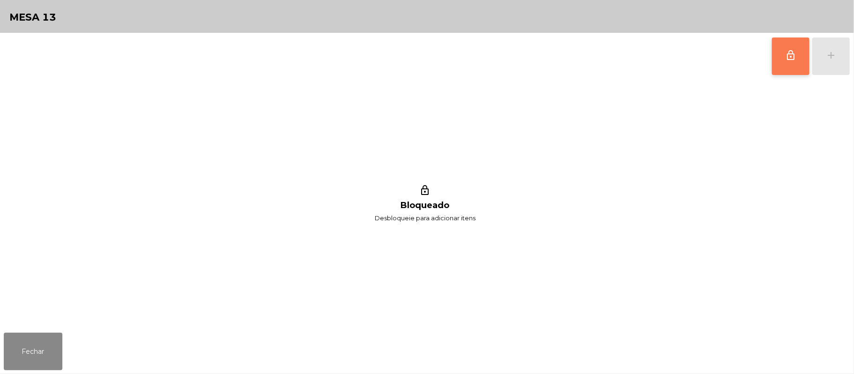
click at [785, 59] on span "lock_outline" at bounding box center [790, 55] width 11 height 11
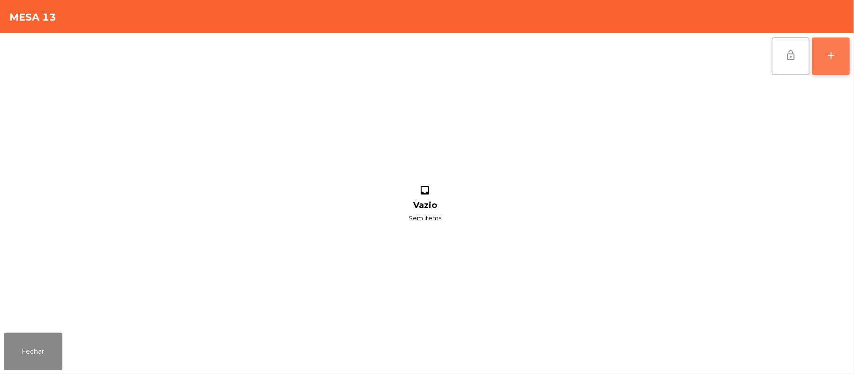
click at [824, 53] on button "add" at bounding box center [831, 57] width 38 height 38
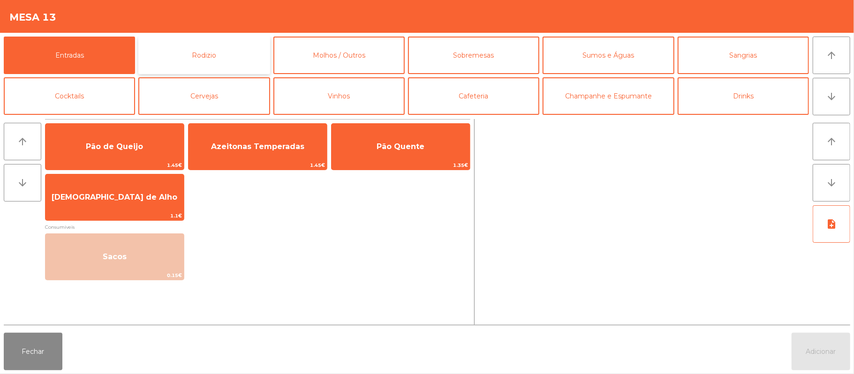
click at [218, 59] on button "Rodizio" at bounding box center [203, 56] width 131 height 38
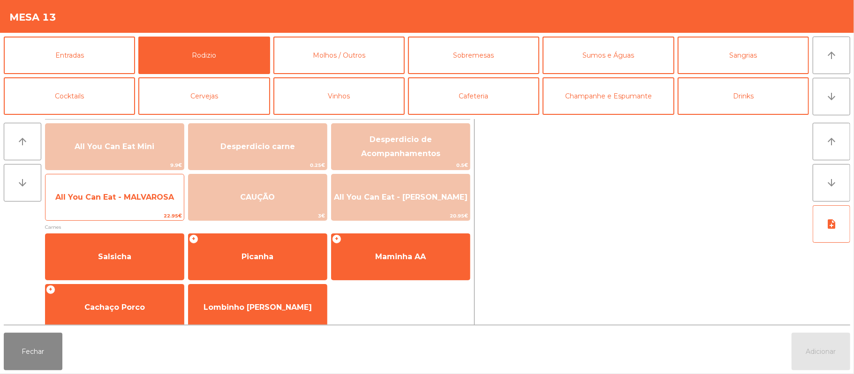
click at [113, 206] on span "All You Can Eat - MALVAROSA" at bounding box center [114, 197] width 138 height 25
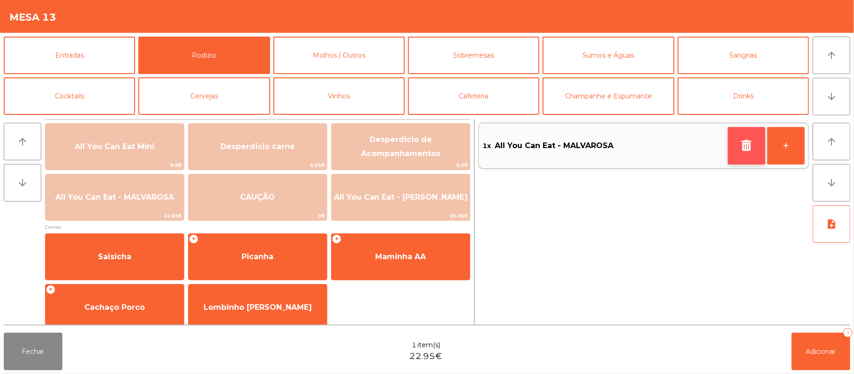
click at [741, 142] on icon "button" at bounding box center [747, 145] width 14 height 11
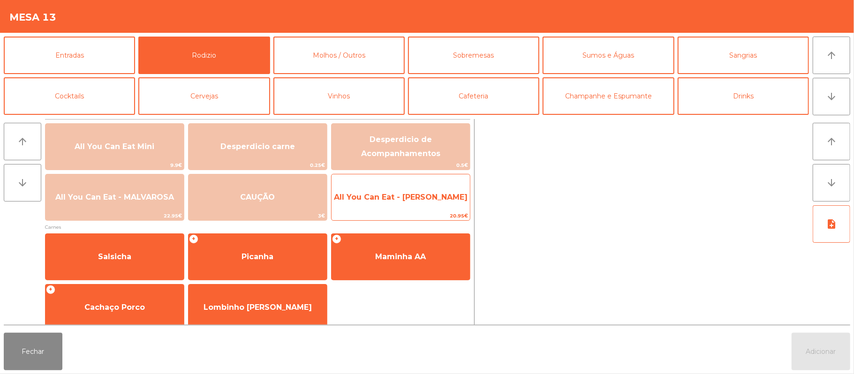
click at [431, 198] on span "All You Can Eat - [PERSON_NAME]" at bounding box center [401, 197] width 134 height 9
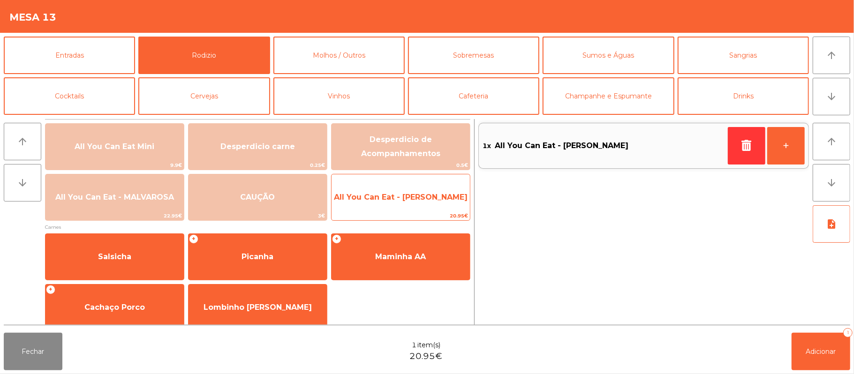
click at [436, 189] on span "All You Can Eat - [PERSON_NAME]" at bounding box center [401, 197] width 138 height 25
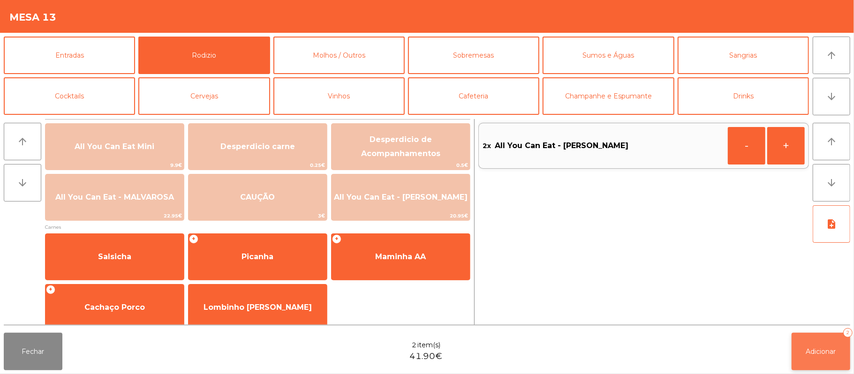
click at [822, 351] on span "Adicionar" at bounding box center [821, 352] width 30 height 8
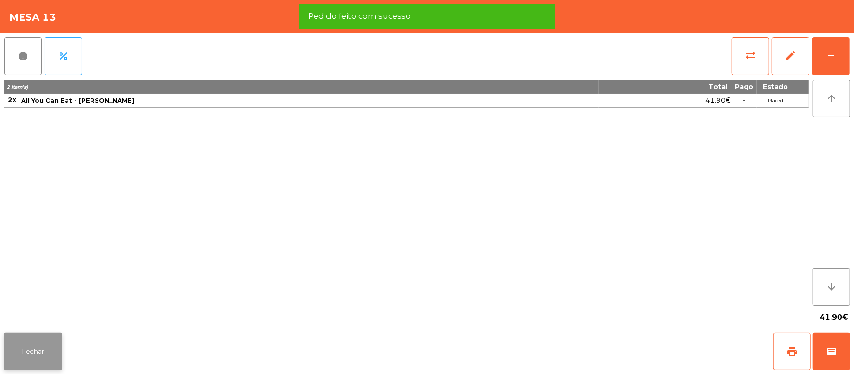
click at [25, 363] on button "Fechar" at bounding box center [33, 352] width 59 height 38
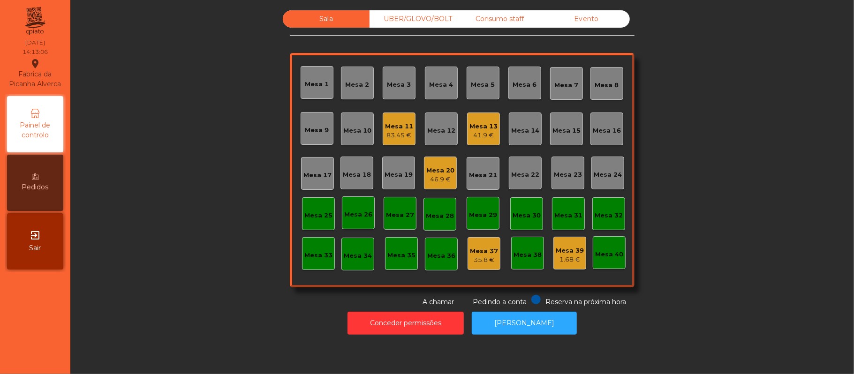
click at [391, 134] on div "83.45 €" at bounding box center [399, 135] width 28 height 9
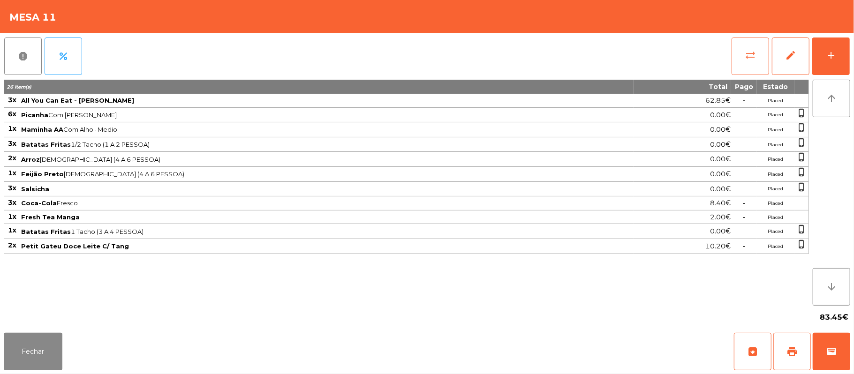
click at [745, 57] on span "sync_alt" at bounding box center [750, 55] width 11 height 11
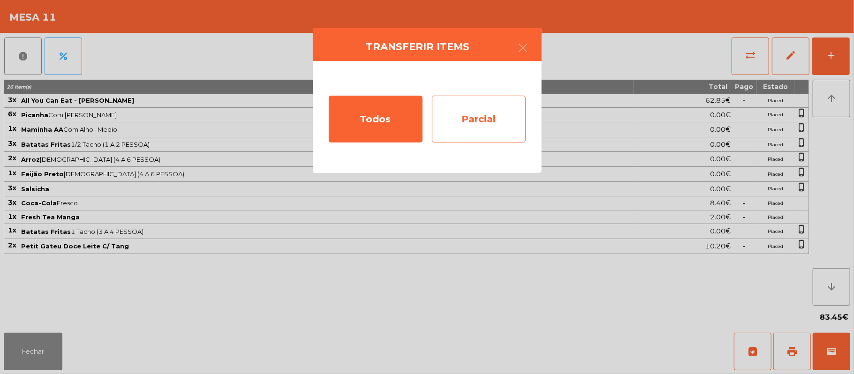
click at [491, 119] on div "Parcial" at bounding box center [479, 119] width 94 height 47
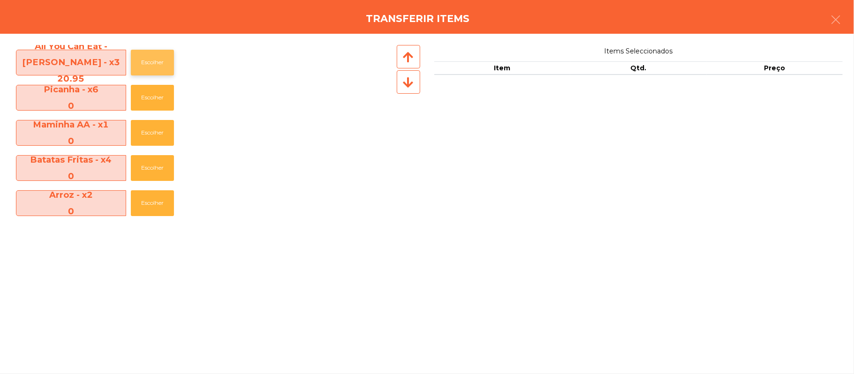
click at [152, 63] on button "Escolher" at bounding box center [152, 63] width 43 height 26
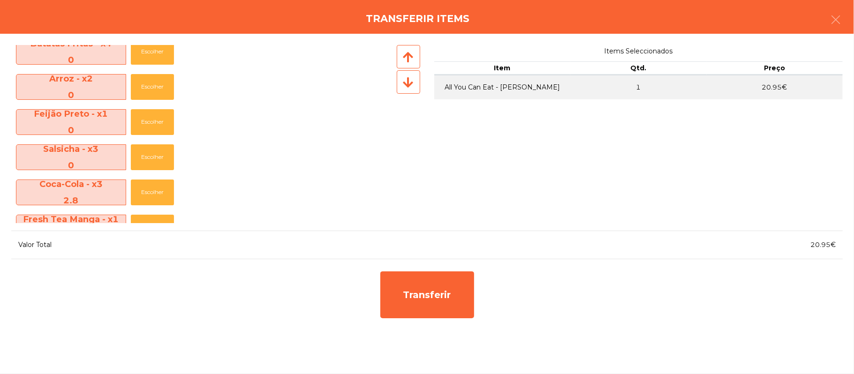
scroll to position [119, 0]
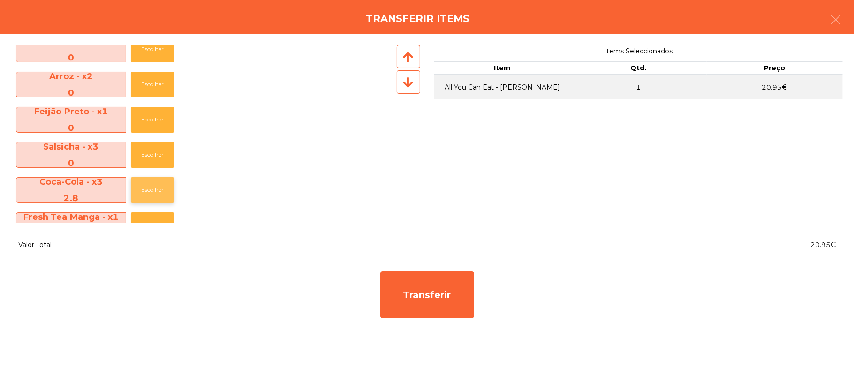
click at [147, 188] on button "Escolher" at bounding box center [152, 190] width 43 height 26
click at [153, 189] on button "Escolher" at bounding box center [152, 190] width 43 height 26
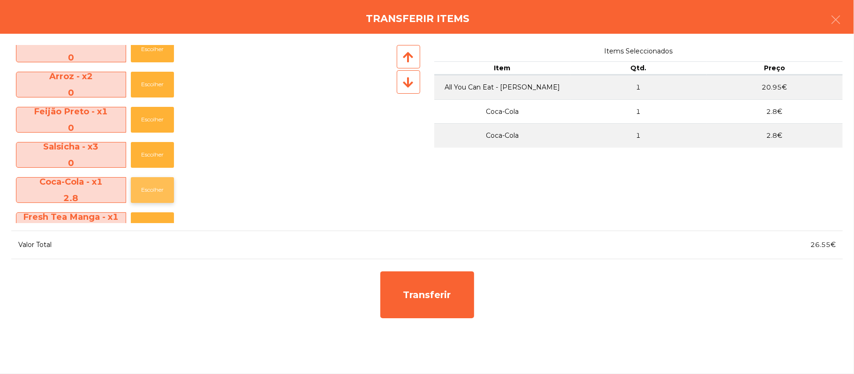
scroll to position [180, 0]
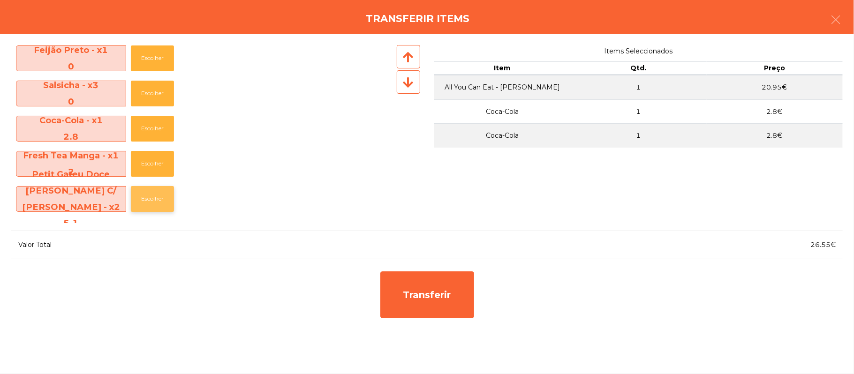
click at [156, 201] on button "Escolher" at bounding box center [152, 199] width 43 height 26
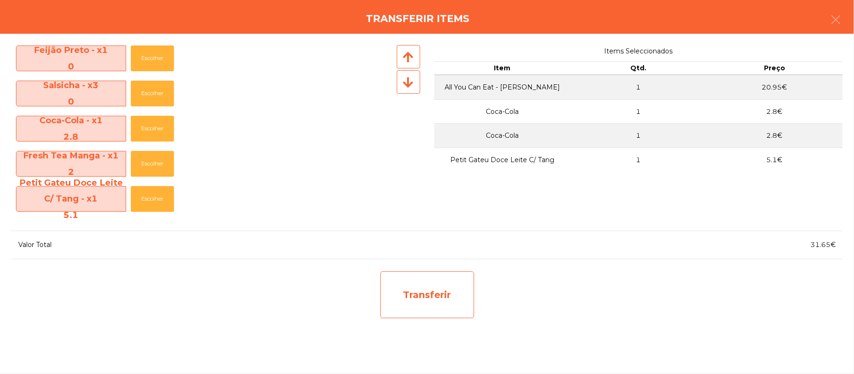
click at [445, 295] on div "Transferir" at bounding box center [427, 295] width 94 height 47
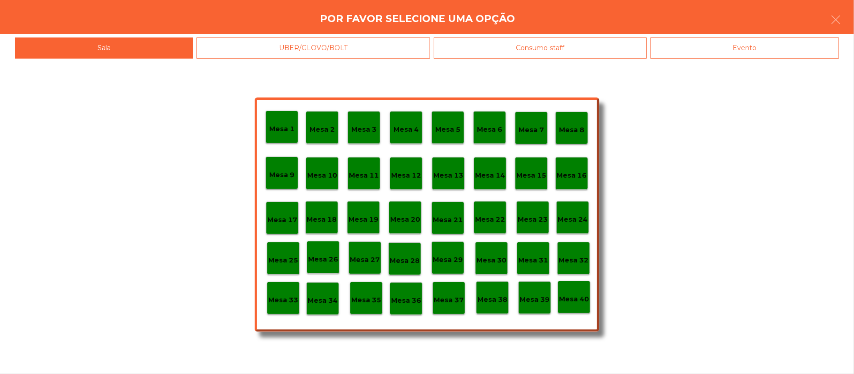
click at [278, 261] on p "Mesa 25" at bounding box center [283, 260] width 30 height 11
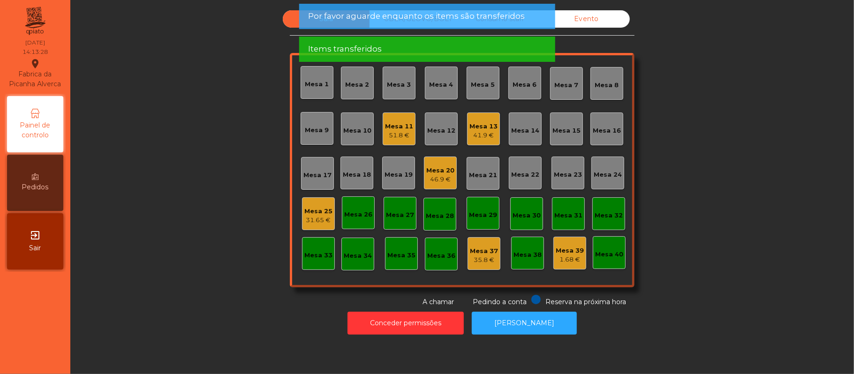
click at [319, 220] on div "31.65 €" at bounding box center [318, 220] width 28 height 9
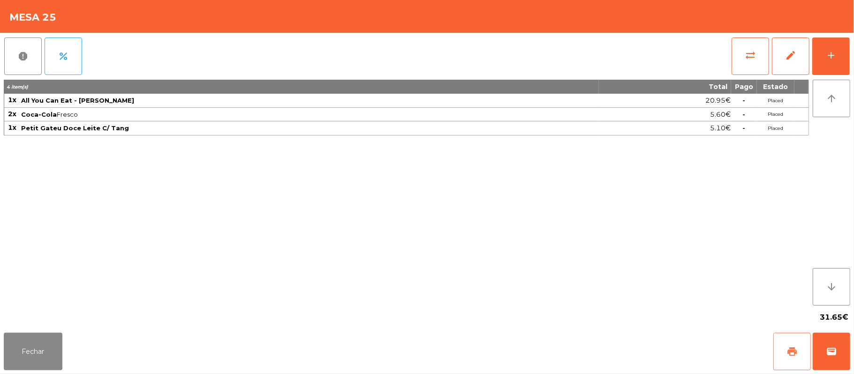
click at [790, 348] on span "print" at bounding box center [792, 351] width 11 height 11
click at [829, 350] on span "wallet" at bounding box center [831, 351] width 11 height 11
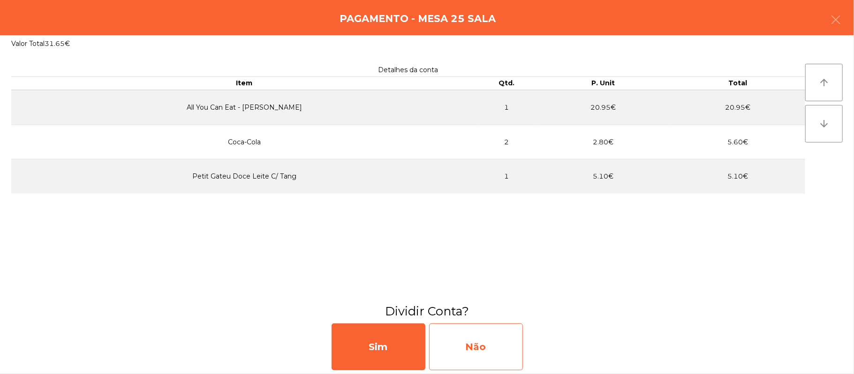
click at [507, 336] on div "Não" at bounding box center [476, 347] width 94 height 47
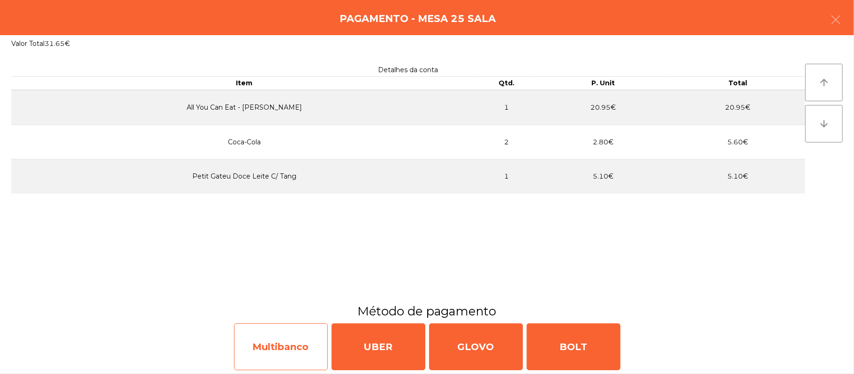
click at [278, 352] on div "Multibanco" at bounding box center [281, 347] width 94 height 47
select select "**"
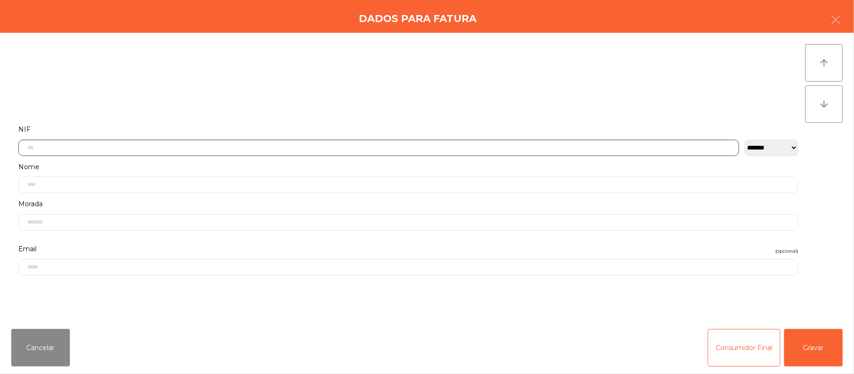
click at [256, 151] on input "text" at bounding box center [378, 148] width 721 height 16
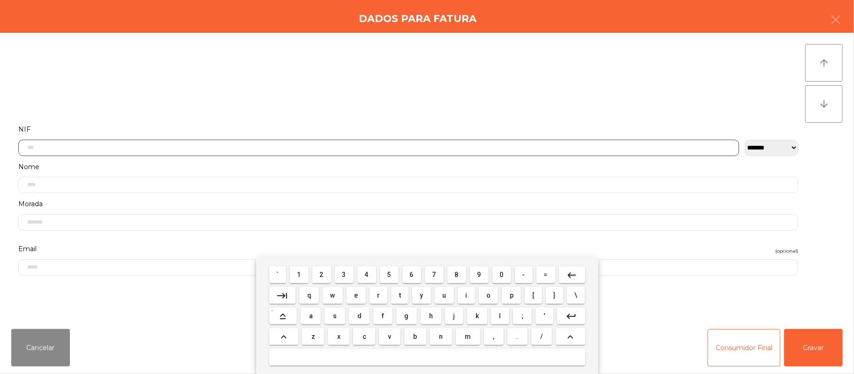
scroll to position [79, 0]
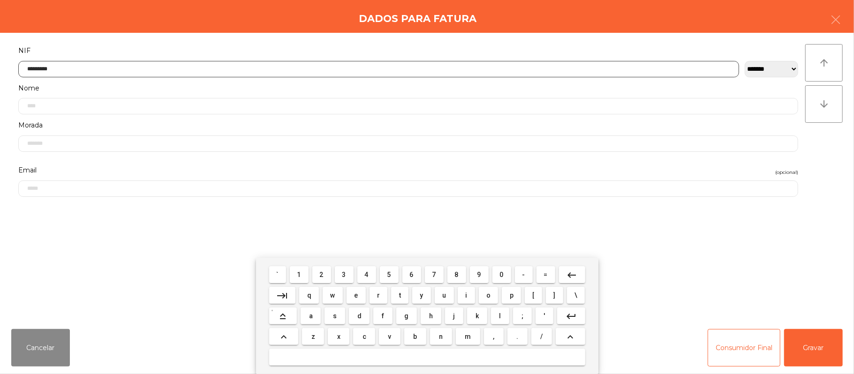
type input "*********"
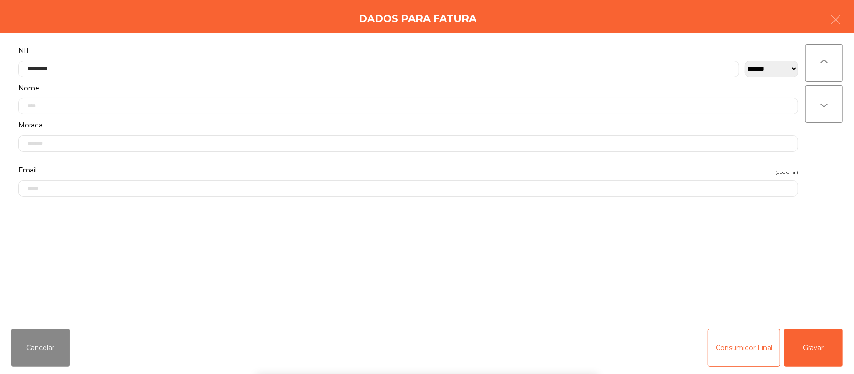
click at [809, 343] on div "` 1 2 3 4 5 6 7 8 9 0 - = keyboard_backspace keyboard_tab q w e r t y u i o p […" at bounding box center [427, 316] width 854 height 116
click at [811, 342] on button "Gravar" at bounding box center [813, 348] width 59 height 38
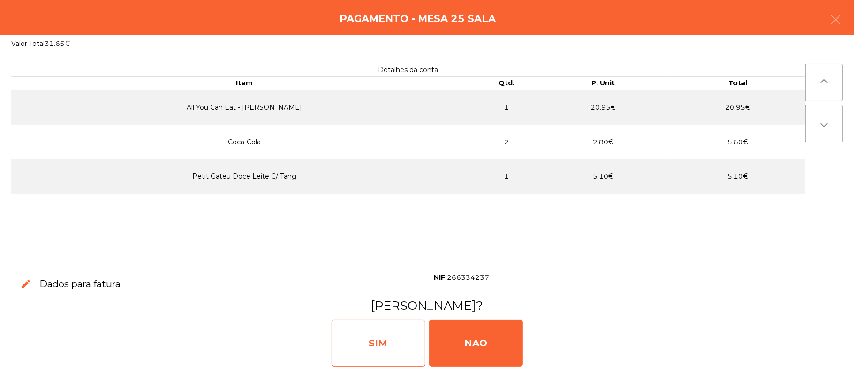
click at [382, 326] on div "SIM" at bounding box center [379, 343] width 94 height 47
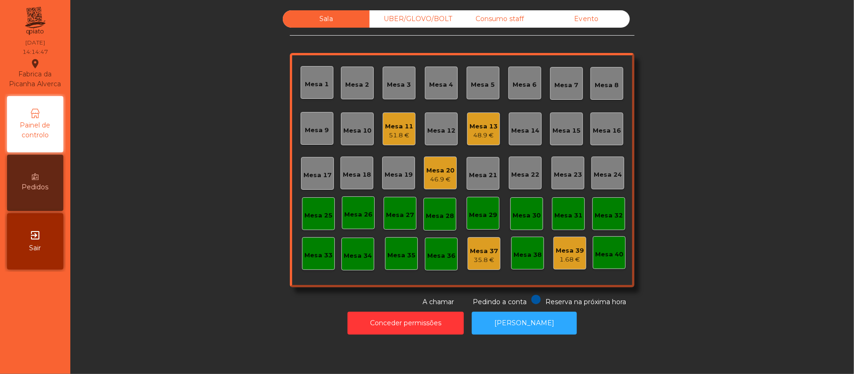
click at [398, 129] on div "Mesa 11" at bounding box center [399, 126] width 28 height 9
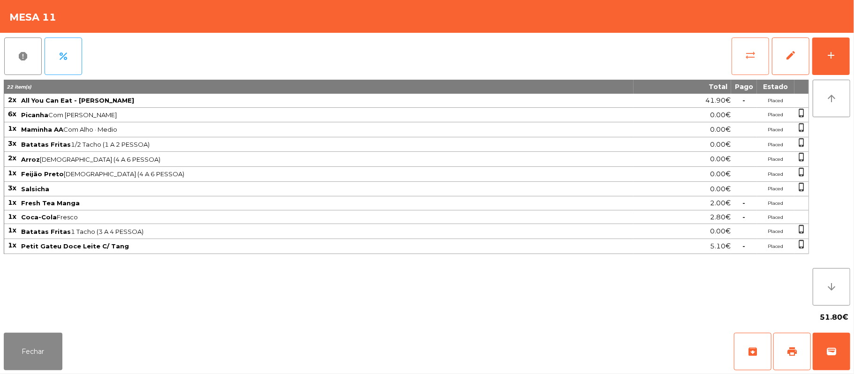
click at [748, 58] on span "sync_alt" at bounding box center [750, 55] width 11 height 11
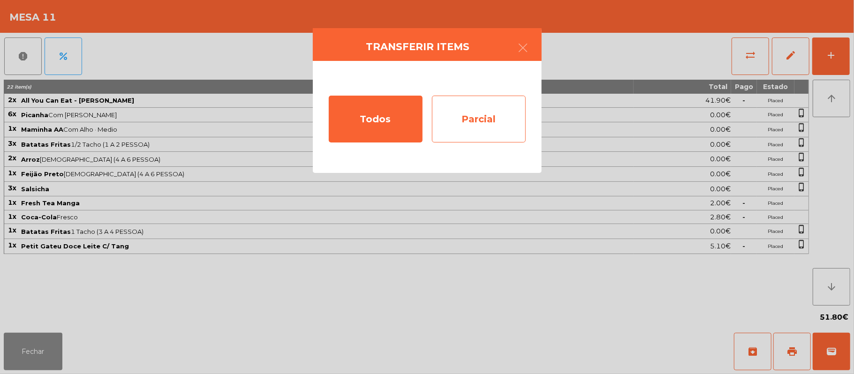
click at [501, 115] on div "Parcial" at bounding box center [479, 119] width 94 height 47
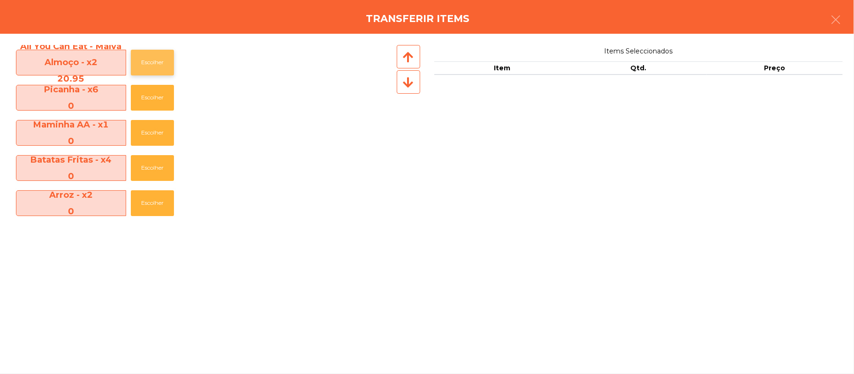
click at [154, 59] on button "Escolher" at bounding box center [152, 63] width 43 height 26
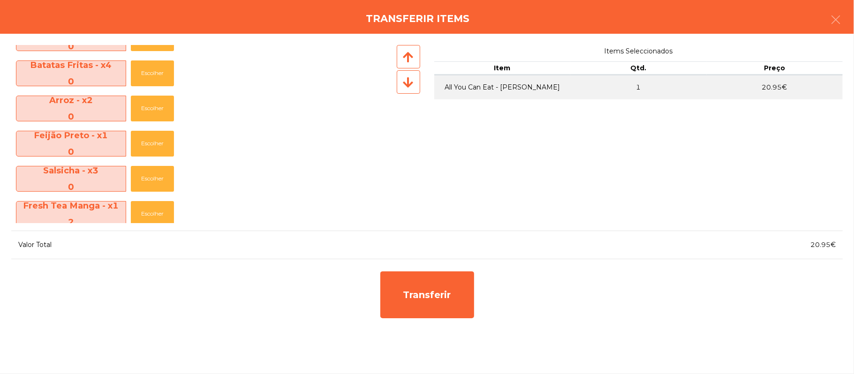
scroll to position [143, 0]
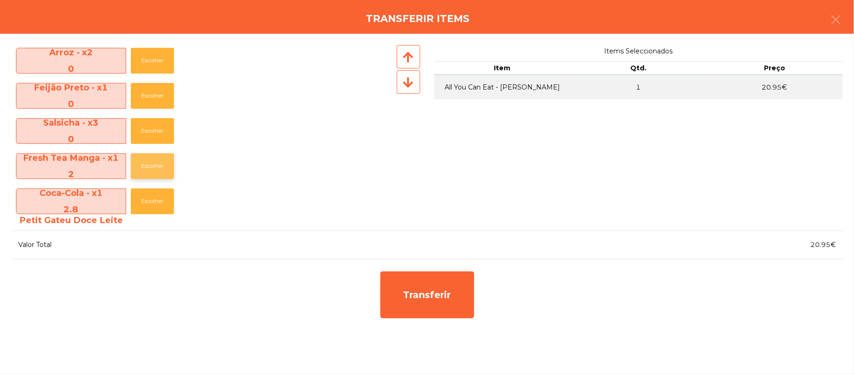
click at [160, 160] on button "Escolher" at bounding box center [152, 166] width 43 height 26
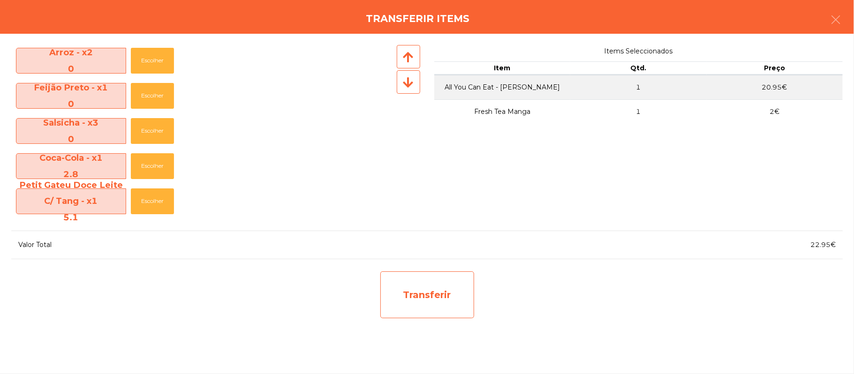
click at [441, 289] on div "Transferir" at bounding box center [427, 295] width 94 height 47
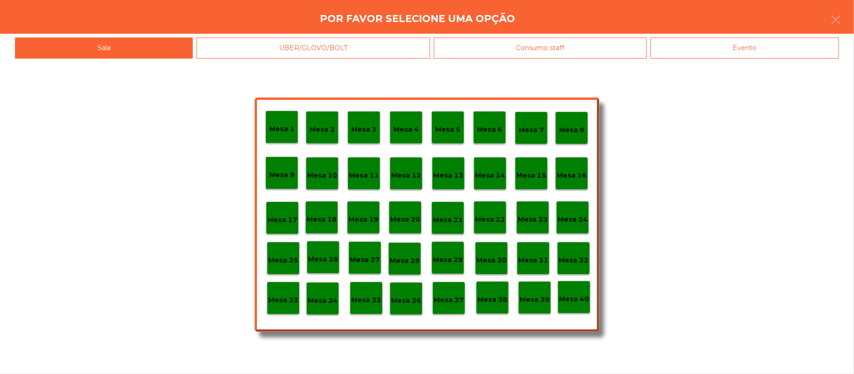
click at [282, 262] on p "Mesa 25" at bounding box center [283, 260] width 30 height 11
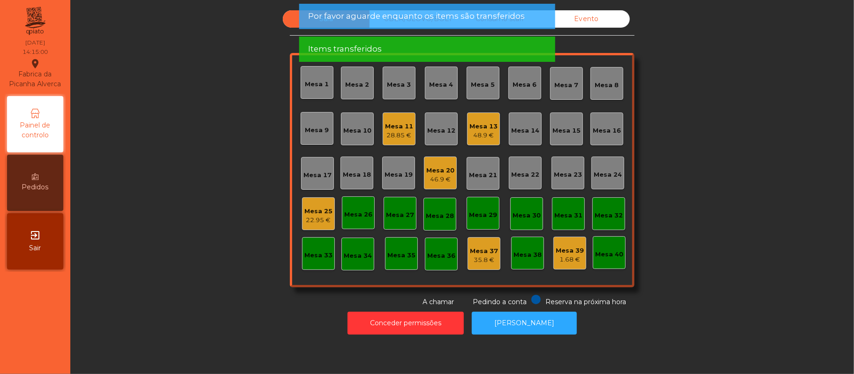
click at [304, 212] on div "Mesa 25" at bounding box center [318, 211] width 28 height 9
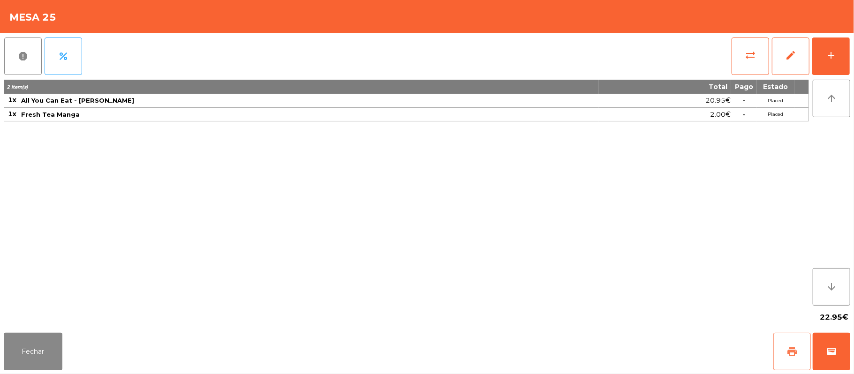
click at [793, 341] on button "print" at bounding box center [792, 352] width 38 height 38
click at [824, 351] on button "wallet" at bounding box center [832, 352] width 38 height 38
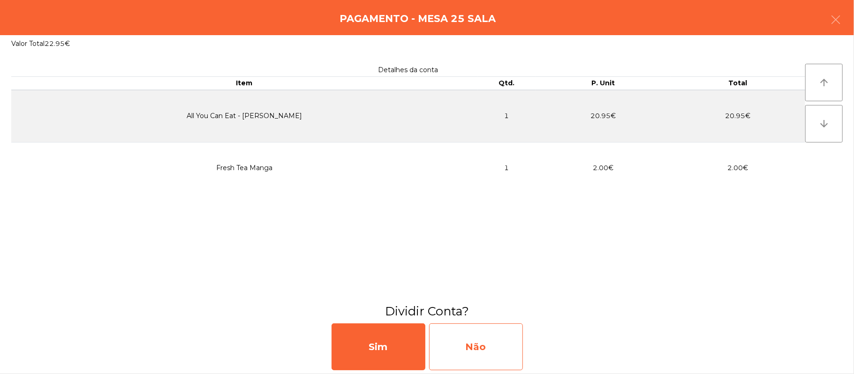
click at [505, 348] on div "Não" at bounding box center [476, 347] width 94 height 47
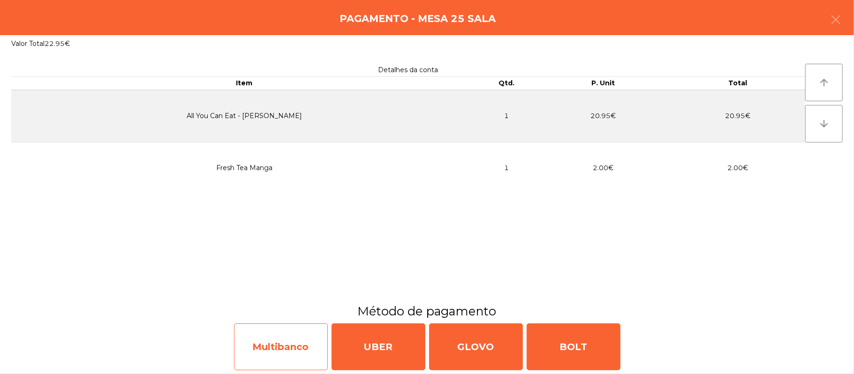
click at [286, 344] on div "Multibanco" at bounding box center [281, 347] width 94 height 47
select select "**"
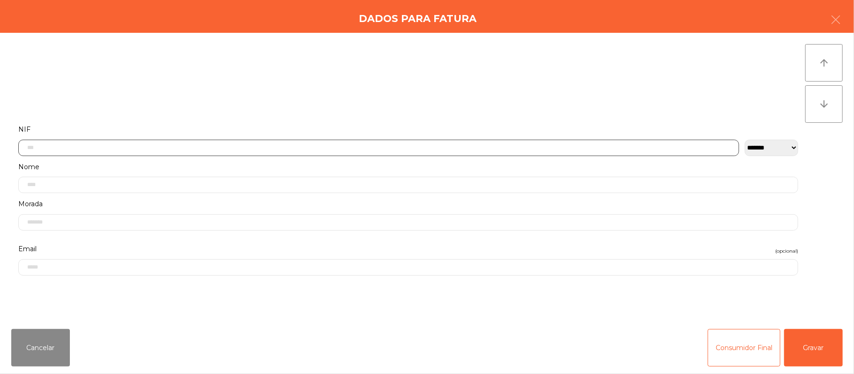
click at [260, 144] on input "text" at bounding box center [378, 148] width 721 height 16
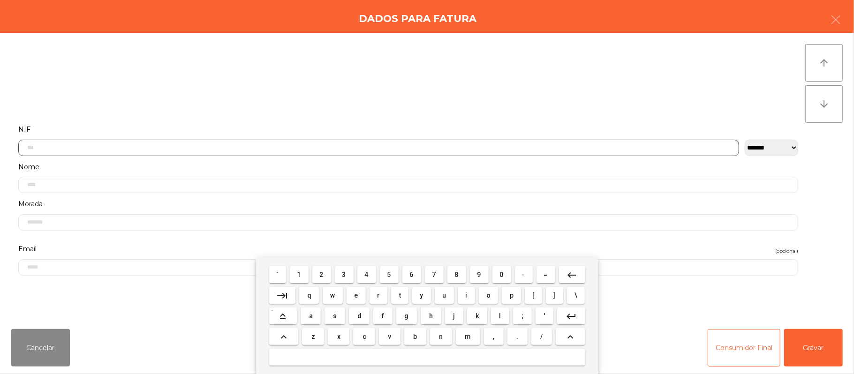
scroll to position [79, 0]
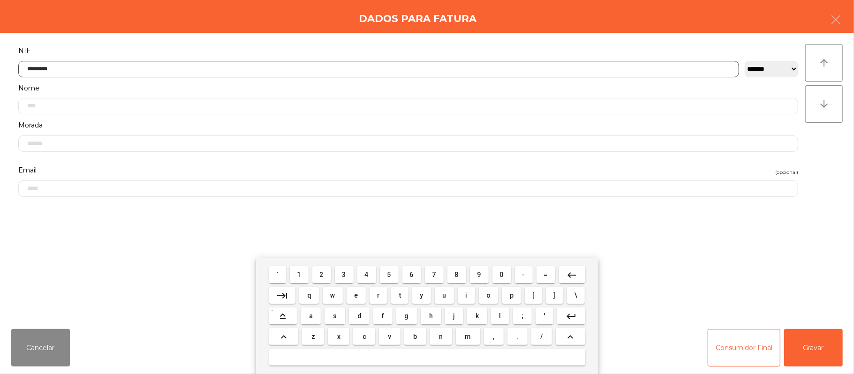
type input "*********"
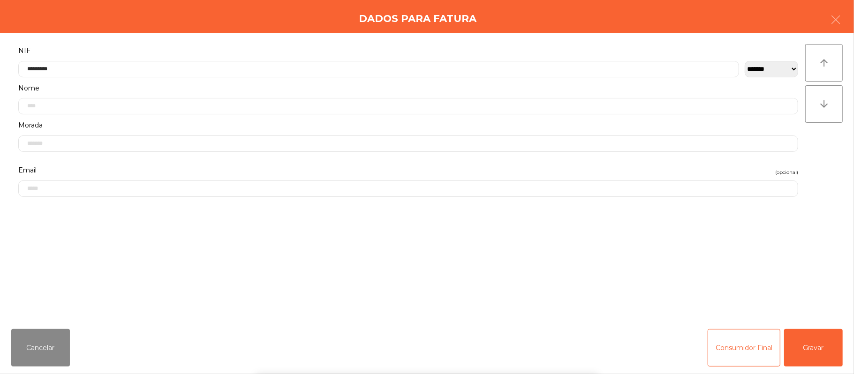
click at [824, 347] on div "` 1 2 3 4 5 6 7 8 9 0 - = keyboard_backspace keyboard_tab q w e r t y u i o p […" at bounding box center [427, 316] width 854 height 116
click at [820, 344] on button "Gravar" at bounding box center [813, 348] width 59 height 38
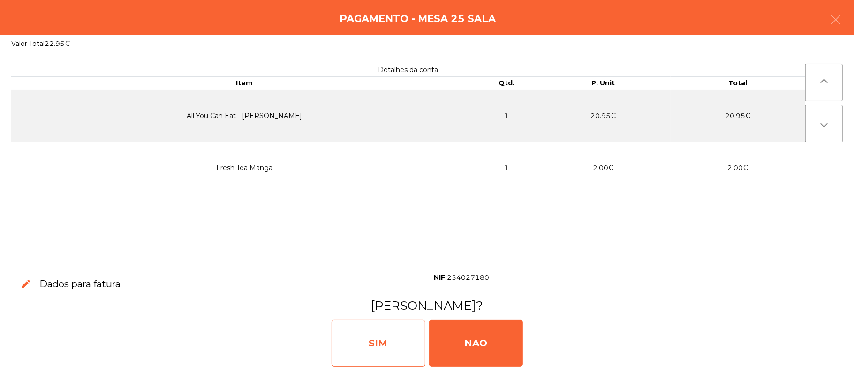
click at [386, 336] on div "SIM" at bounding box center [379, 343] width 94 height 47
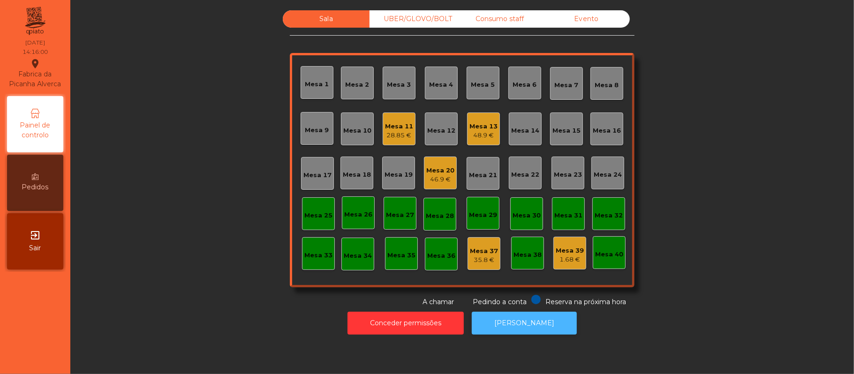
click at [534, 315] on button "[PERSON_NAME]" at bounding box center [524, 323] width 105 height 23
click at [386, 126] on div "Mesa 11" at bounding box center [399, 126] width 28 height 9
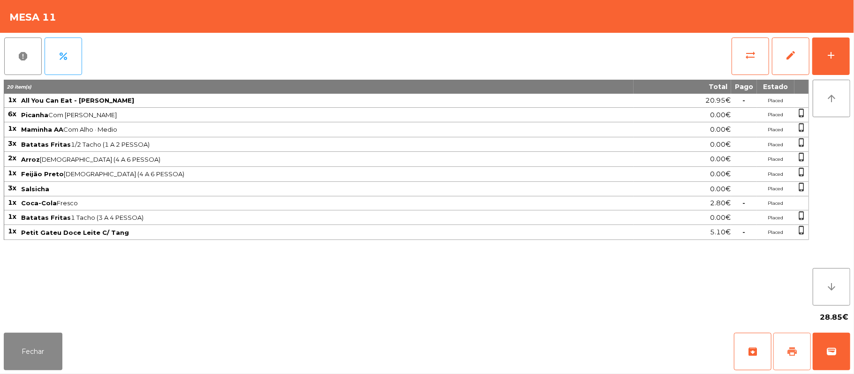
click at [783, 345] on button "print" at bounding box center [792, 352] width 38 height 38
click at [828, 348] on span "wallet" at bounding box center [831, 351] width 11 height 11
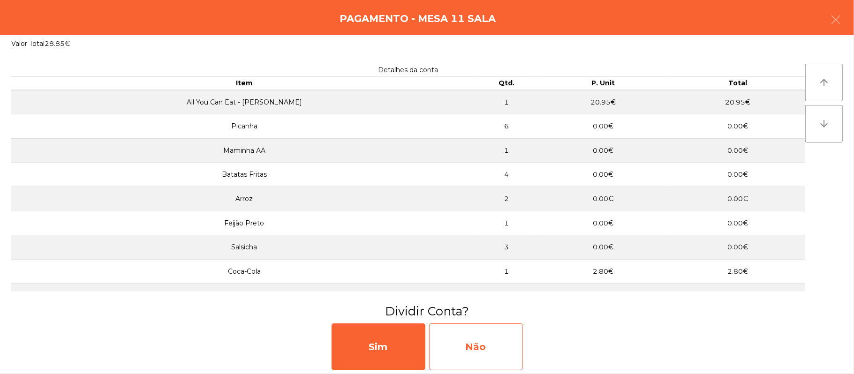
click at [490, 349] on div "Não" at bounding box center [476, 347] width 94 height 47
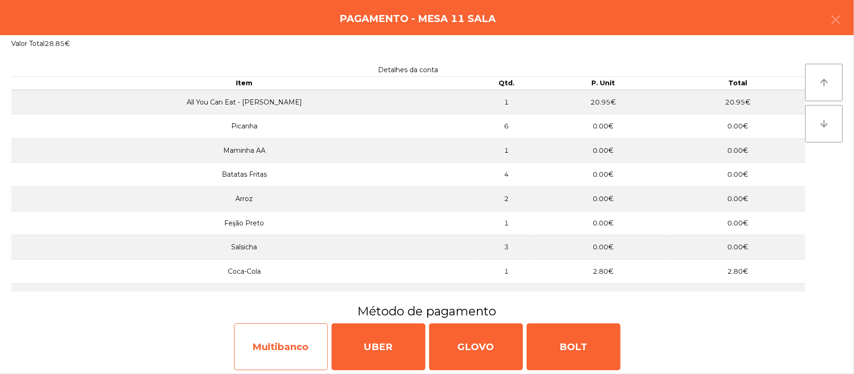
click at [277, 354] on div "Multibanco" at bounding box center [281, 347] width 94 height 47
select select "**"
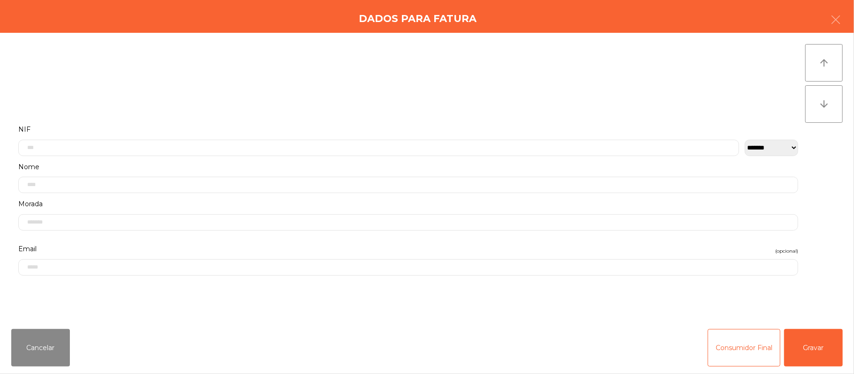
click at [376, 164] on label "Nome" at bounding box center [408, 167] width 780 height 13
click at [186, 140] on input "text" at bounding box center [378, 140] width 721 height 16
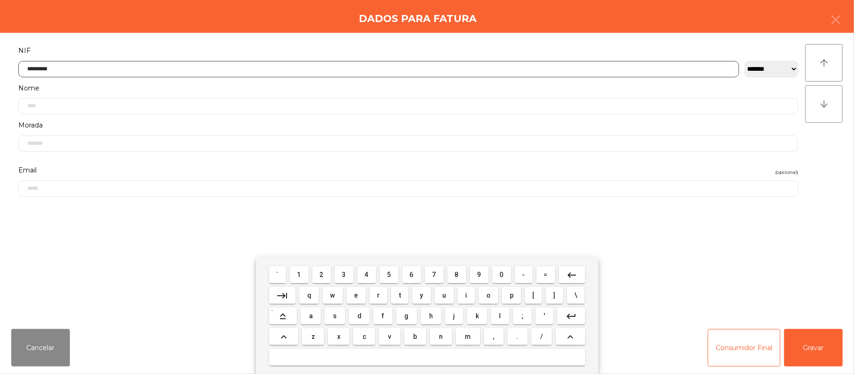
type input "*********"
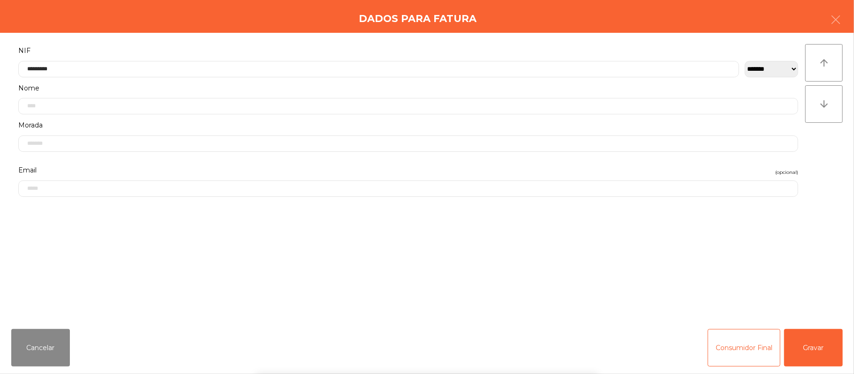
click at [822, 351] on div "` 1 2 3 4 5 6 7 8 9 0 - = keyboard_backspace keyboard_tab q w e r t y u i o p […" at bounding box center [427, 316] width 854 height 116
click at [822, 353] on button "Gravar" at bounding box center [813, 348] width 59 height 38
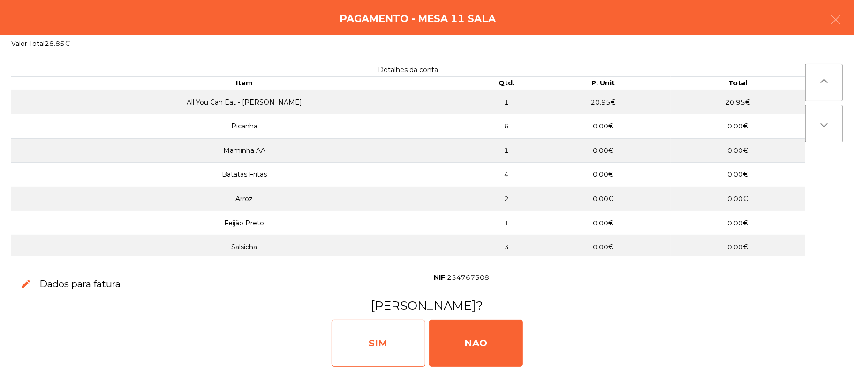
click at [387, 351] on div "SIM" at bounding box center [379, 343] width 94 height 47
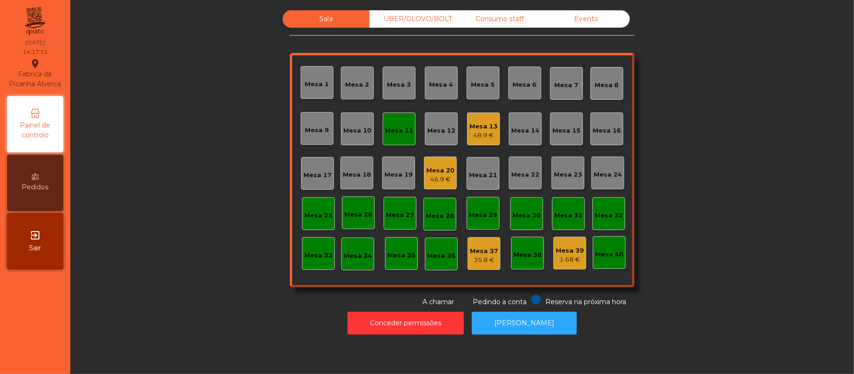
click at [387, 121] on div "Mesa 11" at bounding box center [399, 129] width 33 height 33
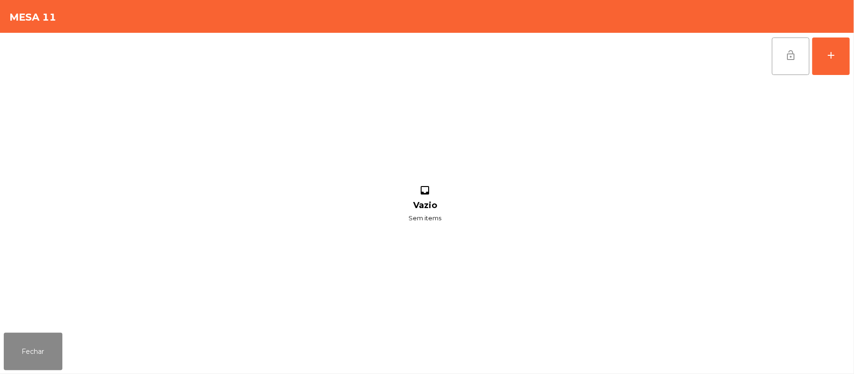
click at [780, 68] on button "lock_open" at bounding box center [791, 57] width 38 height 38
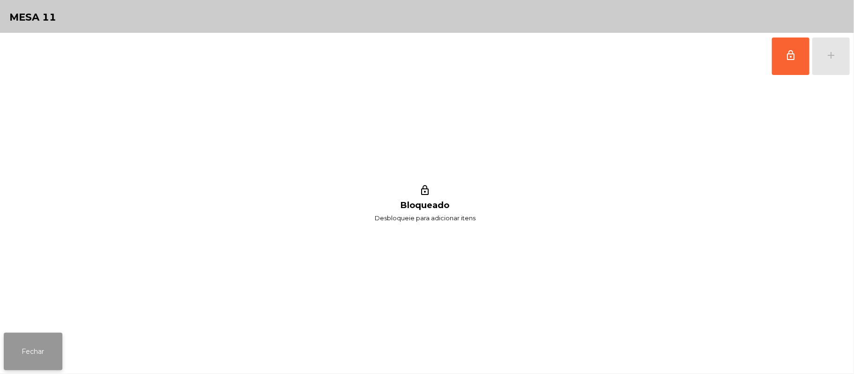
click at [30, 361] on button "Fechar" at bounding box center [33, 352] width 59 height 38
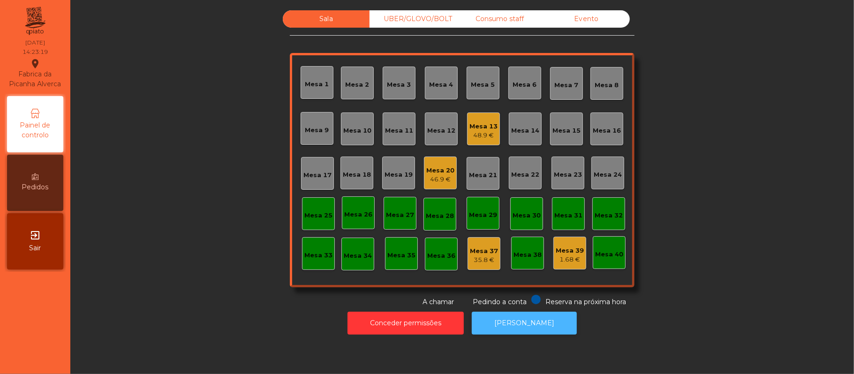
click at [547, 316] on button "[PERSON_NAME]" at bounding box center [524, 323] width 105 height 23
click at [447, 177] on div "48.05 €" at bounding box center [440, 179] width 28 height 9
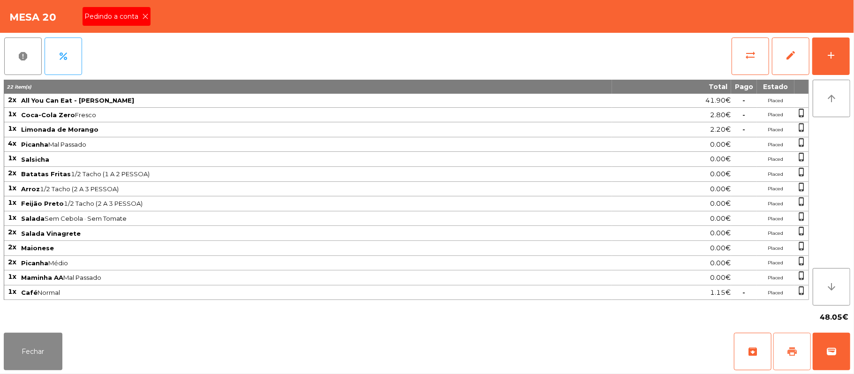
click at [788, 355] on span "print" at bounding box center [792, 351] width 11 height 11
click at [144, 17] on icon at bounding box center [145, 16] width 7 height 7
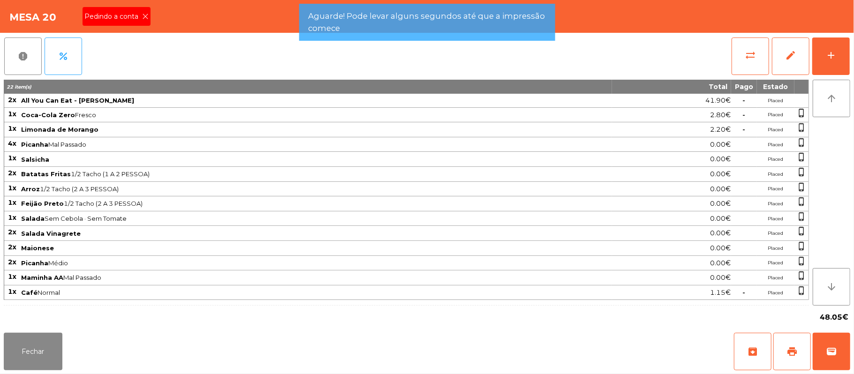
click at [145, 16] on div "Mesa 20 Pedindo a conta" at bounding box center [427, 16] width 854 height 33
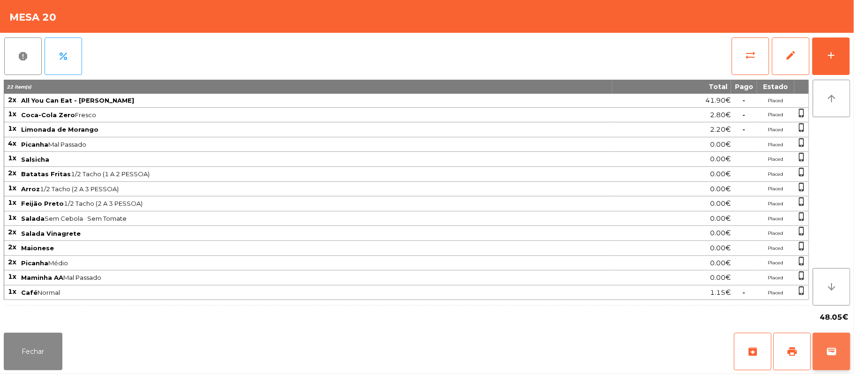
click at [830, 348] on span "wallet" at bounding box center [831, 351] width 11 height 11
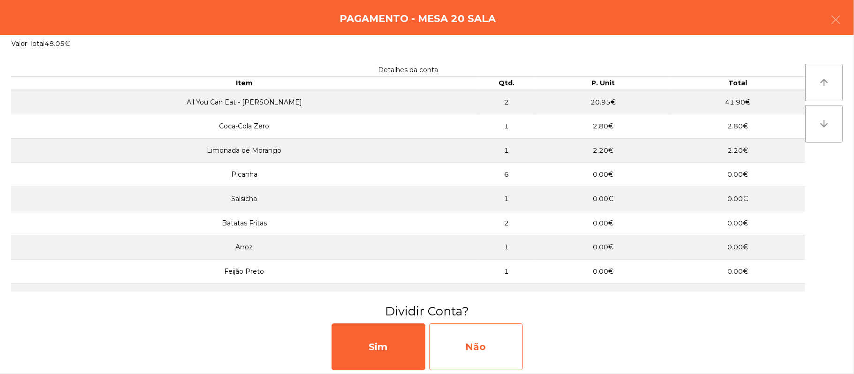
click at [501, 349] on div "Não" at bounding box center [476, 347] width 94 height 47
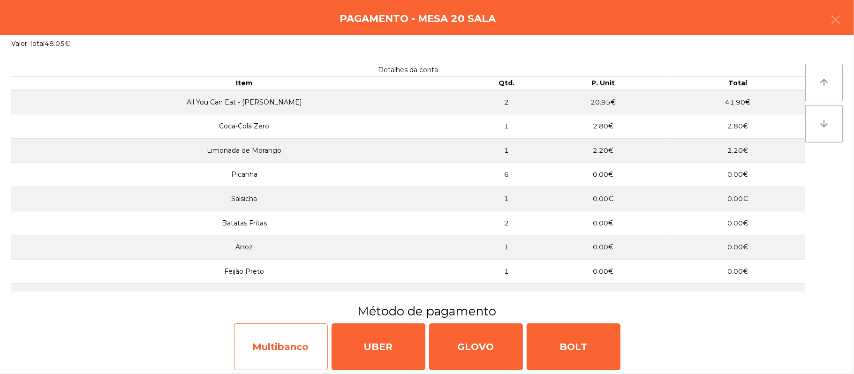
click at [293, 353] on div "Multibanco" at bounding box center [281, 347] width 94 height 47
select select "**"
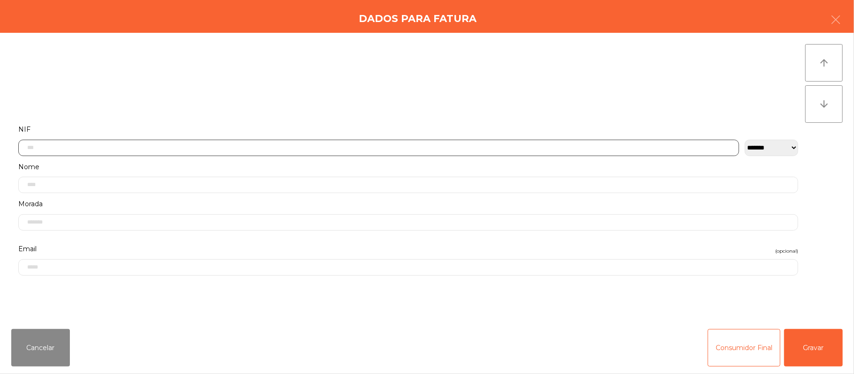
click at [337, 147] on input "text" at bounding box center [378, 148] width 721 height 16
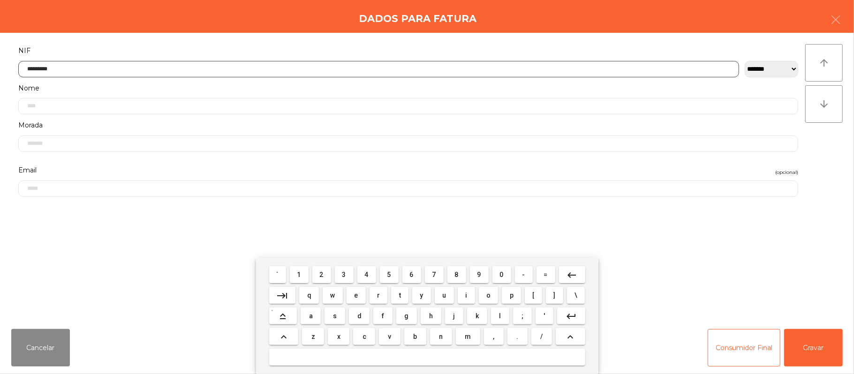
type input "*********"
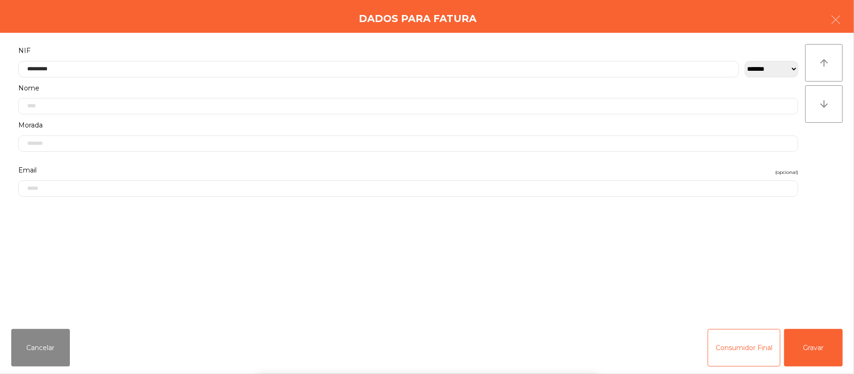
click at [815, 352] on div "` 1 2 3 4 5 6 7 8 9 0 - = keyboard_backspace keyboard_tab q w e r t y u i o p […" at bounding box center [427, 316] width 854 height 116
click at [820, 341] on div "` 1 2 3 4 5 6 7 8 9 0 - = keyboard_backspace keyboard_tab q w e r t y u i o p […" at bounding box center [427, 316] width 854 height 116
click at [825, 343] on button "Gravar" at bounding box center [813, 348] width 59 height 38
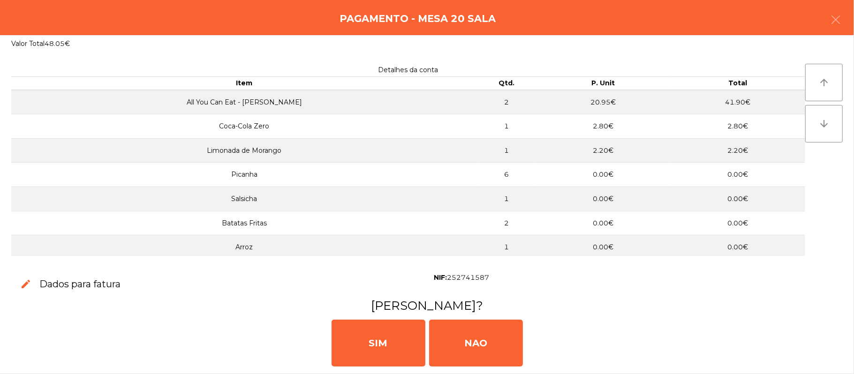
click at [823, 340] on div "[PERSON_NAME]" at bounding box center [427, 342] width 847 height 56
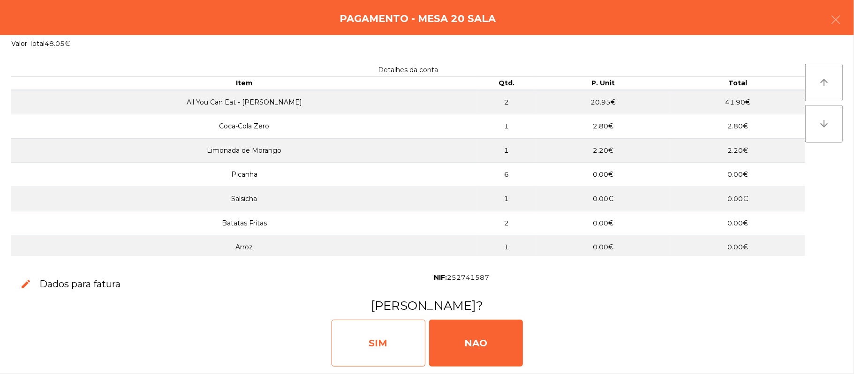
click at [368, 323] on div "SIM" at bounding box center [379, 343] width 94 height 47
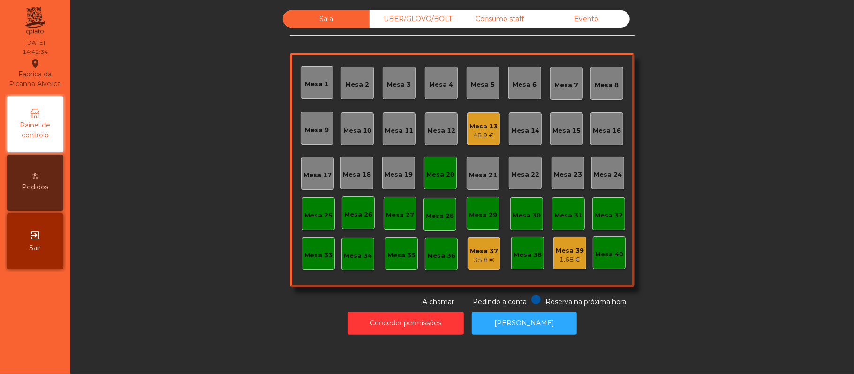
click at [438, 141] on div "Mesa 12" at bounding box center [441, 129] width 33 height 33
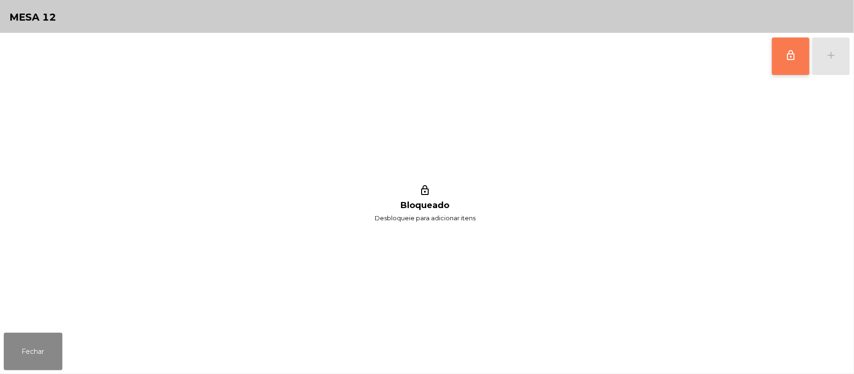
click at [787, 62] on button "lock_outline" at bounding box center [791, 57] width 38 height 38
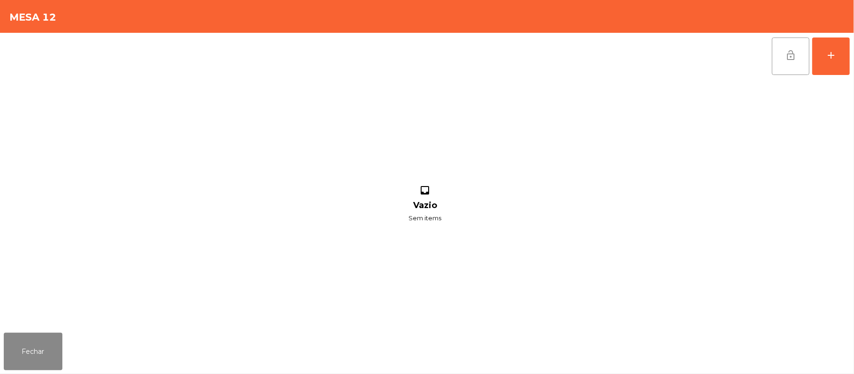
click at [772, 55] on button "lock_open" at bounding box center [791, 57] width 38 height 38
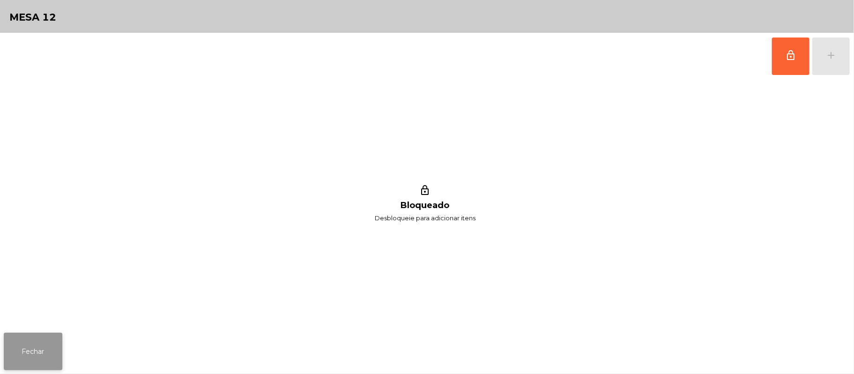
click at [28, 349] on button "Fechar" at bounding box center [33, 352] width 59 height 38
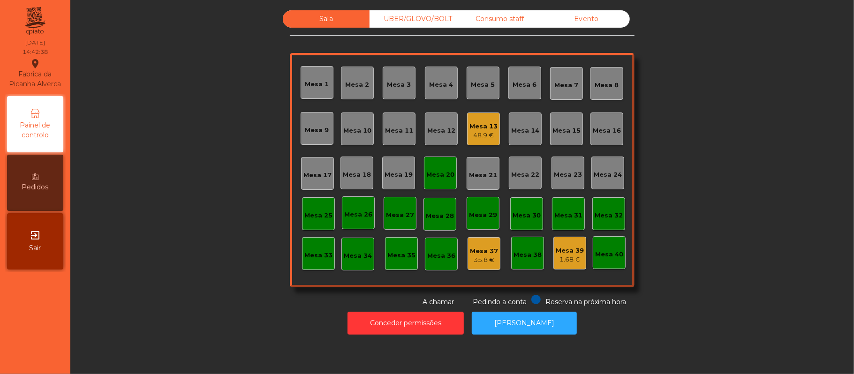
click at [447, 164] on div "Mesa 20" at bounding box center [440, 173] width 33 height 33
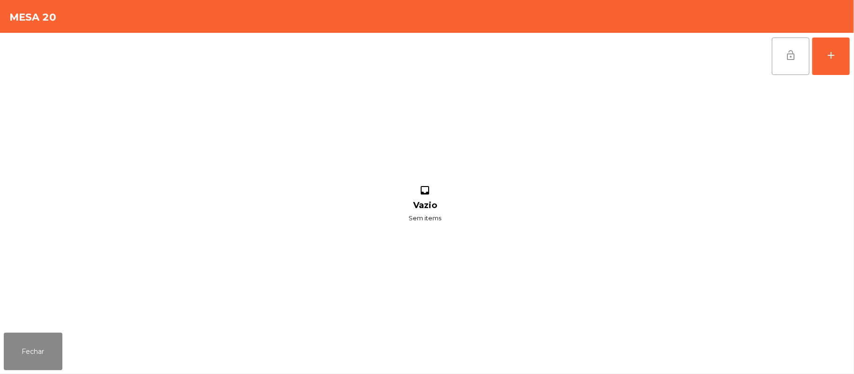
click at [778, 68] on button "lock_open" at bounding box center [791, 57] width 38 height 38
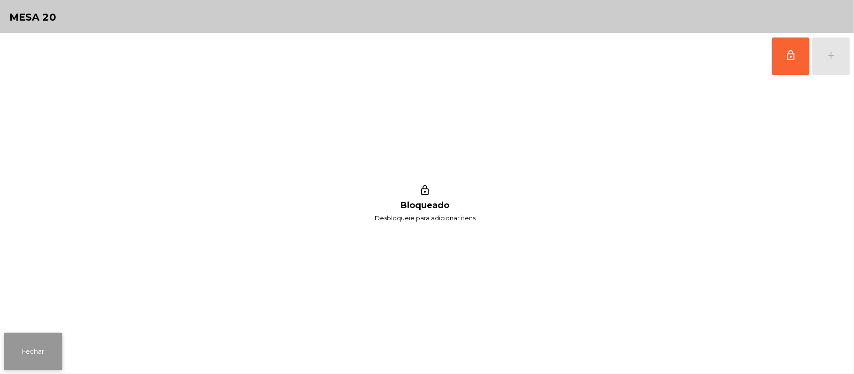
click at [36, 340] on button "Fechar" at bounding box center [33, 352] width 59 height 38
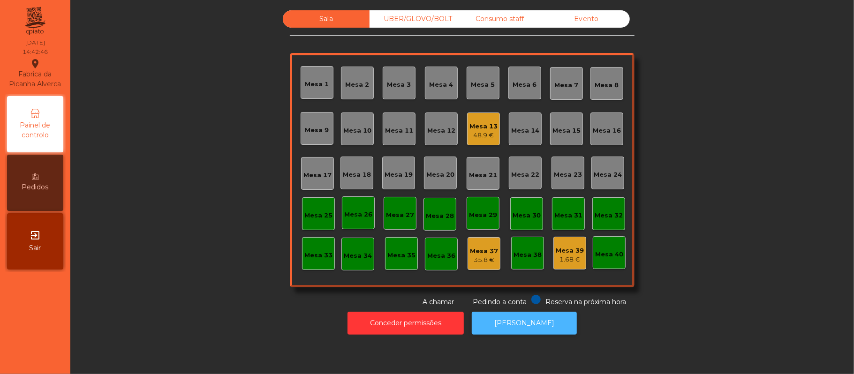
click at [543, 325] on button "[PERSON_NAME]" at bounding box center [524, 323] width 105 height 23
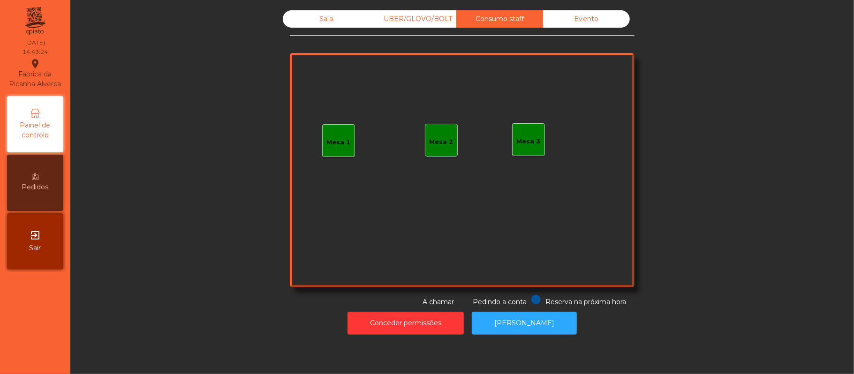
click at [527, 141] on div "Mesa 3" at bounding box center [529, 141] width 24 height 9
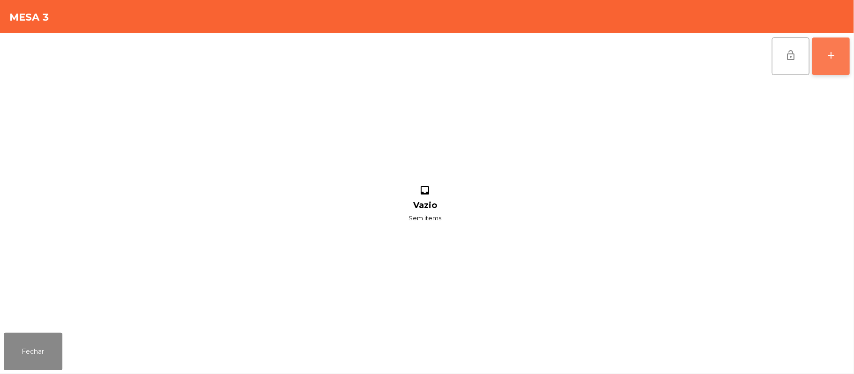
click at [824, 57] on button "add" at bounding box center [831, 57] width 38 height 38
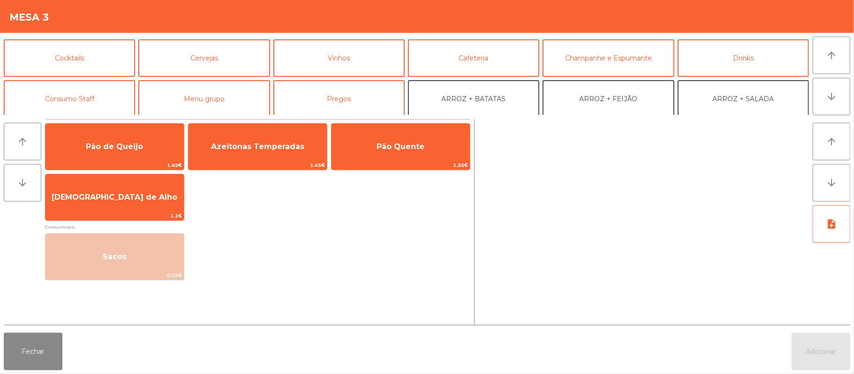
scroll to position [50, 0]
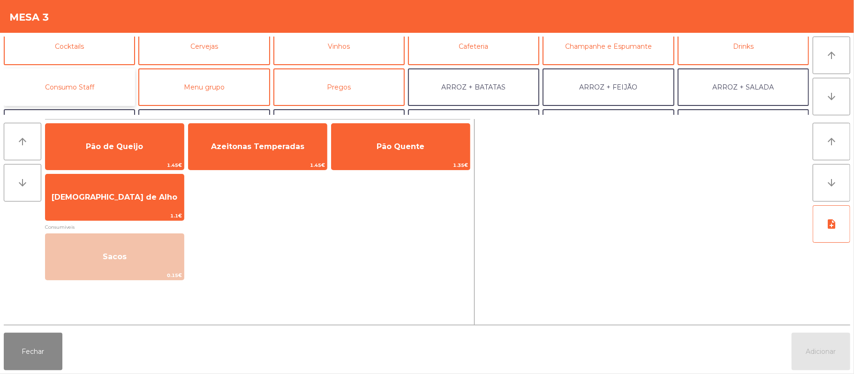
click at [95, 83] on button "Consumo Staff" at bounding box center [69, 87] width 131 height 38
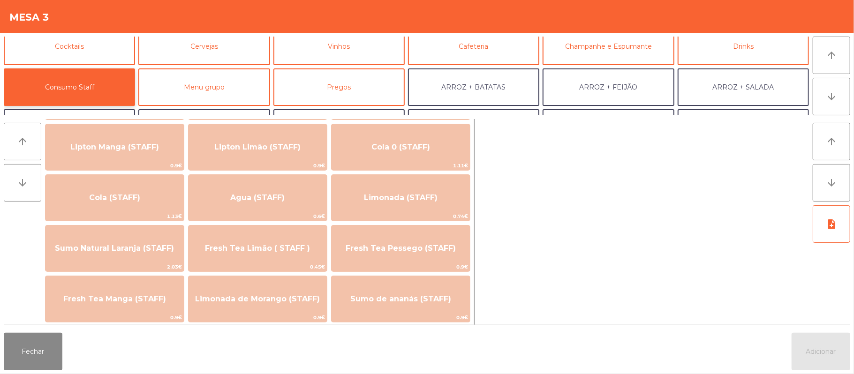
scroll to position [172, 0]
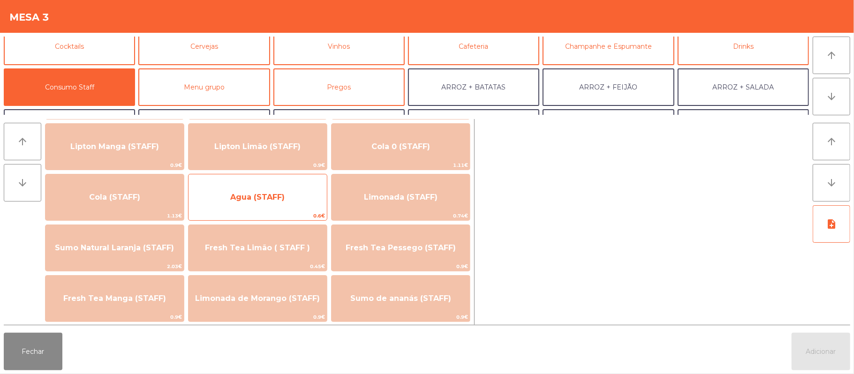
click at [276, 191] on span "Agua (STAFF)" at bounding box center [258, 197] width 138 height 25
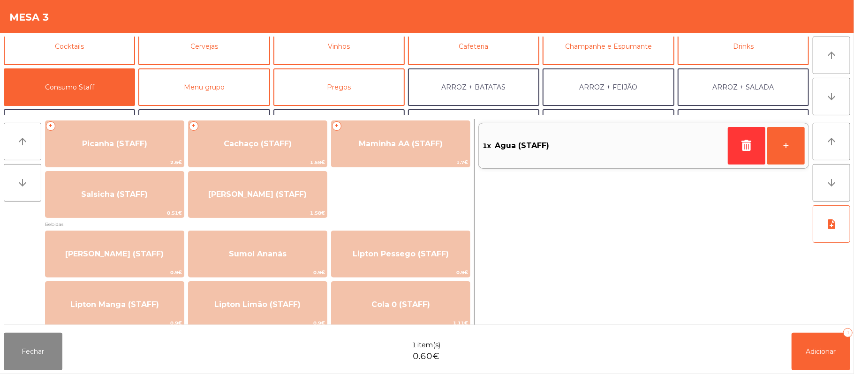
scroll to position [0, 0]
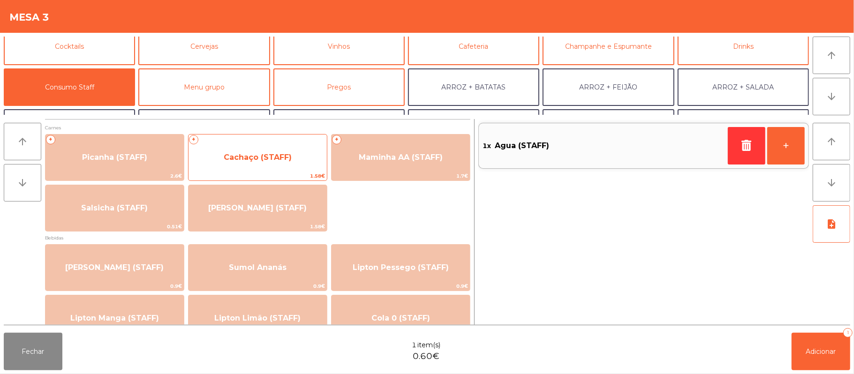
click at [286, 159] on span "Cachaço (STAFF)" at bounding box center [258, 157] width 68 height 9
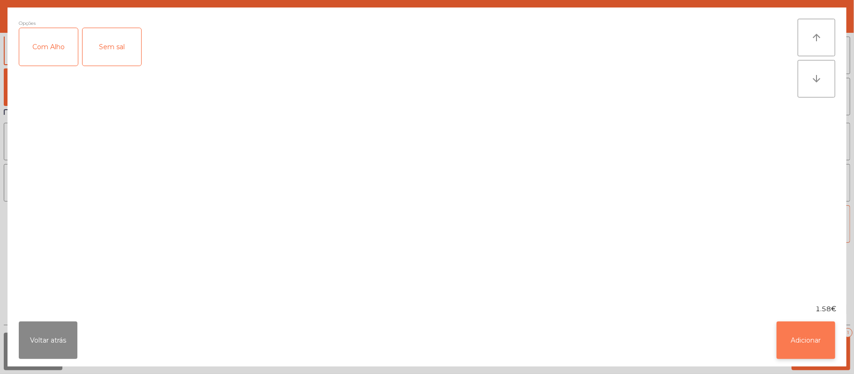
click at [795, 331] on button "Adicionar" at bounding box center [806, 341] width 59 height 38
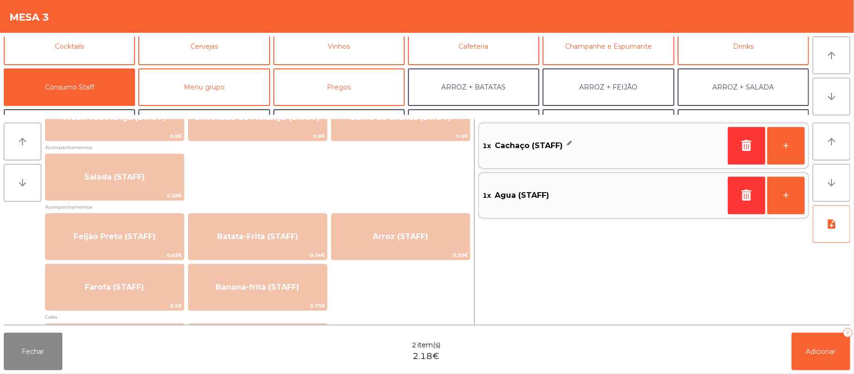
scroll to position [364, 0]
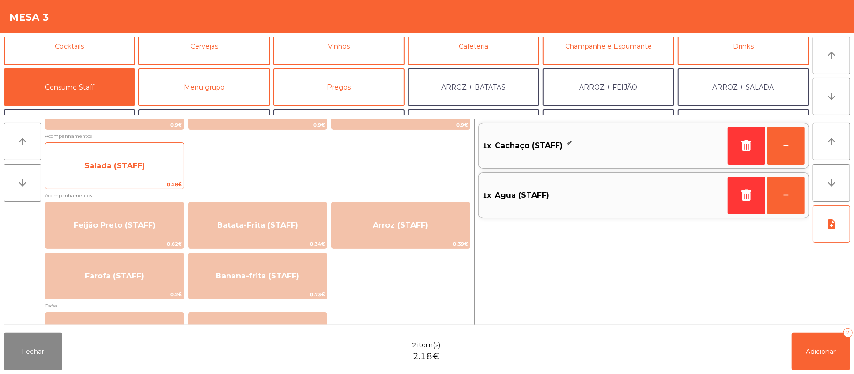
click at [144, 168] on span "Salada (STAFF)" at bounding box center [114, 165] width 138 height 25
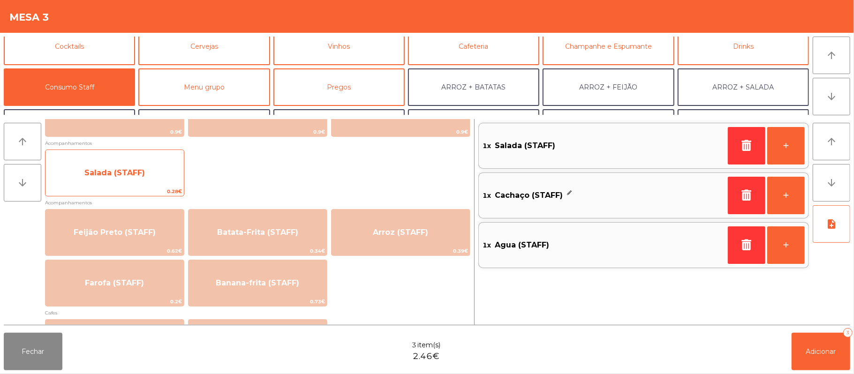
scroll to position [356, 0]
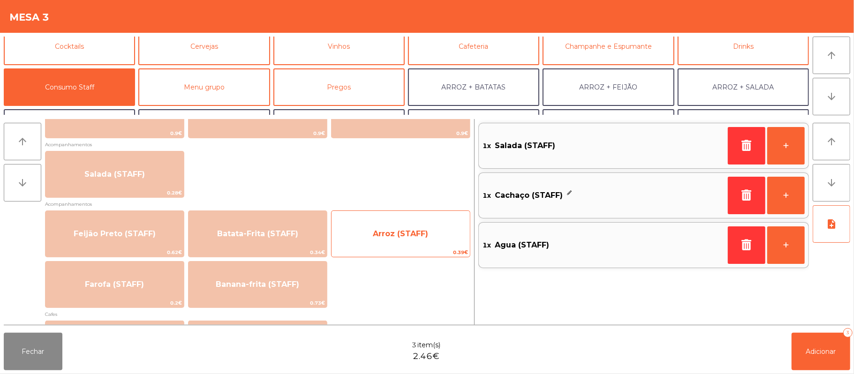
click at [409, 235] on span "Arroz (STAFF)" at bounding box center [400, 233] width 55 height 9
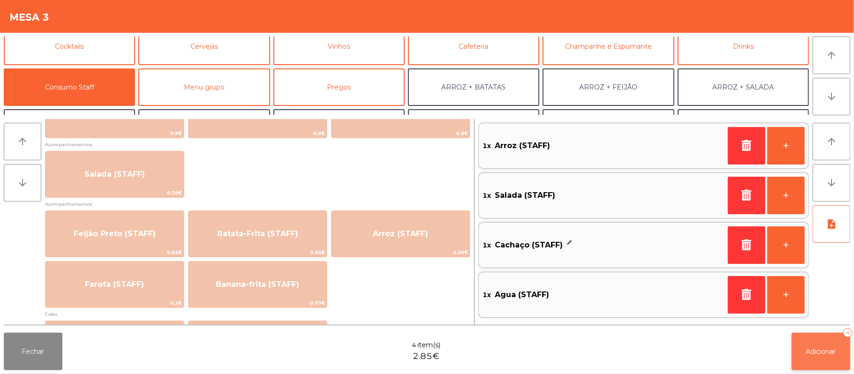
click at [824, 340] on button "Adicionar 4" at bounding box center [821, 352] width 59 height 38
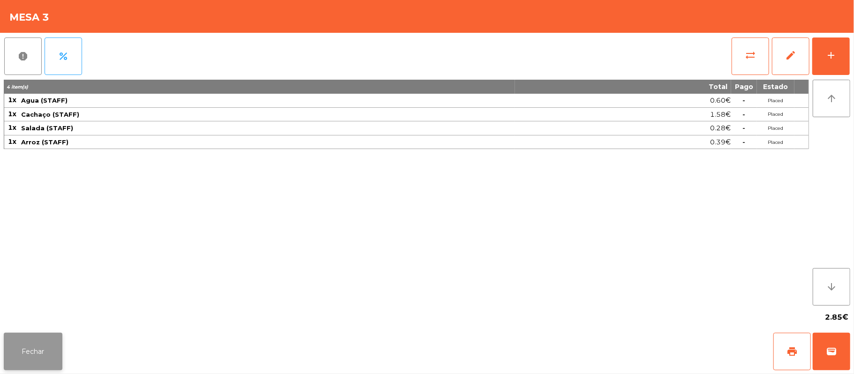
click at [44, 346] on button "Fechar" at bounding box center [33, 352] width 59 height 38
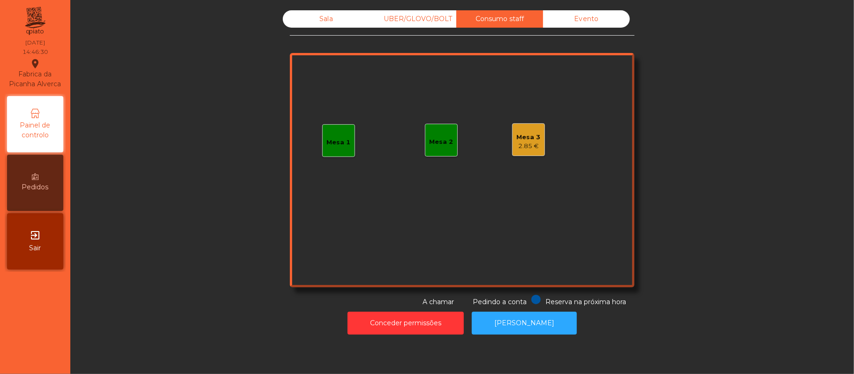
click at [339, 146] on div "Mesa 1" at bounding box center [339, 142] width 24 height 9
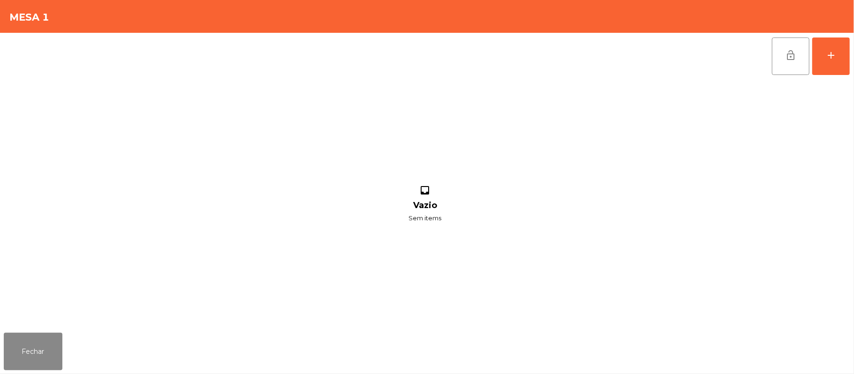
click at [852, 70] on div "lock_open add inbox Vazio Sem items" at bounding box center [427, 181] width 854 height 296
click at [845, 50] on button "add" at bounding box center [831, 57] width 38 height 38
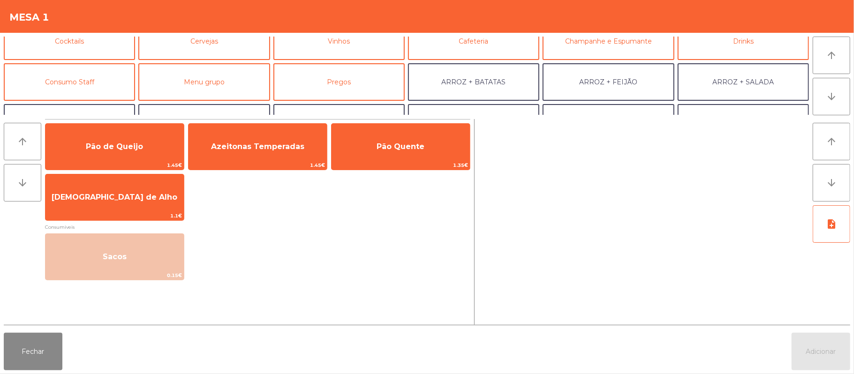
scroll to position [58, 0]
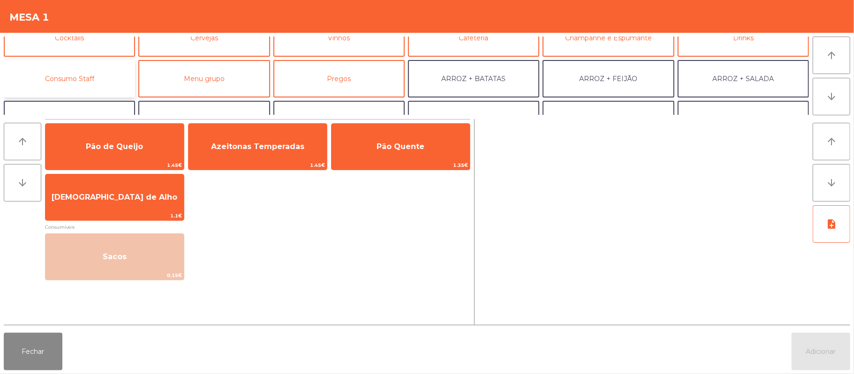
click at [109, 63] on button "Consumo Staff" at bounding box center [69, 79] width 131 height 38
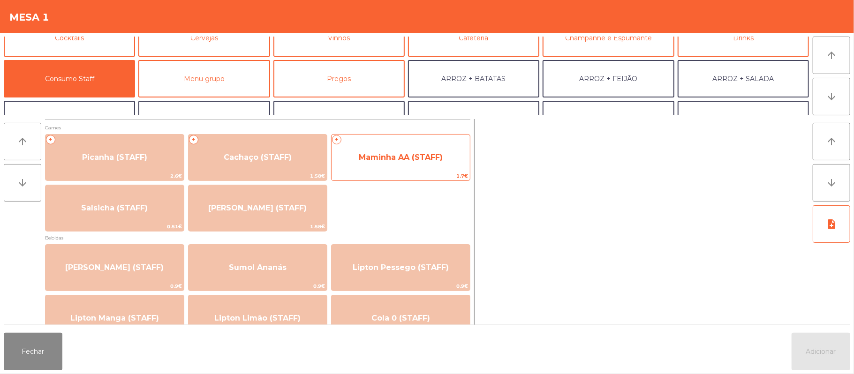
click at [402, 160] on span "Maminha AA (STAFF)" at bounding box center [401, 157] width 84 height 9
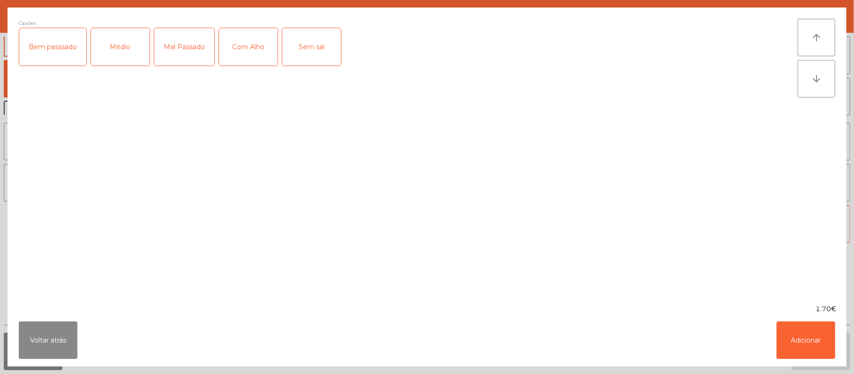
click at [126, 44] on div "Médio" at bounding box center [120, 47] width 59 height 38
click at [248, 56] on div "Com Alho" at bounding box center [248, 47] width 59 height 38
click at [818, 338] on button "Adicionar" at bounding box center [806, 341] width 59 height 38
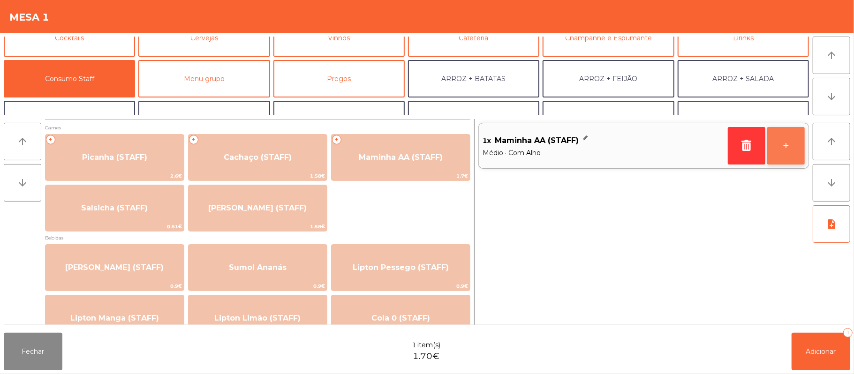
click at [785, 149] on button "+" at bounding box center [786, 146] width 38 height 38
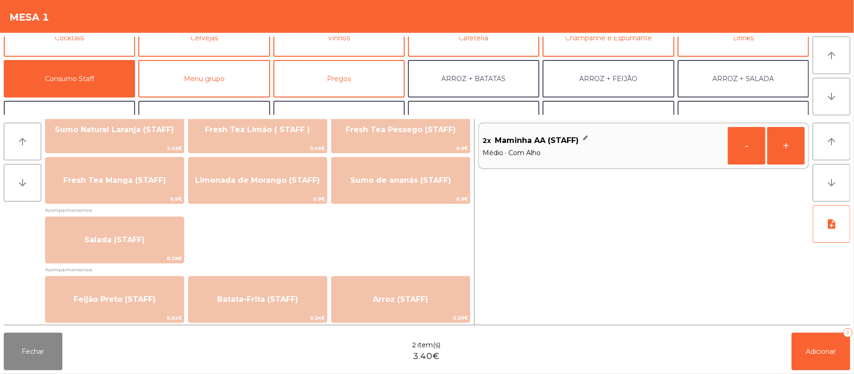
scroll to position [349, 0]
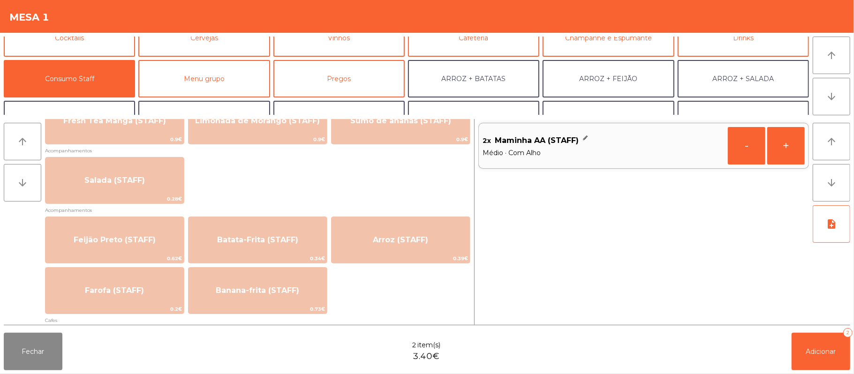
click at [387, 334] on div "Fechar 2 item(s) 3.40€ Adicionar 2" at bounding box center [427, 351] width 854 height 45
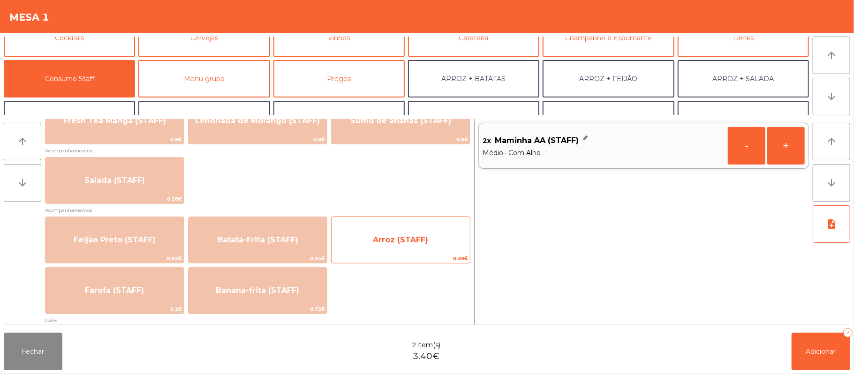
click at [408, 232] on span "Arroz (STAFF)" at bounding box center [401, 239] width 138 height 25
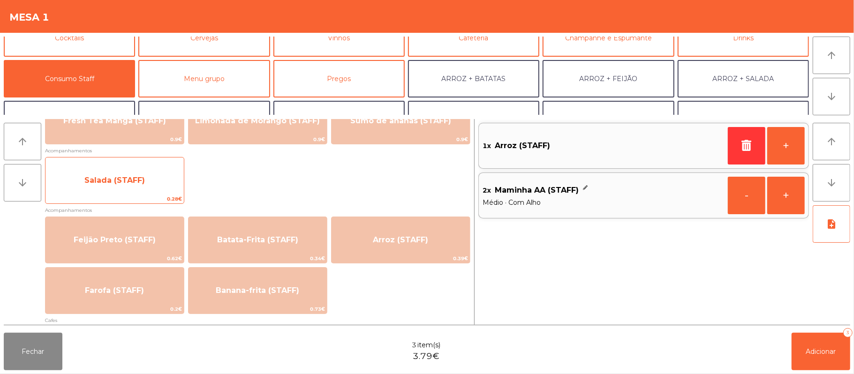
click at [136, 183] on span "Salada (STAFF)" at bounding box center [114, 180] width 61 height 9
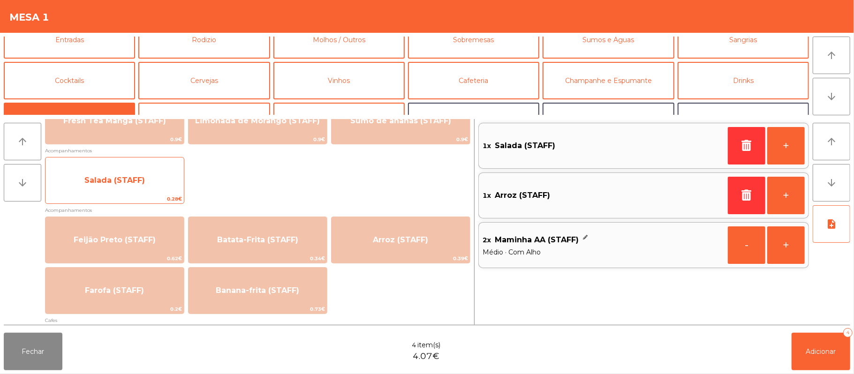
scroll to position [0, 0]
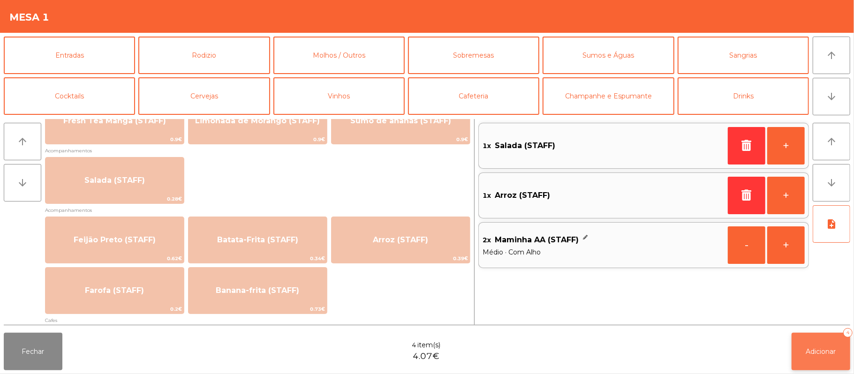
click at [811, 351] on span "Adicionar" at bounding box center [821, 352] width 30 height 8
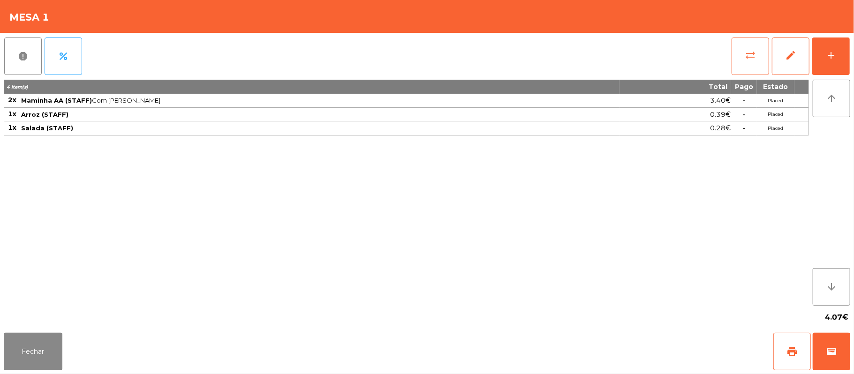
click at [748, 43] on button "sync_alt" at bounding box center [751, 57] width 38 height 38
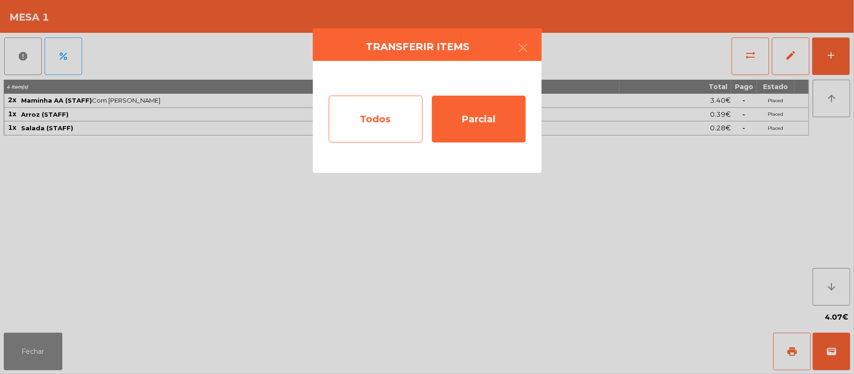
click at [368, 107] on div "Todos" at bounding box center [376, 119] width 94 height 47
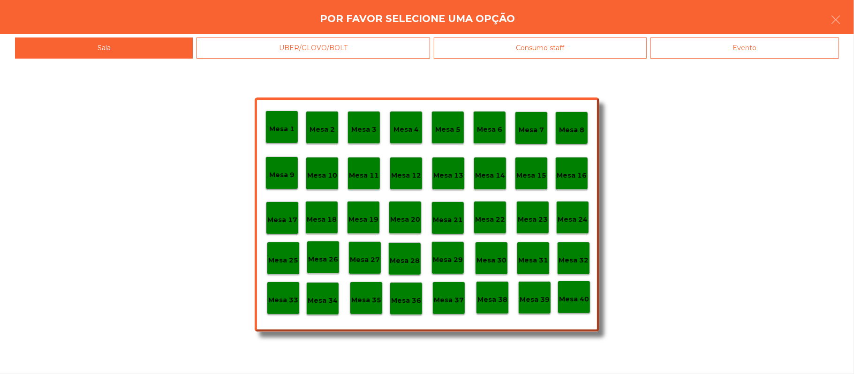
click at [782, 55] on div "Evento" at bounding box center [745, 48] width 189 height 21
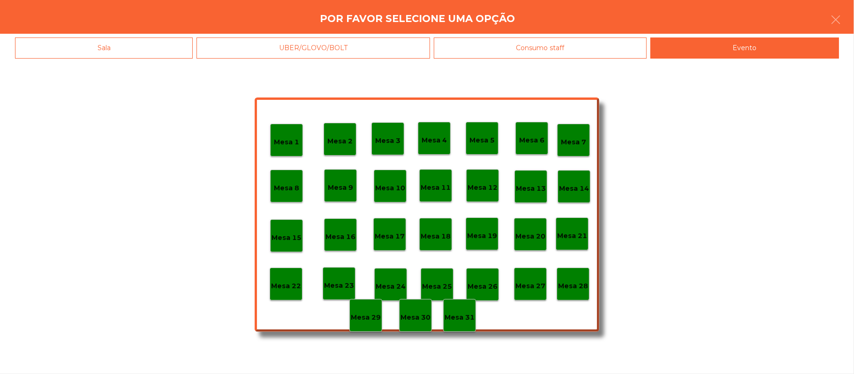
click at [578, 281] on p "Mesa 28" at bounding box center [573, 286] width 30 height 11
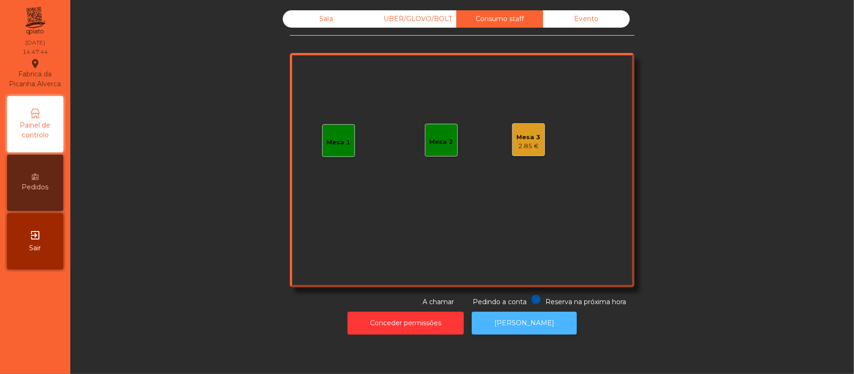
click at [552, 329] on button "[PERSON_NAME]" at bounding box center [524, 323] width 105 height 23
click at [324, 22] on div "Sala" at bounding box center [326, 18] width 87 height 17
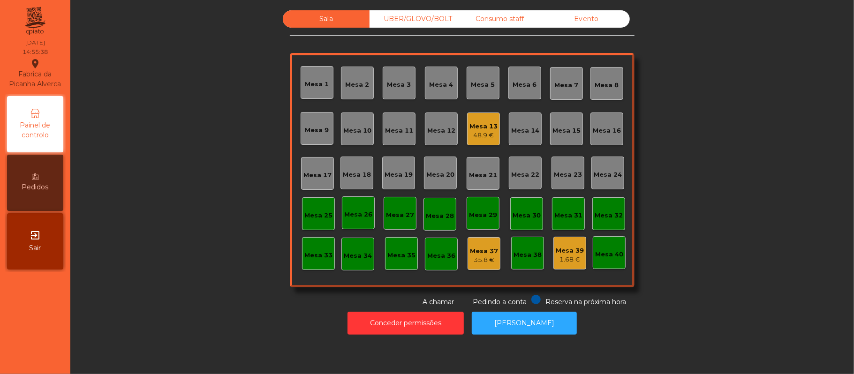
click at [479, 126] on div "Mesa 13" at bounding box center [483, 126] width 28 height 9
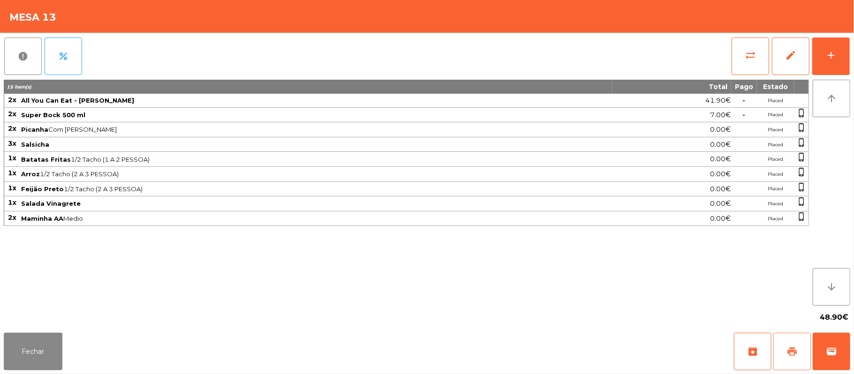
click at [795, 359] on button "print" at bounding box center [792, 352] width 38 height 38
click at [824, 352] on button "wallet" at bounding box center [832, 352] width 38 height 38
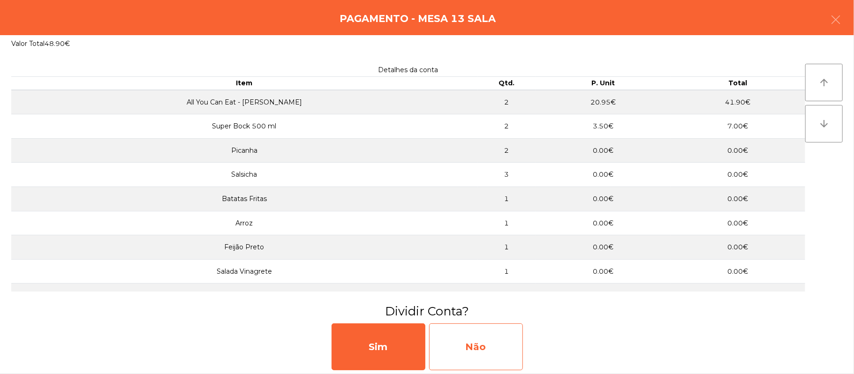
click at [484, 349] on div "Não" at bounding box center [476, 347] width 94 height 47
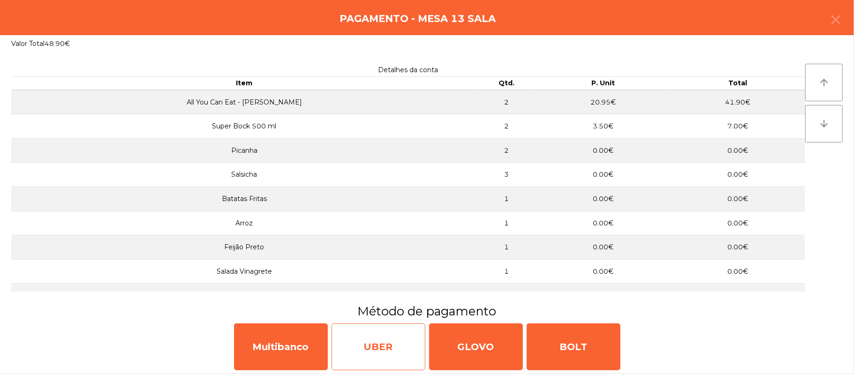
click at [381, 349] on div "UBER" at bounding box center [379, 347] width 94 height 47
select select "**"
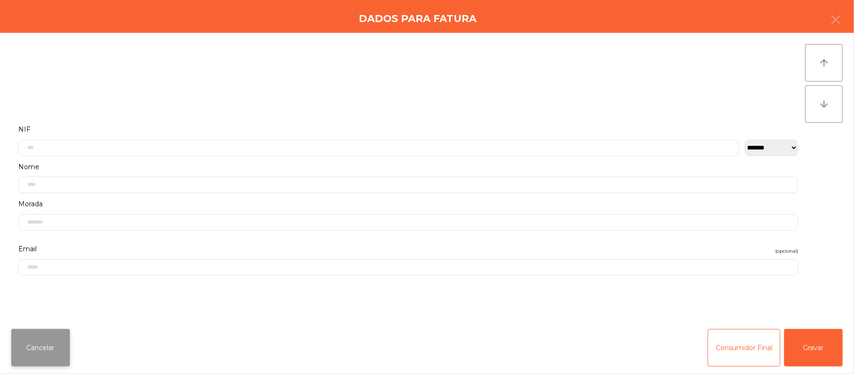
click at [45, 340] on button "Cancelar" at bounding box center [40, 348] width 59 height 38
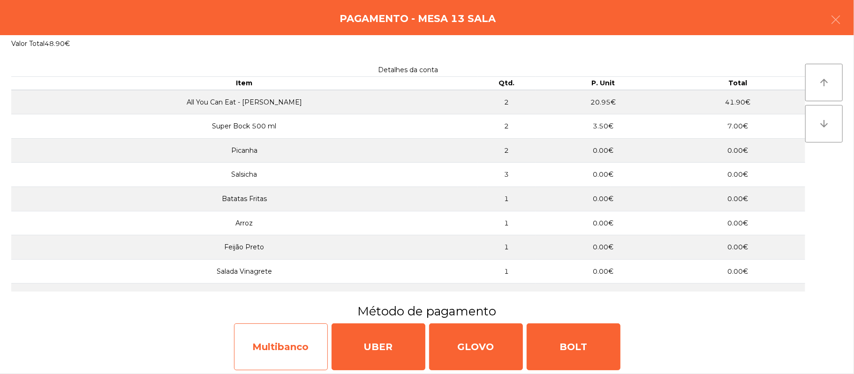
click at [287, 342] on div "Multibanco" at bounding box center [281, 347] width 94 height 47
select select "**"
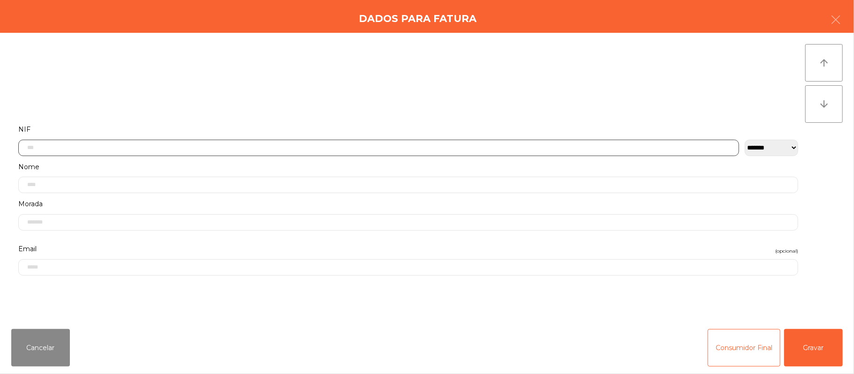
click at [331, 144] on input "text" at bounding box center [378, 148] width 721 height 16
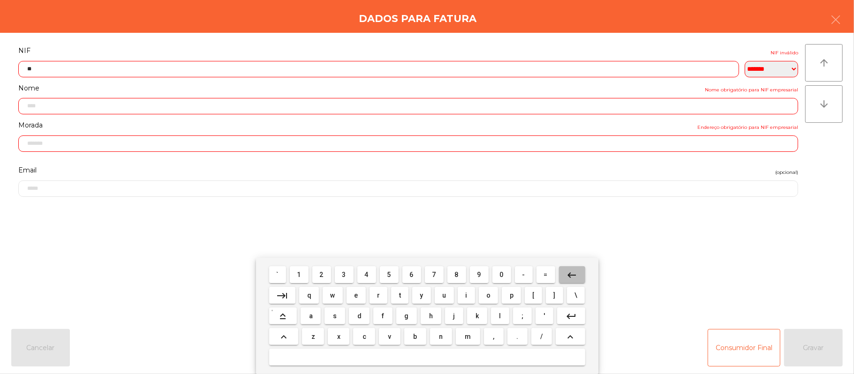
type input "*"
type input "*********"
type input "**********"
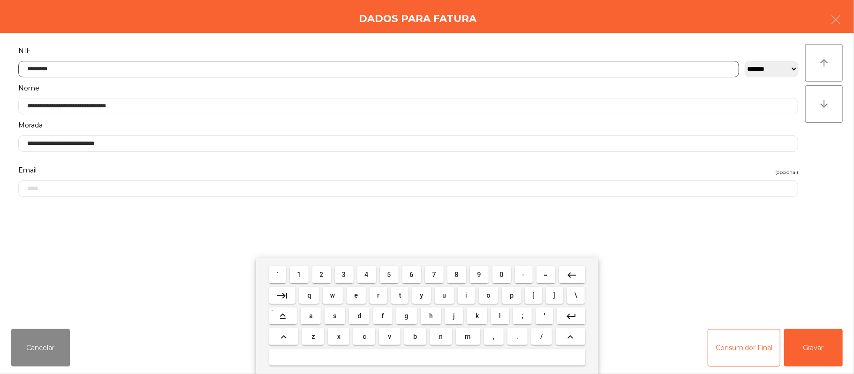
type input "*********"
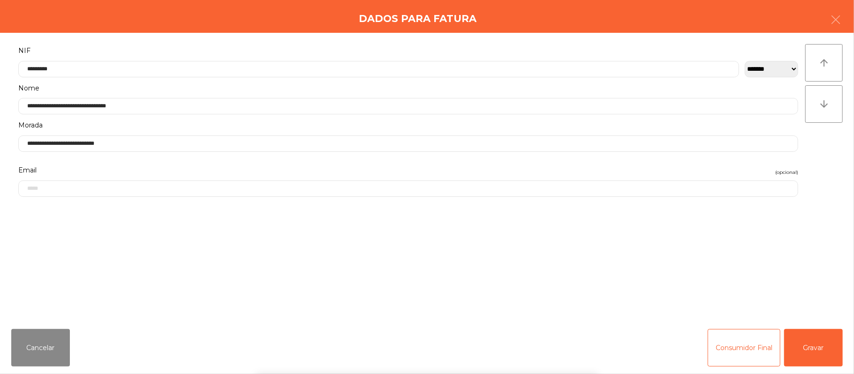
click at [766, 257] on form "**********" at bounding box center [408, 178] width 794 height 266
click at [773, 264] on div "` 1 2 3 4 5 6 7 8 9 0 - = keyboard_backspace keyboard_tab q w e r t y u i o p […" at bounding box center [427, 316] width 854 height 116
click at [807, 349] on button "Gravar" at bounding box center [813, 348] width 59 height 38
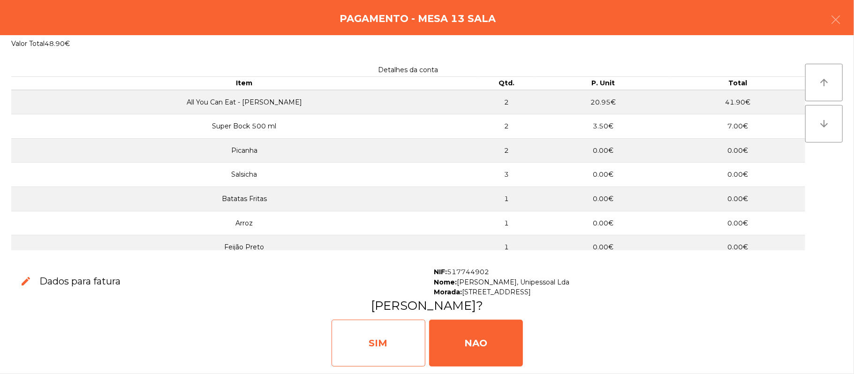
click at [363, 359] on div "SIM" at bounding box center [379, 343] width 94 height 47
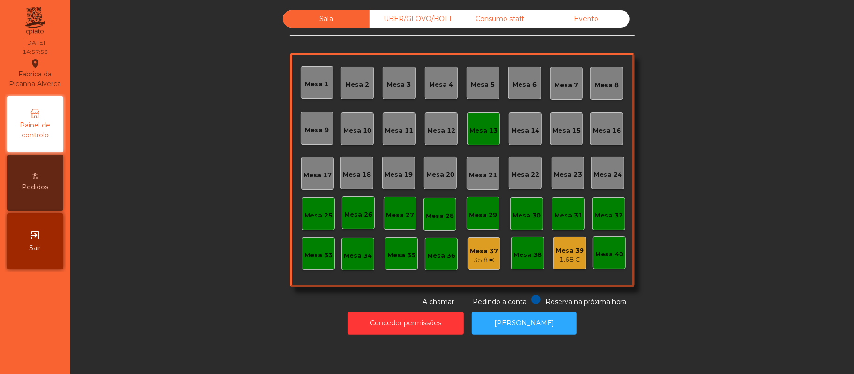
click at [478, 132] on div "Mesa 13" at bounding box center [483, 130] width 28 height 9
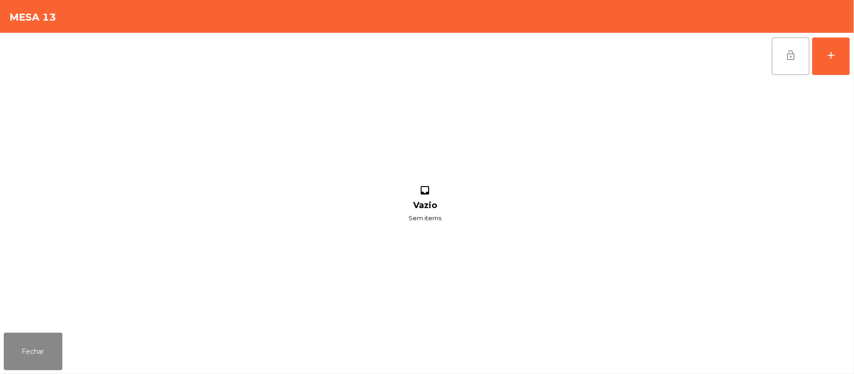
click at [794, 53] on span "lock_open" at bounding box center [790, 55] width 11 height 11
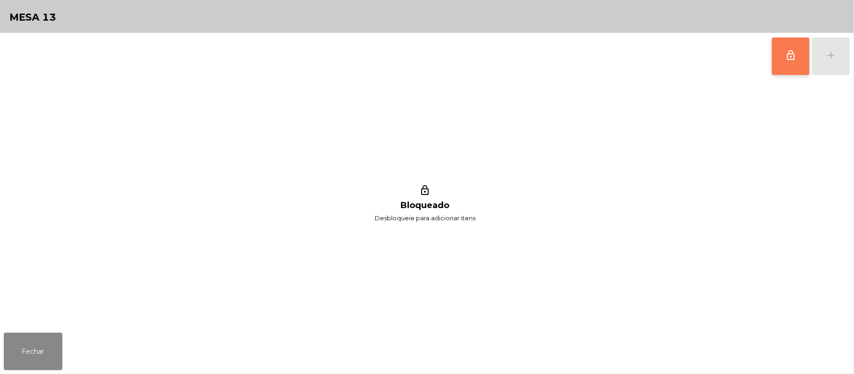
click at [81, 357] on div "Fechar" at bounding box center [427, 351] width 854 height 45
click at [55, 368] on button "Fechar" at bounding box center [33, 352] width 59 height 38
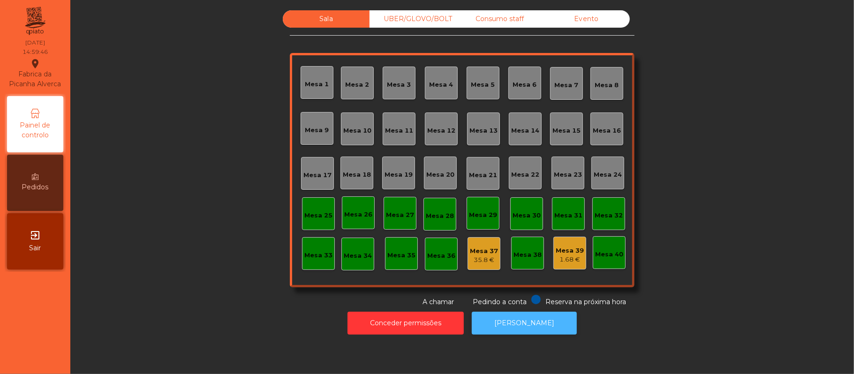
click at [529, 323] on button "[PERSON_NAME]" at bounding box center [524, 323] width 105 height 23
click at [531, 323] on button "[PERSON_NAME]" at bounding box center [524, 323] width 105 height 23
click at [590, 20] on div "Evento" at bounding box center [586, 18] width 87 height 17
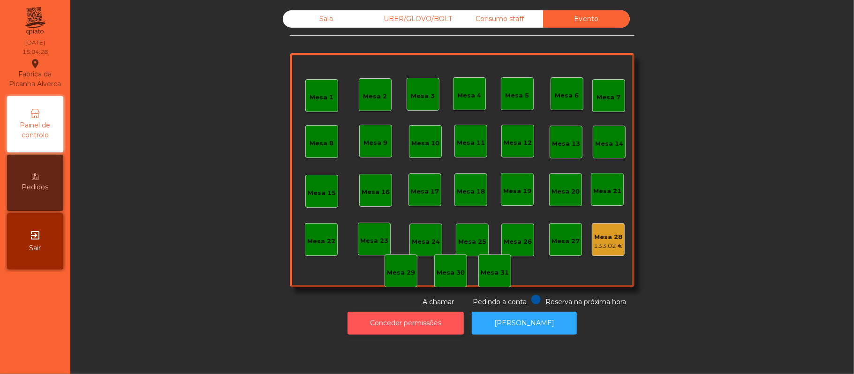
click at [408, 325] on button "Conceder permissões" at bounding box center [406, 323] width 116 height 23
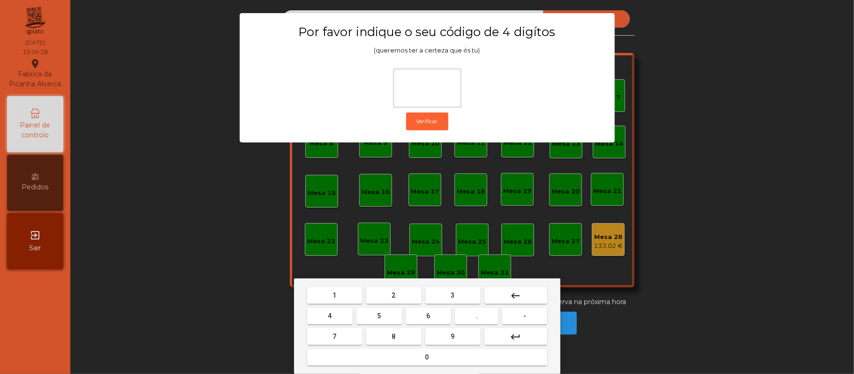
click at [393, 295] on span "2" at bounding box center [394, 296] width 4 height 8
click at [428, 316] on span "6" at bounding box center [429, 316] width 4 height 8
click at [334, 295] on span "1" at bounding box center [335, 296] width 4 height 8
click at [379, 316] on span "5" at bounding box center [379, 316] width 4 height 8
type input "****"
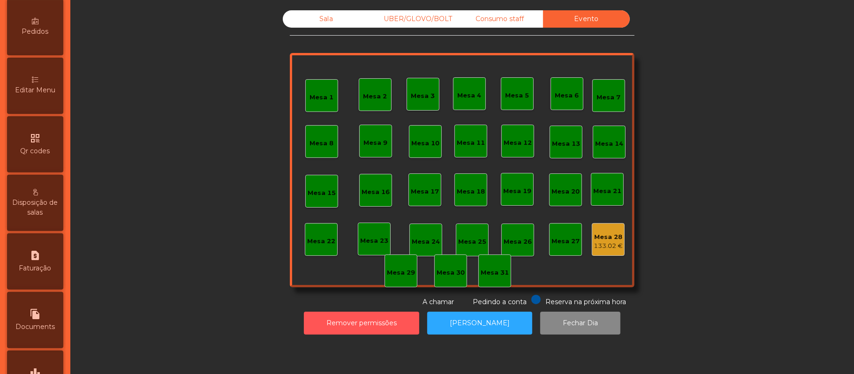
scroll to position [196, 0]
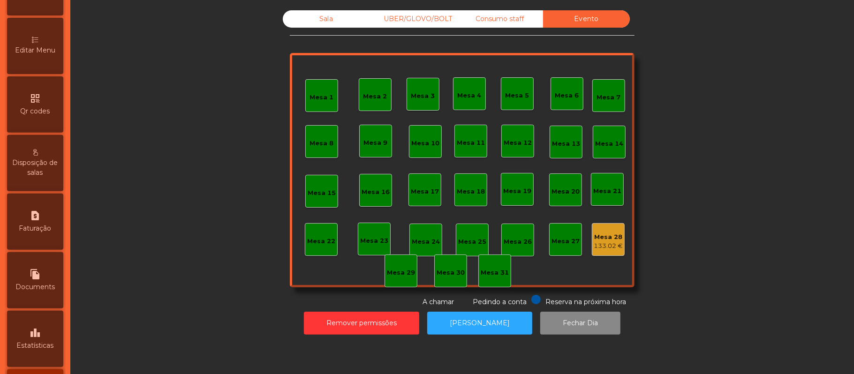
click at [41, 339] on icon "leaderboard" at bounding box center [35, 332] width 11 height 11
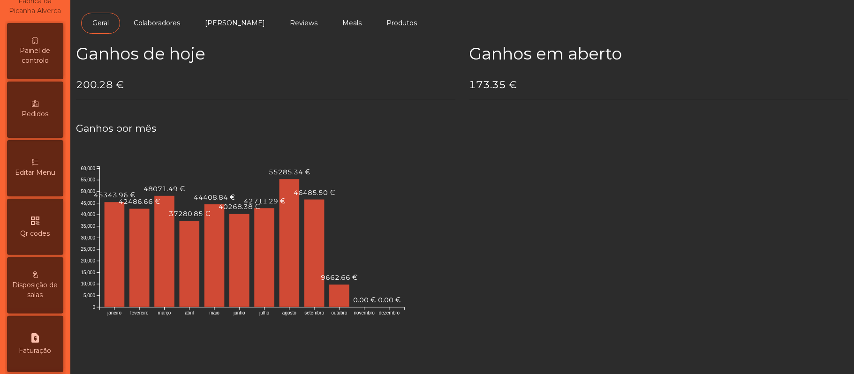
scroll to position [31, 0]
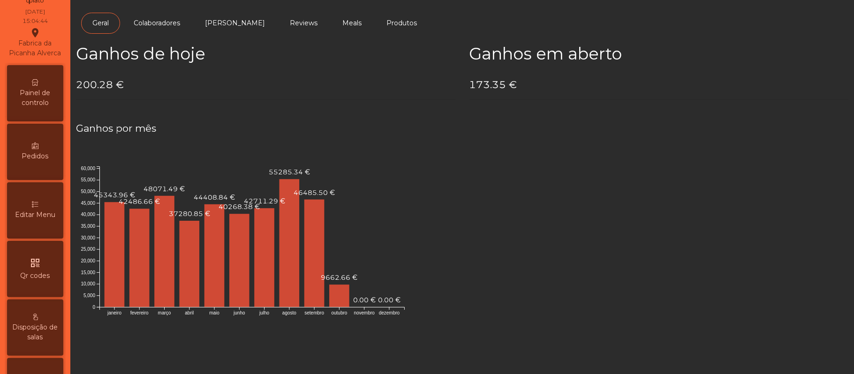
click at [42, 108] on span "Painel de controlo" at bounding box center [35, 98] width 52 height 20
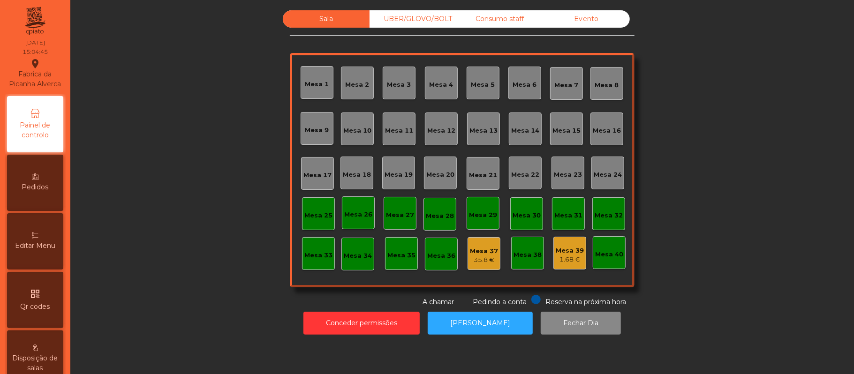
click at [580, 23] on div "Evento" at bounding box center [586, 18] width 87 height 17
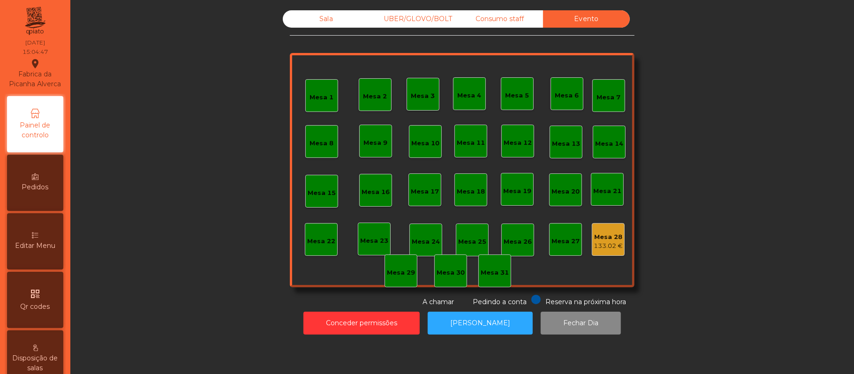
click at [428, 18] on div "UBER/GLOVO/BOLT" at bounding box center [413, 18] width 87 height 17
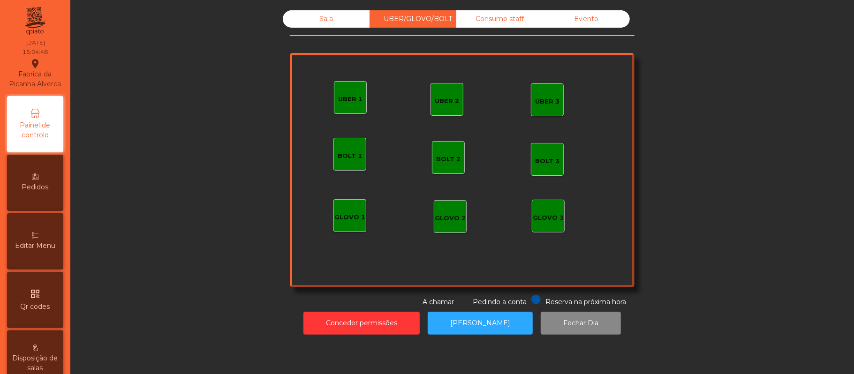
click at [494, 22] on div "Consumo staff" at bounding box center [499, 18] width 87 height 17
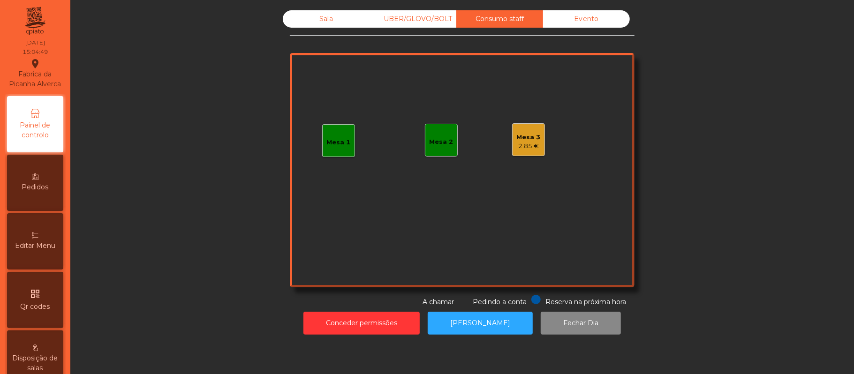
click at [323, 21] on div "Sala" at bounding box center [326, 18] width 87 height 17
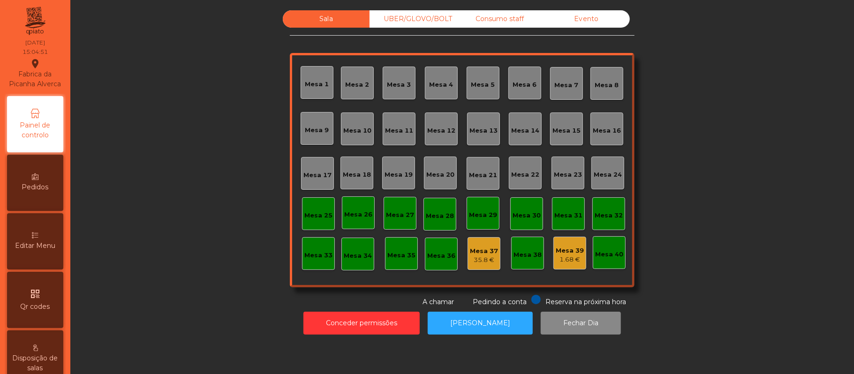
click at [590, 17] on div "Evento" at bounding box center [586, 18] width 87 height 17
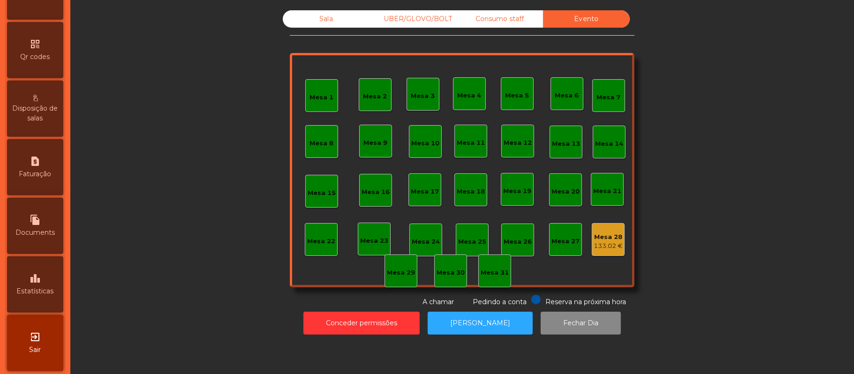
scroll to position [264, 0]
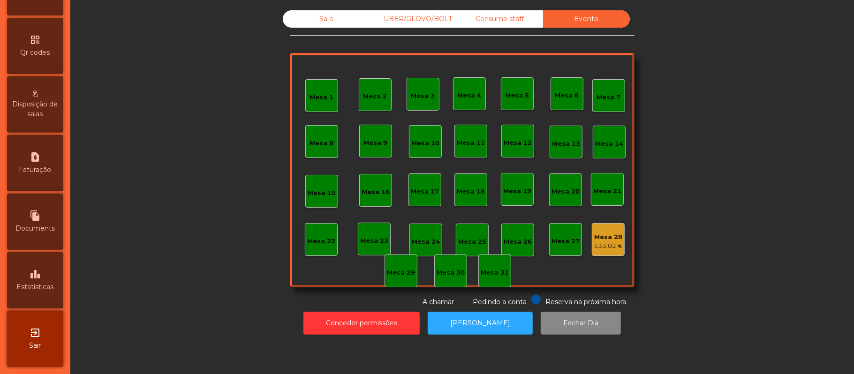
click at [38, 276] on icon "leaderboard" at bounding box center [35, 274] width 11 height 11
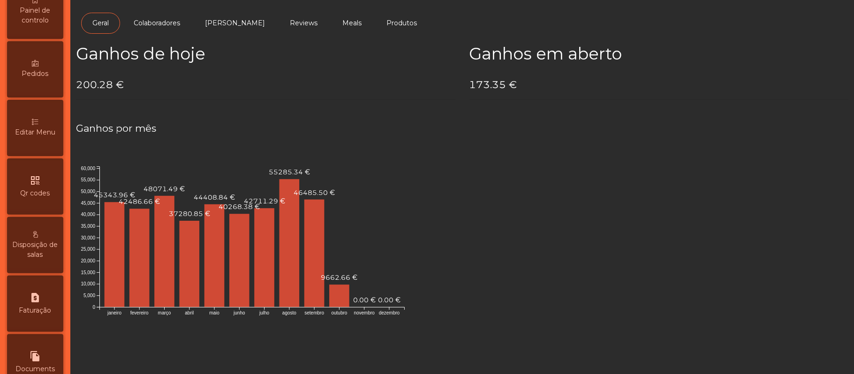
scroll to position [62, 0]
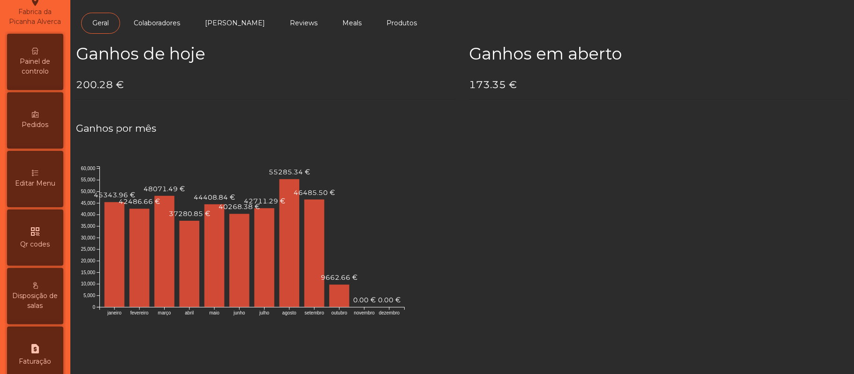
click at [51, 69] on span "Painel de controlo" at bounding box center [35, 67] width 52 height 20
